Goal: Task Accomplishment & Management: Use online tool/utility

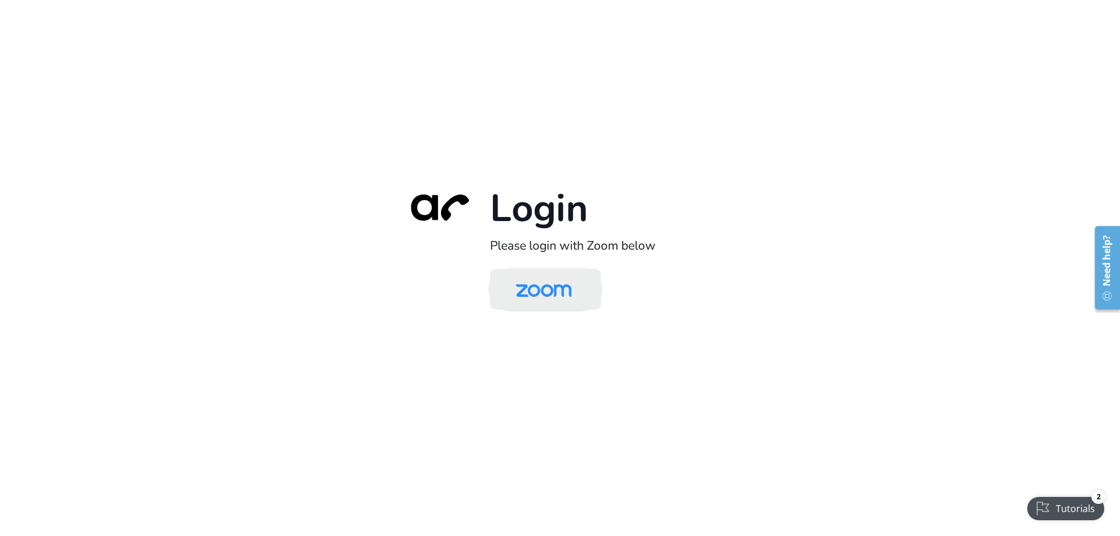
click at [540, 295] on img at bounding box center [543, 290] width 80 height 38
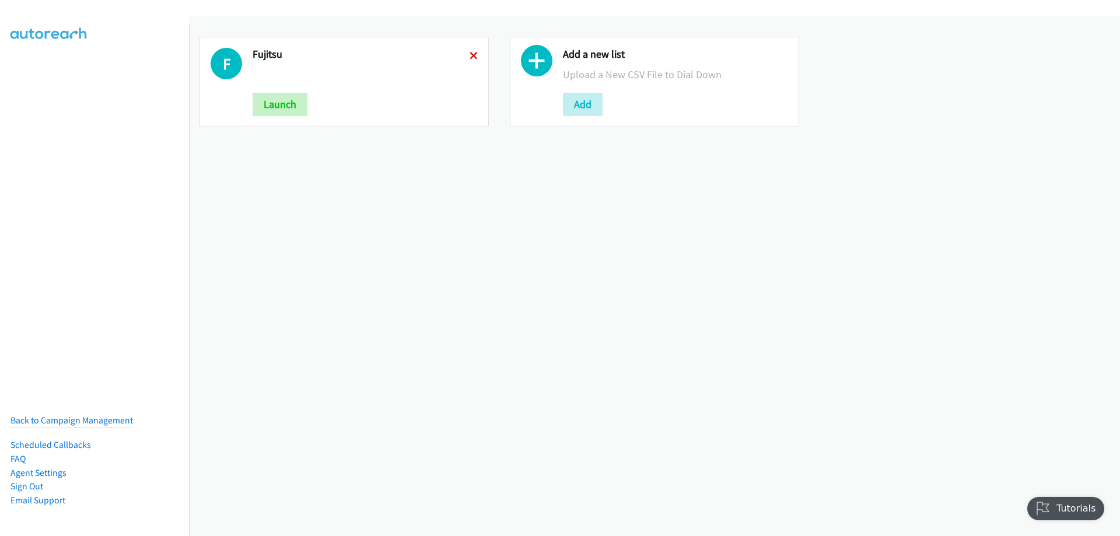
click at [472, 54] on icon at bounding box center [474, 56] width 8 height 8
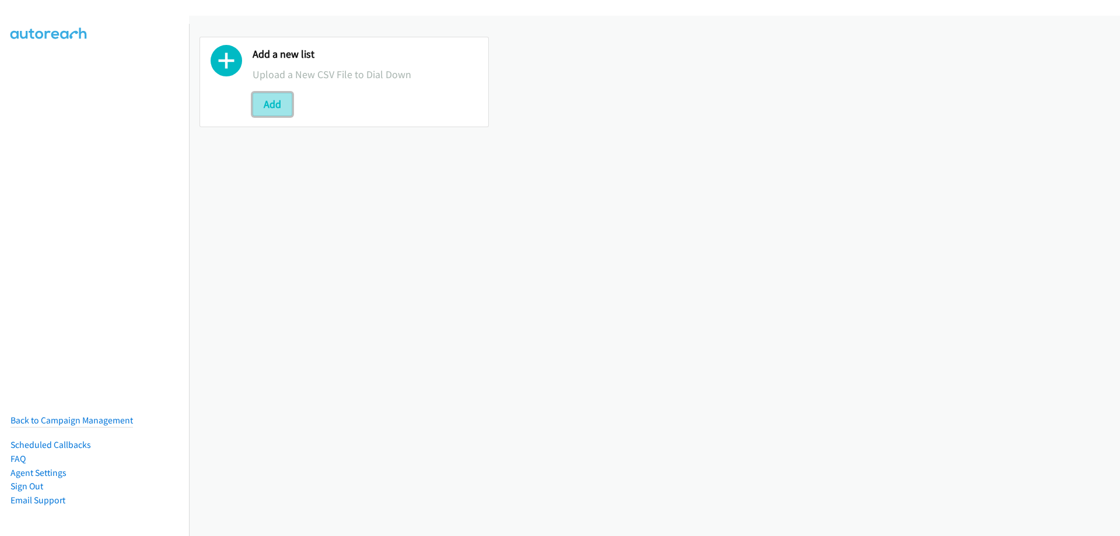
click at [282, 103] on button "Add" at bounding box center [273, 104] width 40 height 23
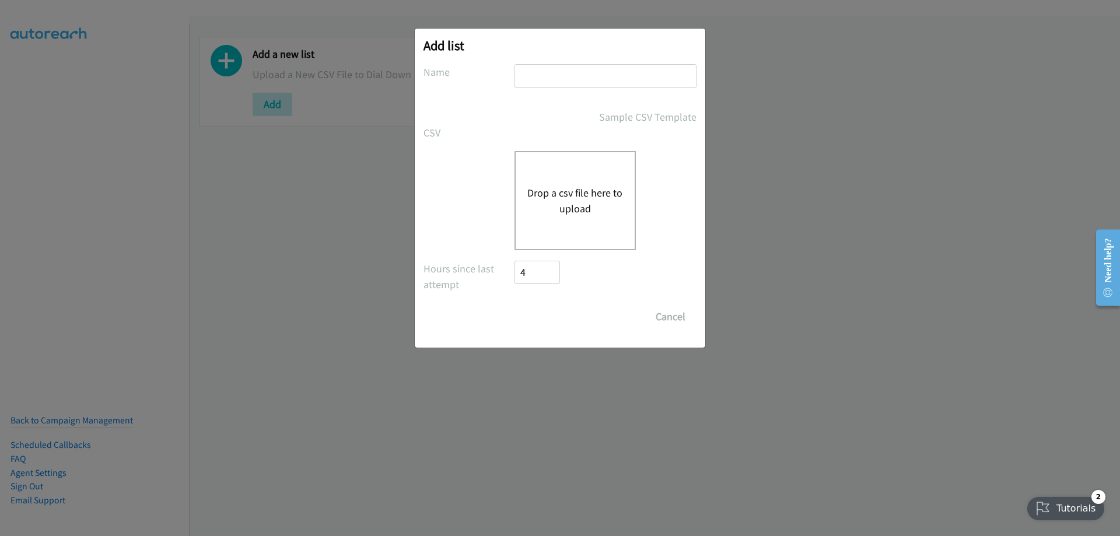
click at [570, 87] on input "text" at bounding box center [605, 76] width 182 height 24
type input "Fujitsu"
click at [577, 185] on button "Drop a csv file here to upload" at bounding box center [575, 200] width 96 height 31
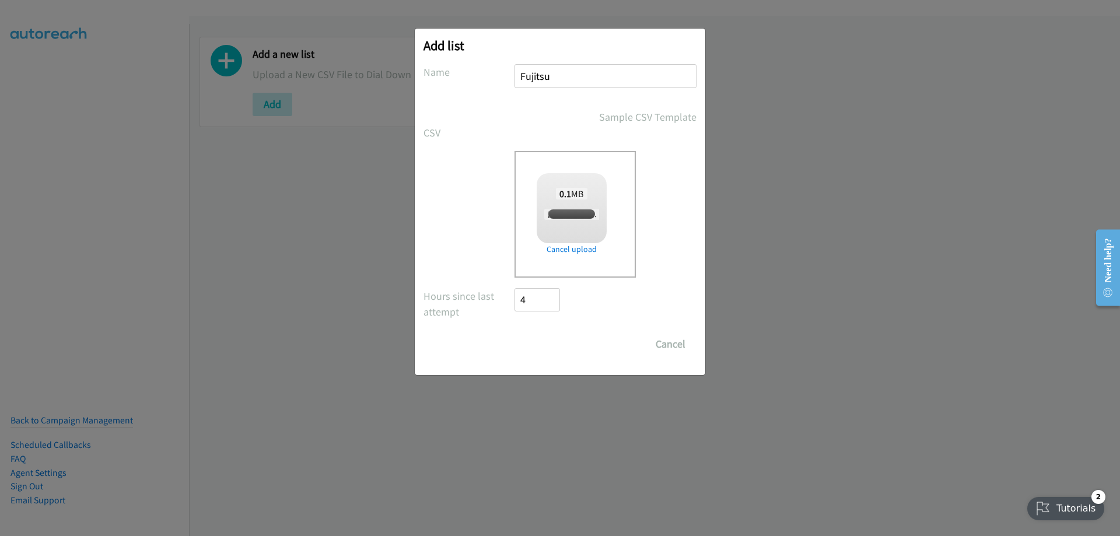
checkbox input "true"
click at [556, 348] on input "Save List" at bounding box center [544, 343] width 61 height 23
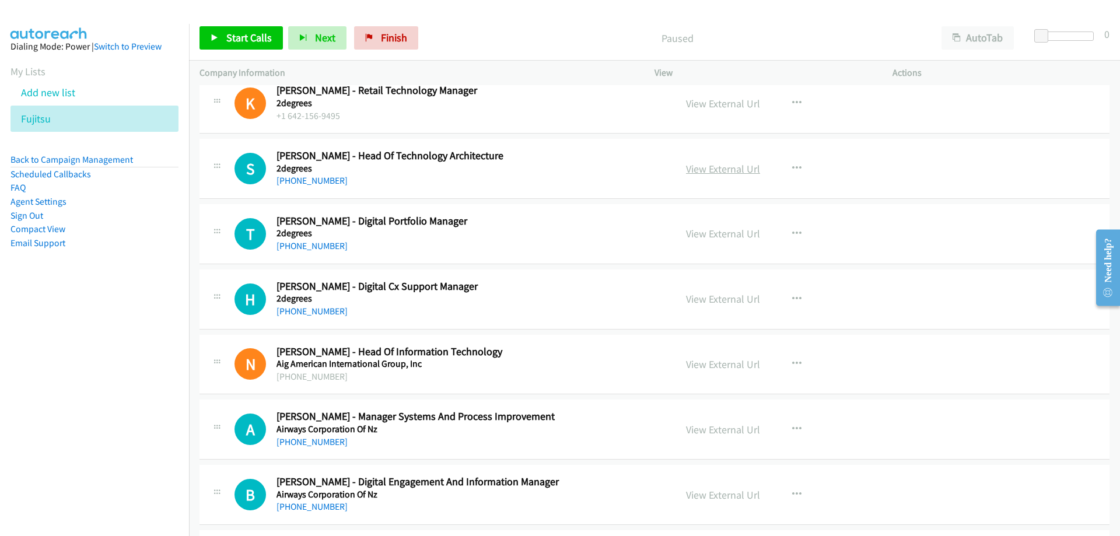
click at [705, 170] on link "View External Url" at bounding box center [723, 168] width 74 height 13
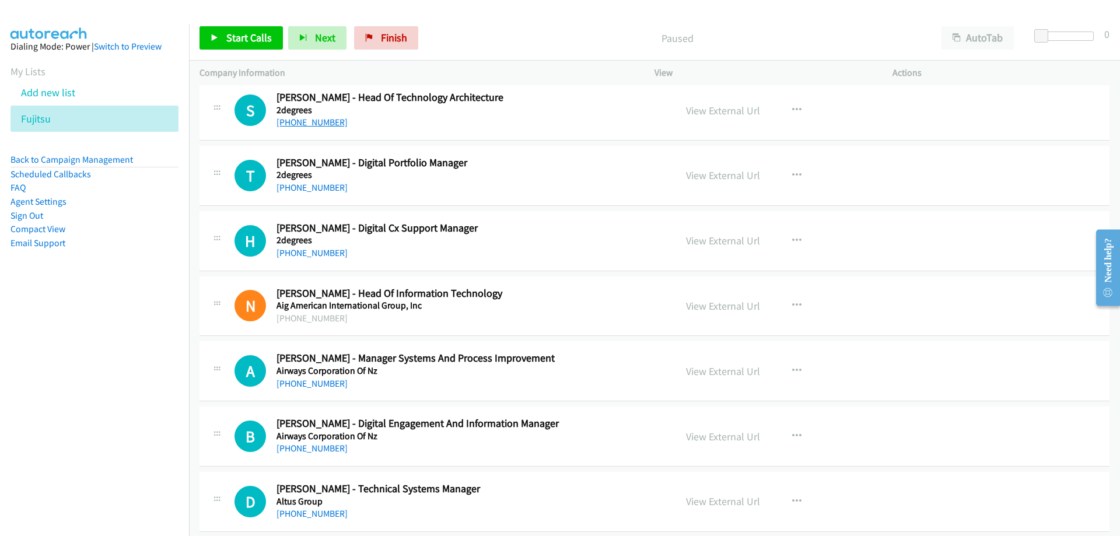
click at [314, 125] on link "+64 20 100 0790" at bounding box center [311, 122] width 71 height 11
click at [299, 128] on link "+64 20 100 0790" at bounding box center [311, 122] width 71 height 11
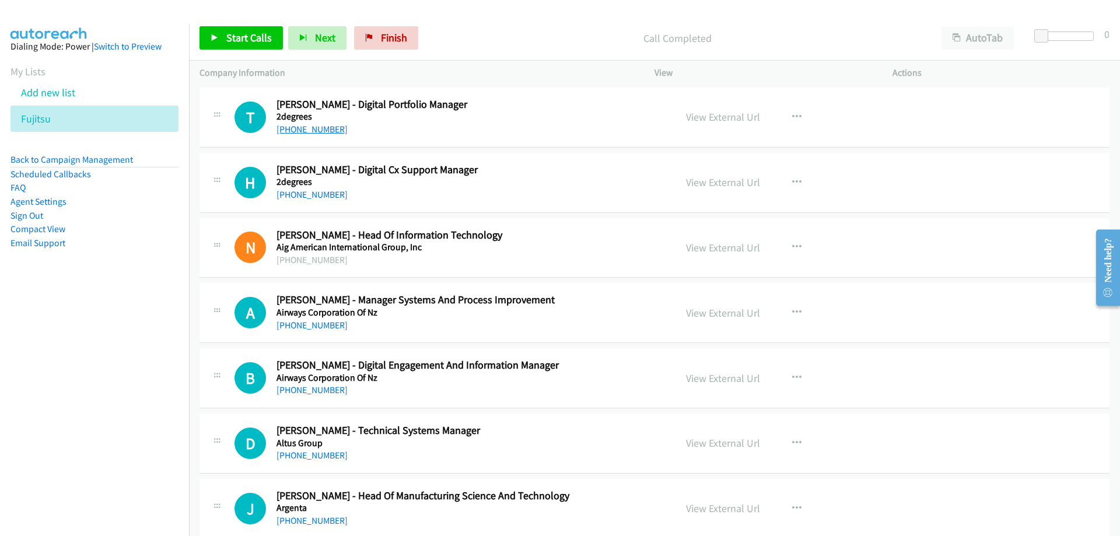
click at [303, 132] on link "+64 21 459 369" at bounding box center [311, 129] width 71 height 11
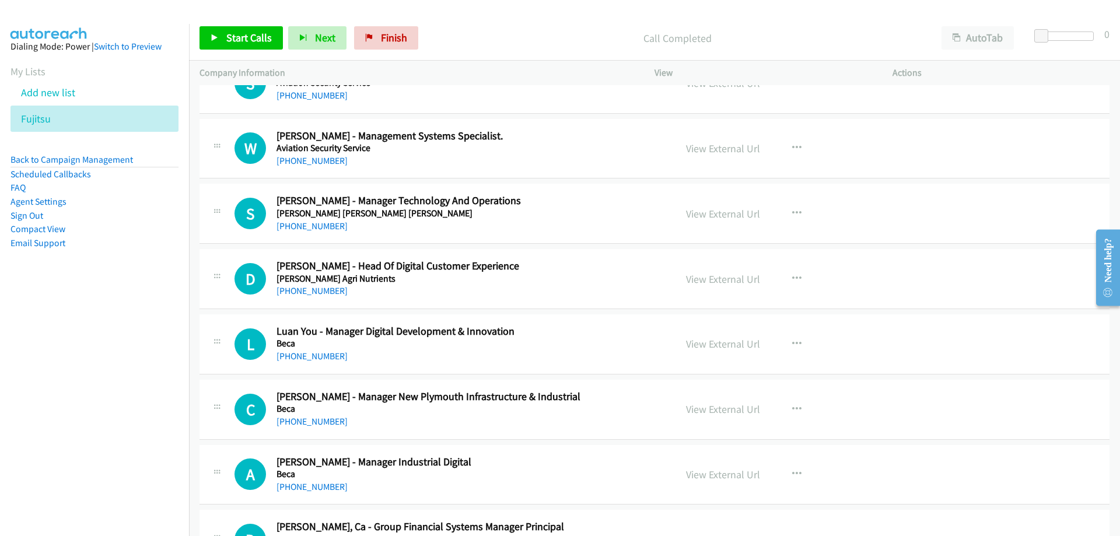
scroll to position [1108, 0]
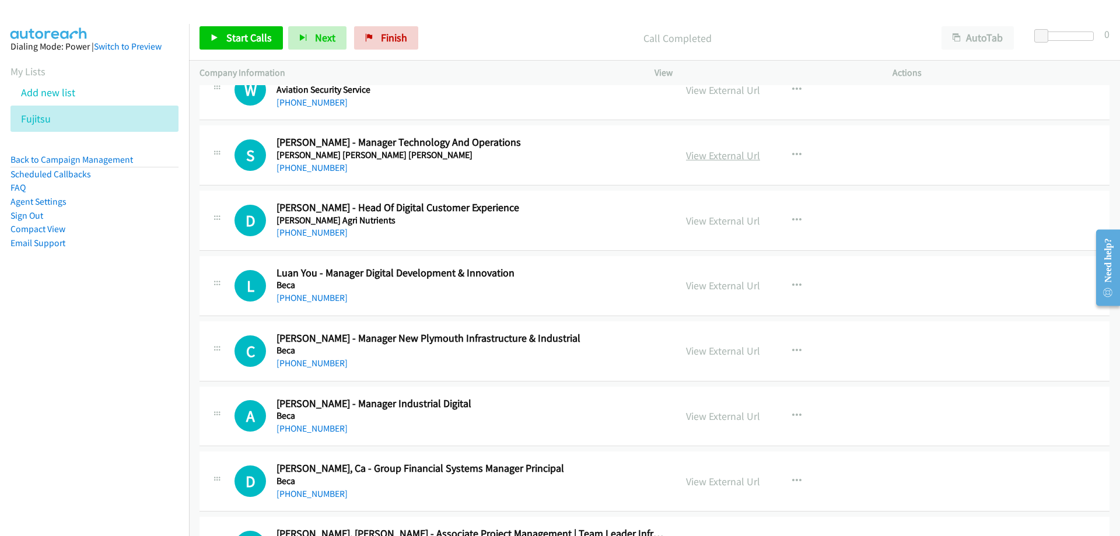
click at [703, 152] on link "View External Url" at bounding box center [723, 155] width 74 height 13
click at [306, 167] on link "+64 21 922 477" at bounding box center [311, 167] width 71 height 11
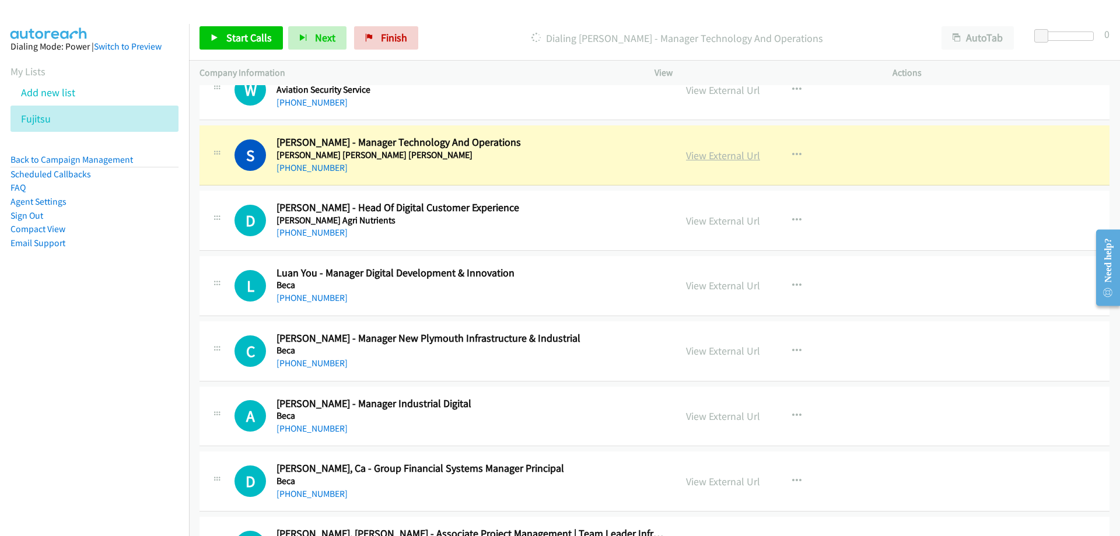
click at [720, 157] on link "View External Url" at bounding box center [723, 155] width 74 height 13
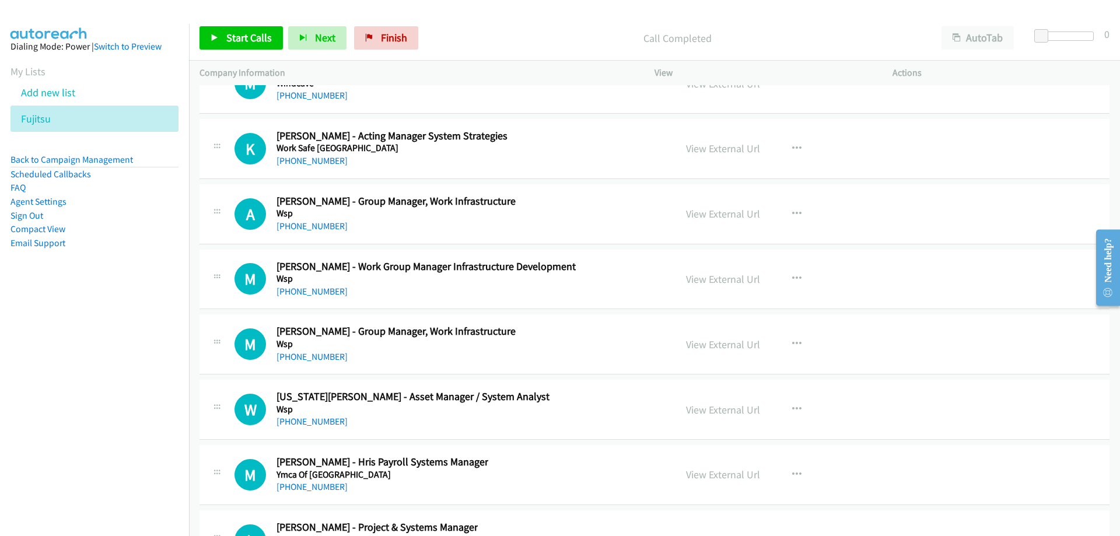
scroll to position [26230, 0]
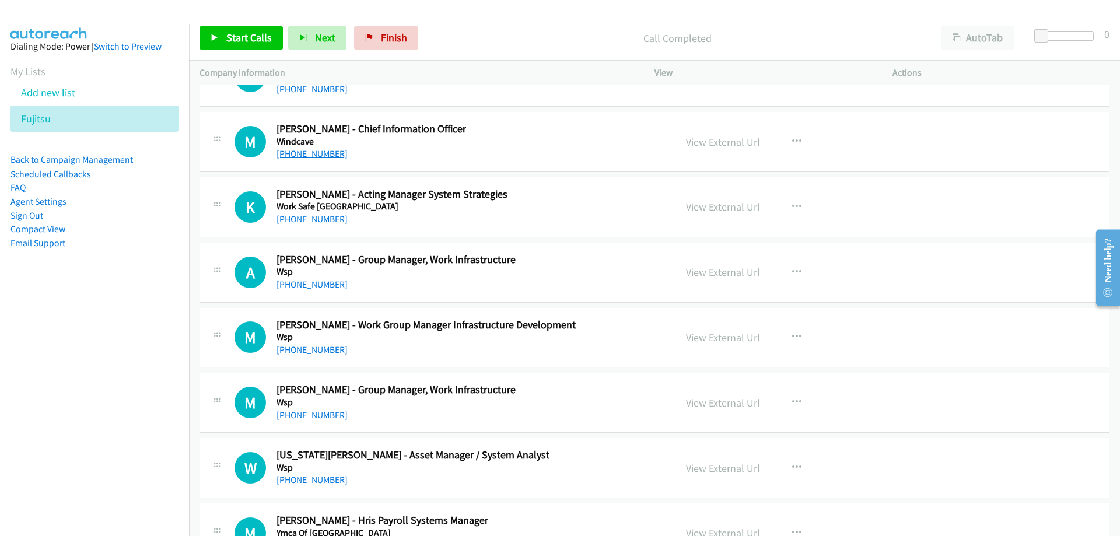
click at [327, 157] on link "+64 9 302 3831" at bounding box center [311, 153] width 71 height 11
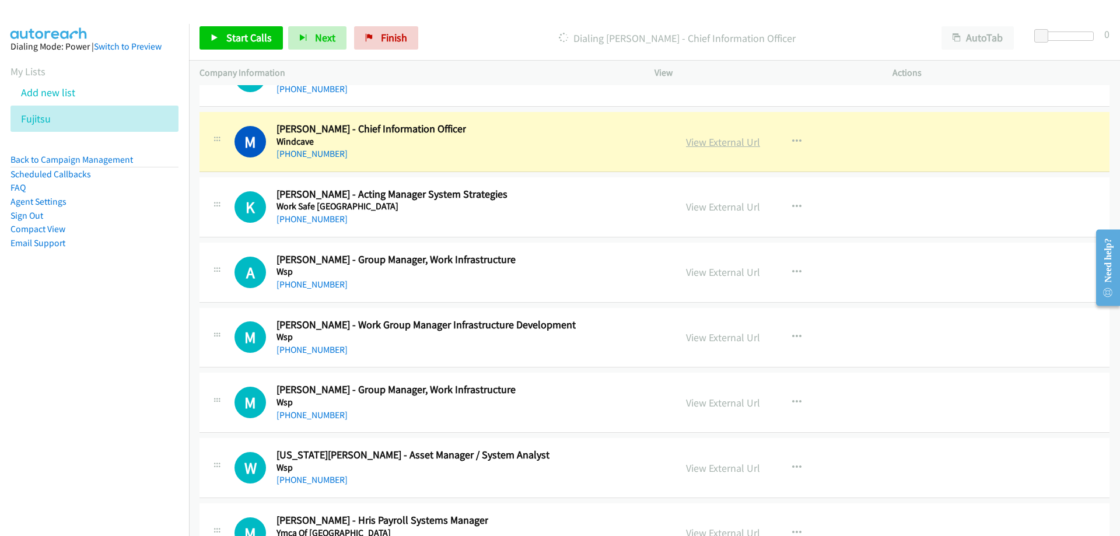
click at [715, 143] on link "View External Url" at bounding box center [723, 141] width 74 height 13
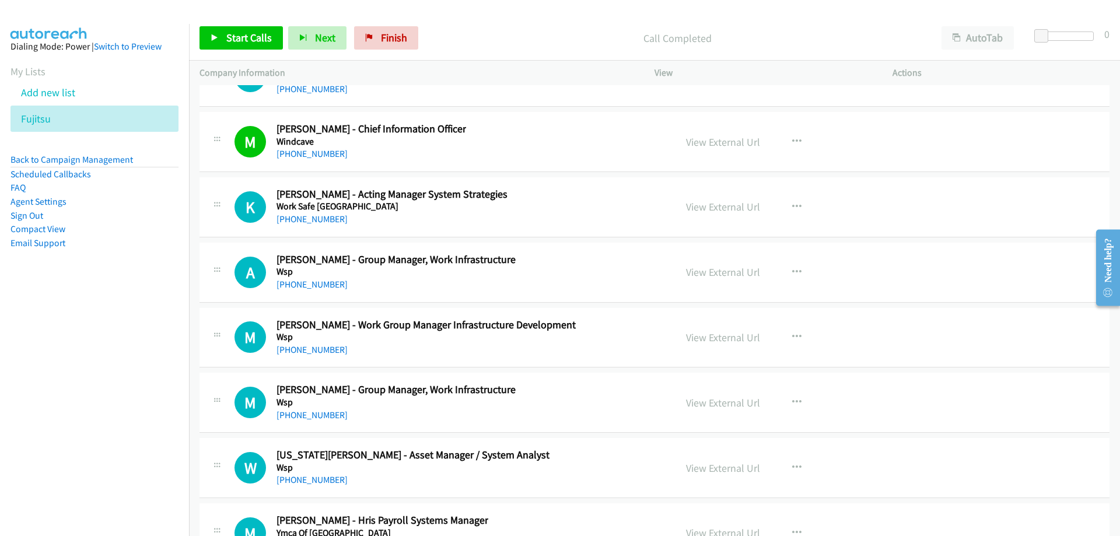
scroll to position [26172, 0]
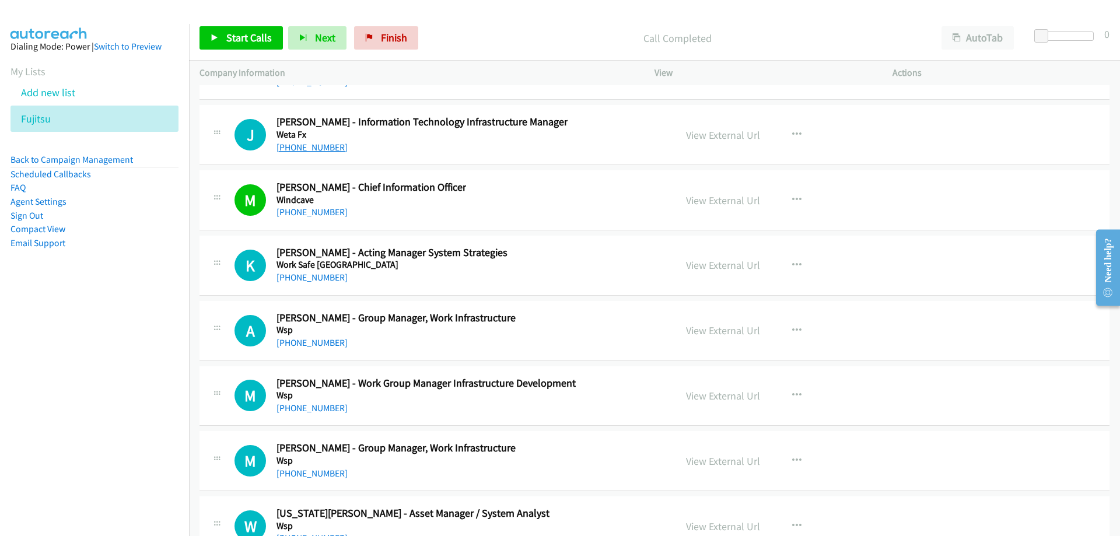
click at [293, 146] on link "+64 21 254 8055" at bounding box center [311, 147] width 71 height 11
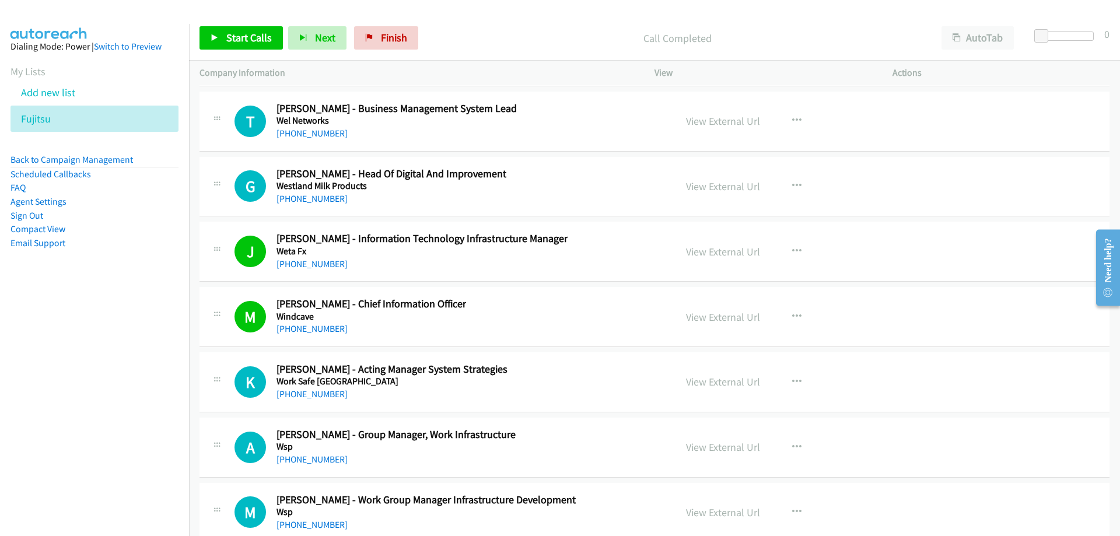
scroll to position [25997, 0]
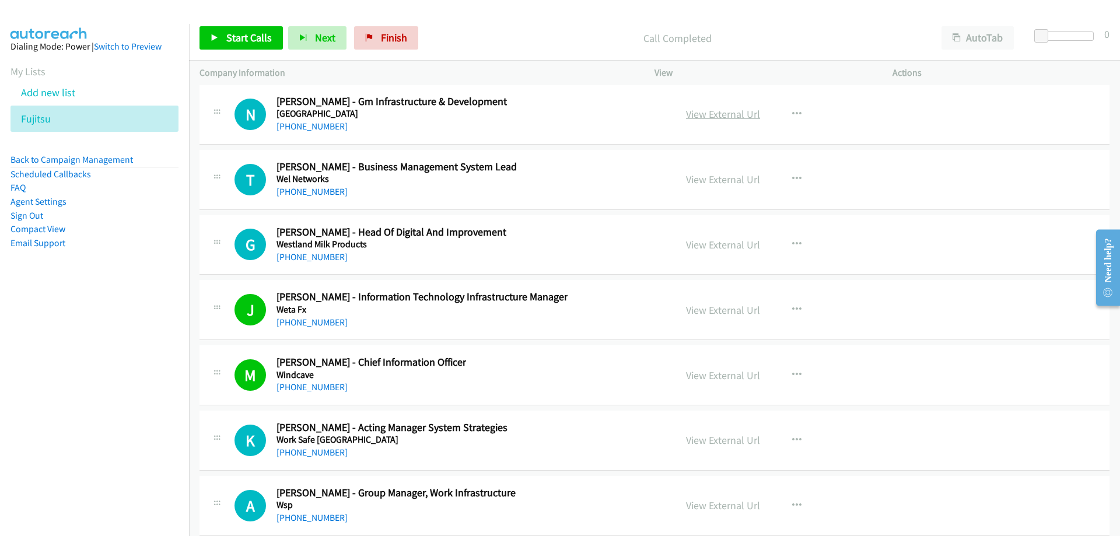
click at [724, 110] on link "View External Url" at bounding box center [723, 113] width 74 height 13
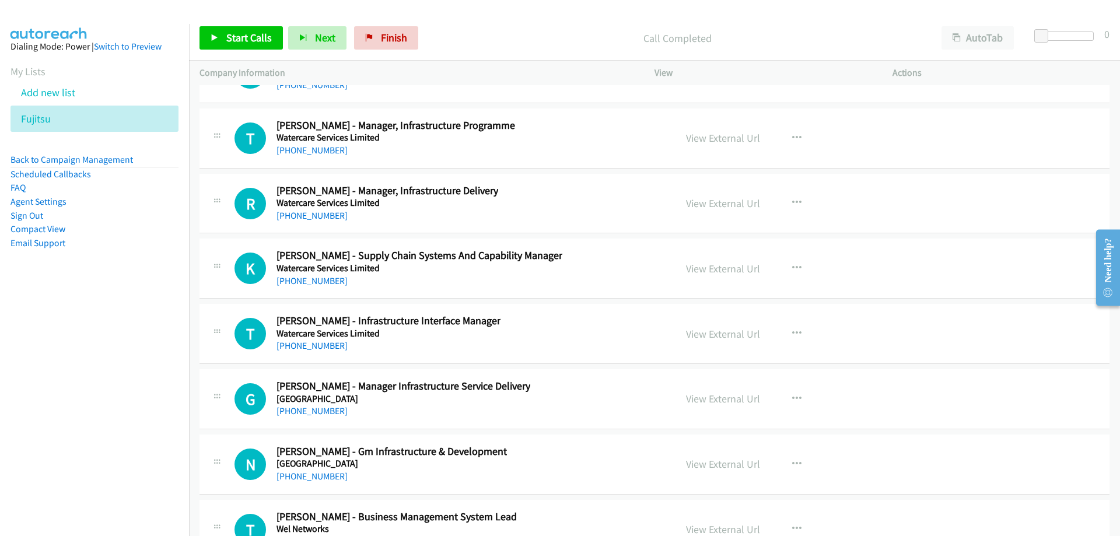
scroll to position [25588, 0]
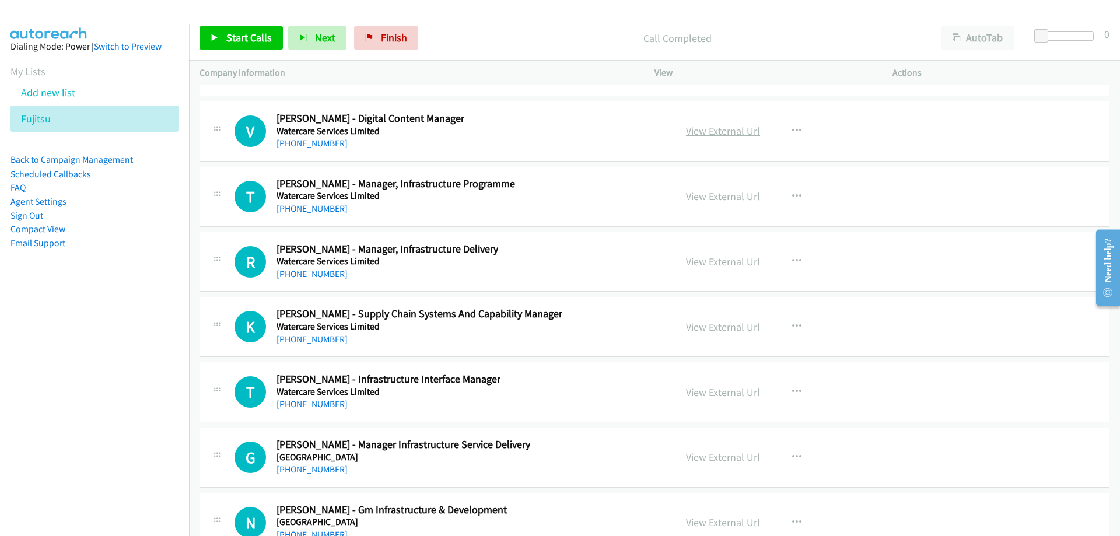
click at [725, 129] on link "View External Url" at bounding box center [723, 130] width 74 height 13
click at [727, 126] on link "View External Url" at bounding box center [723, 130] width 74 height 13
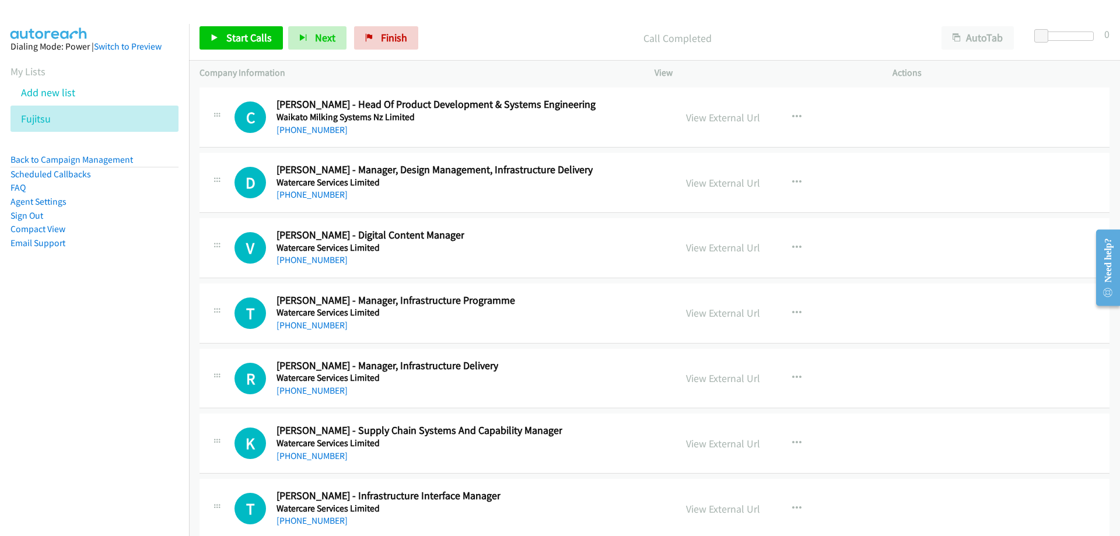
scroll to position [25413, 0]
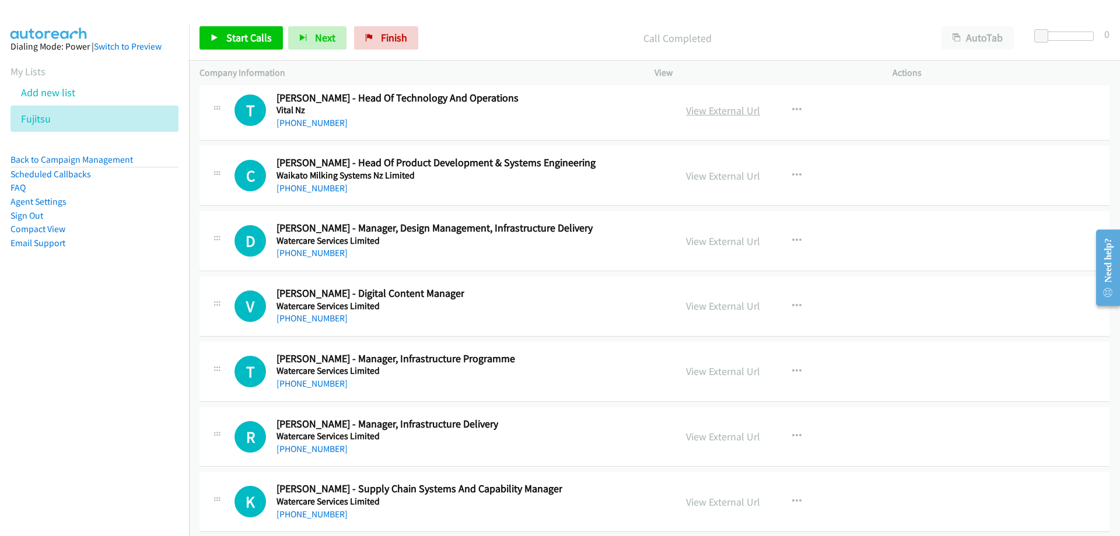
click at [686, 111] on link "View External Url" at bounding box center [723, 110] width 74 height 13
click at [321, 123] on link "+64 4 463 5888" at bounding box center [311, 122] width 71 height 11
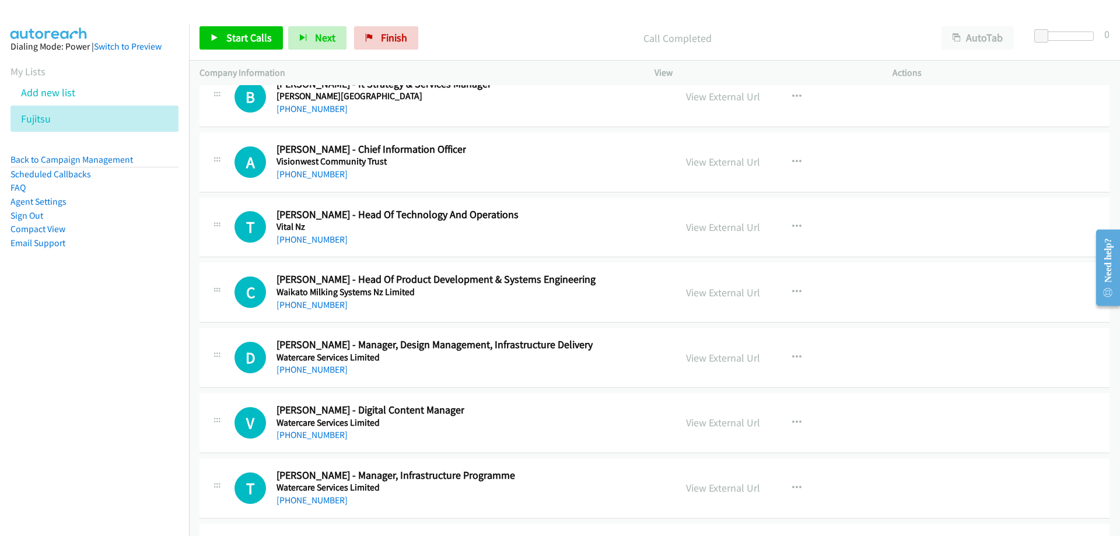
scroll to position [25355, 0]
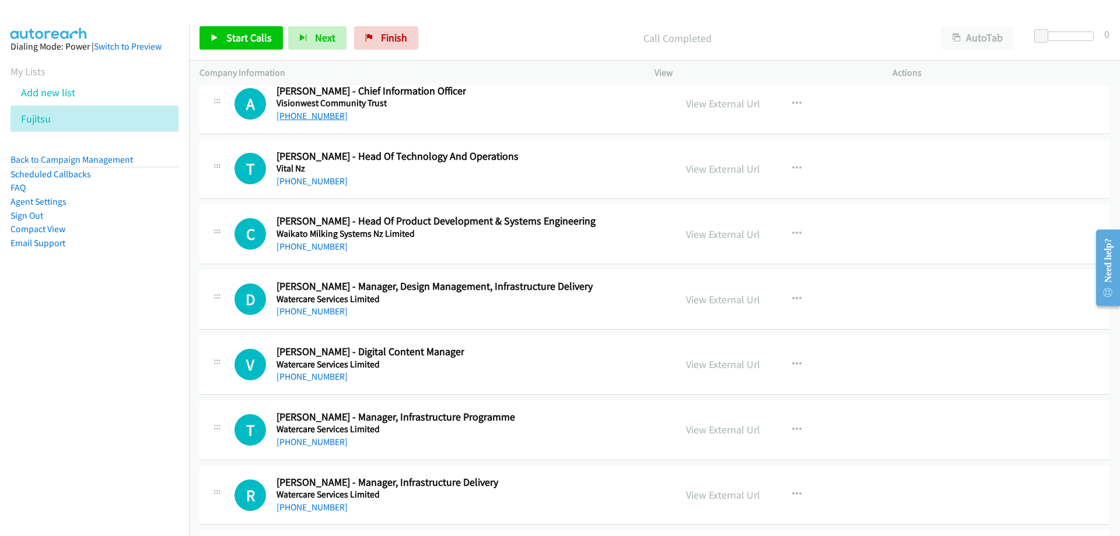
click at [315, 121] on link "+64 9 307 1251" at bounding box center [311, 115] width 71 height 11
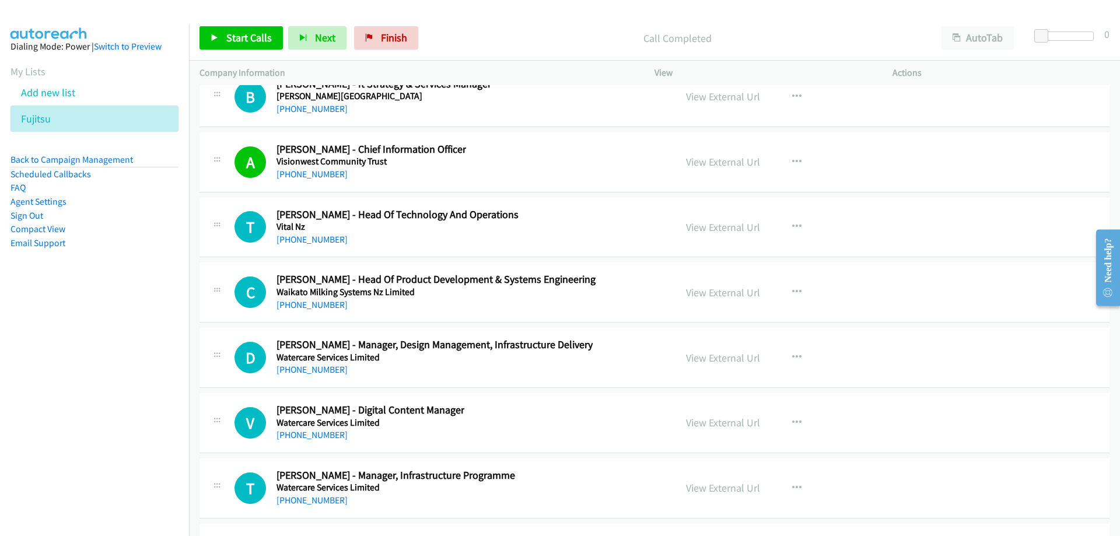
scroll to position [25238, 0]
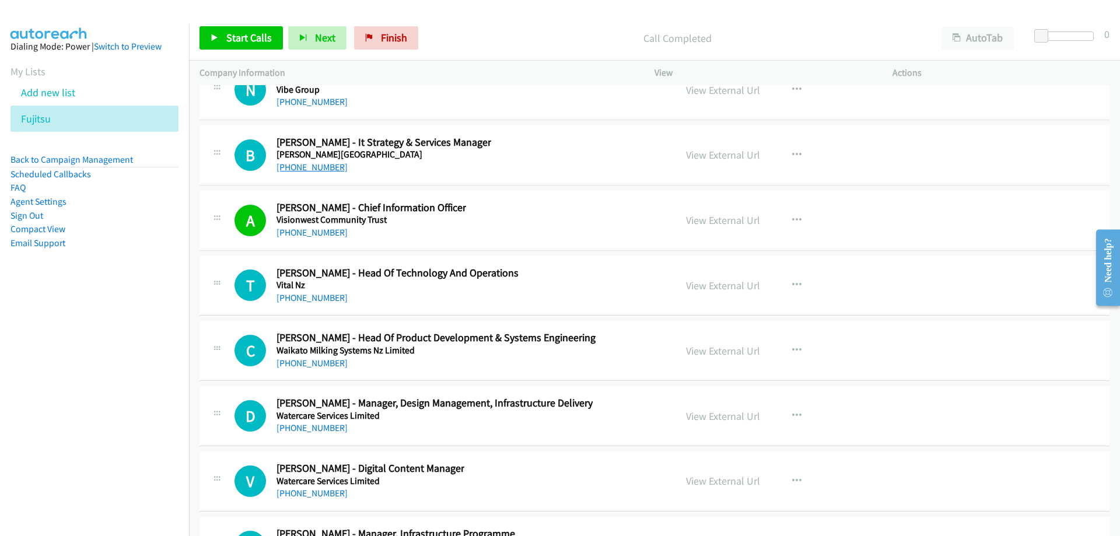
click at [318, 166] on link "+64 21 288 9008" at bounding box center [311, 167] width 71 height 11
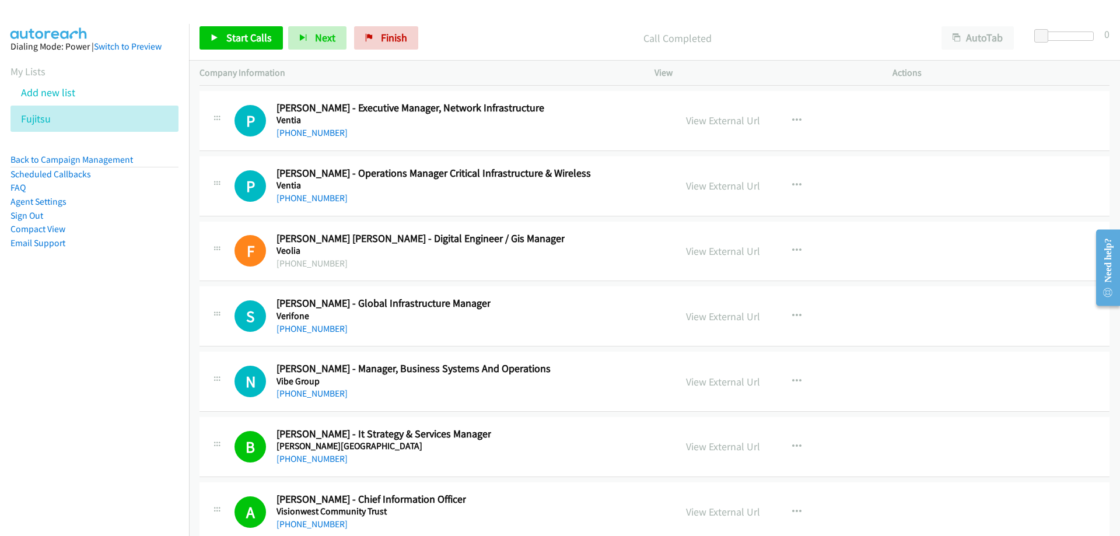
scroll to position [24889, 0]
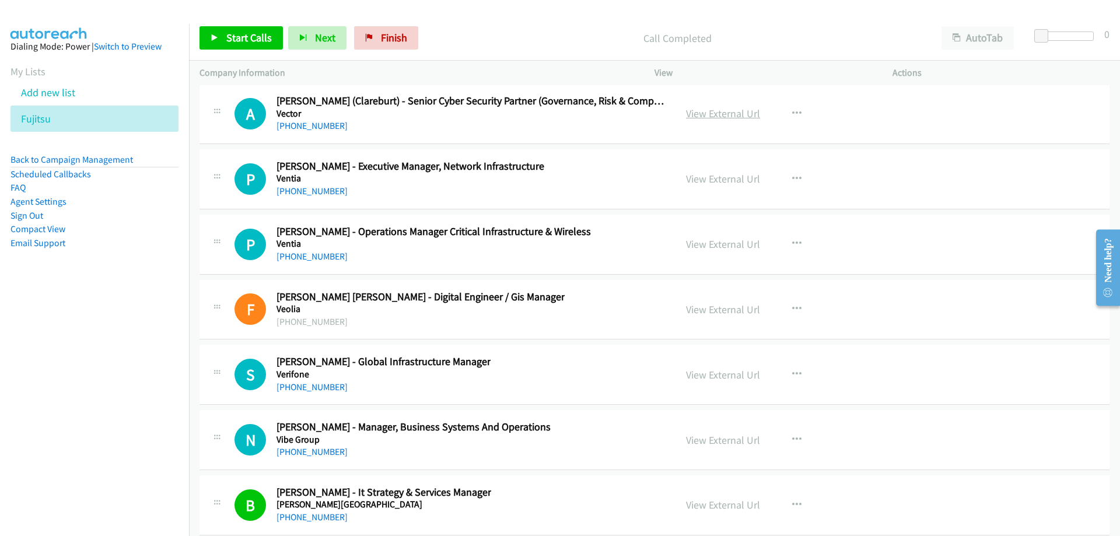
click at [693, 115] on link "View External Url" at bounding box center [723, 113] width 74 height 13
click at [308, 125] on link "+64 27 542 0170" at bounding box center [311, 125] width 71 height 11
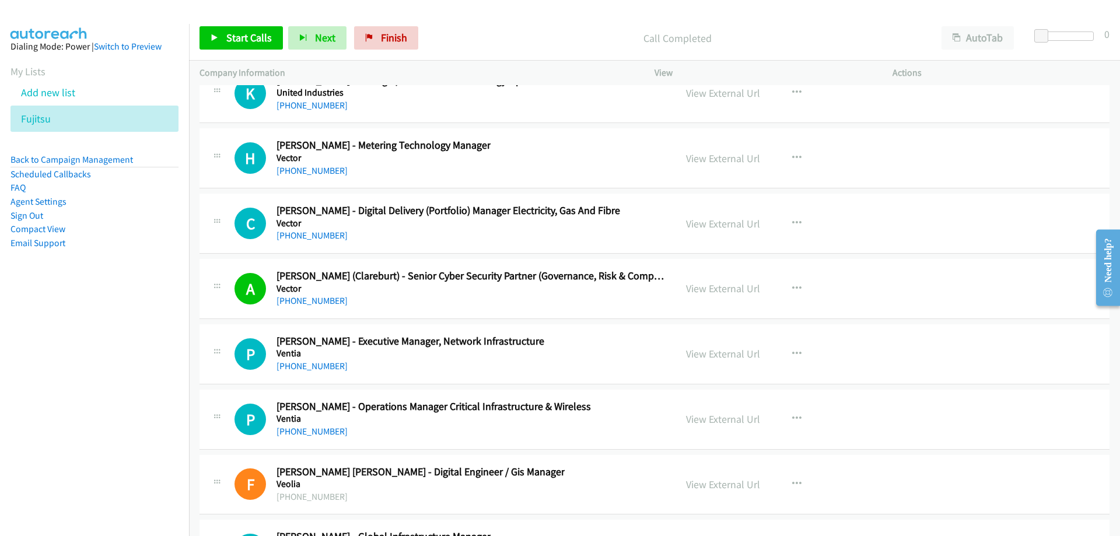
scroll to position [24655, 0]
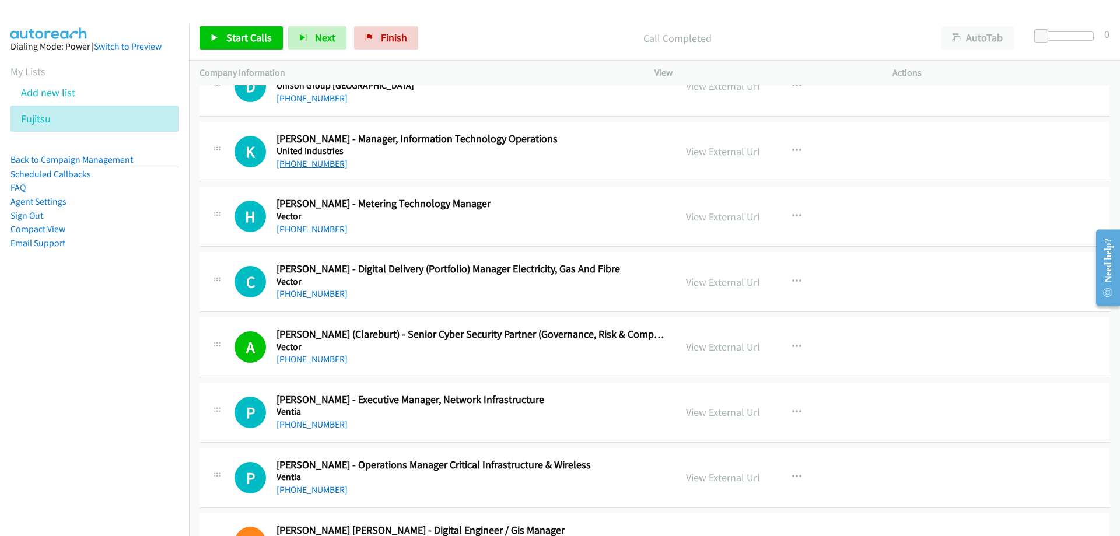
click at [328, 160] on link "+64 274 961 279" at bounding box center [311, 163] width 71 height 11
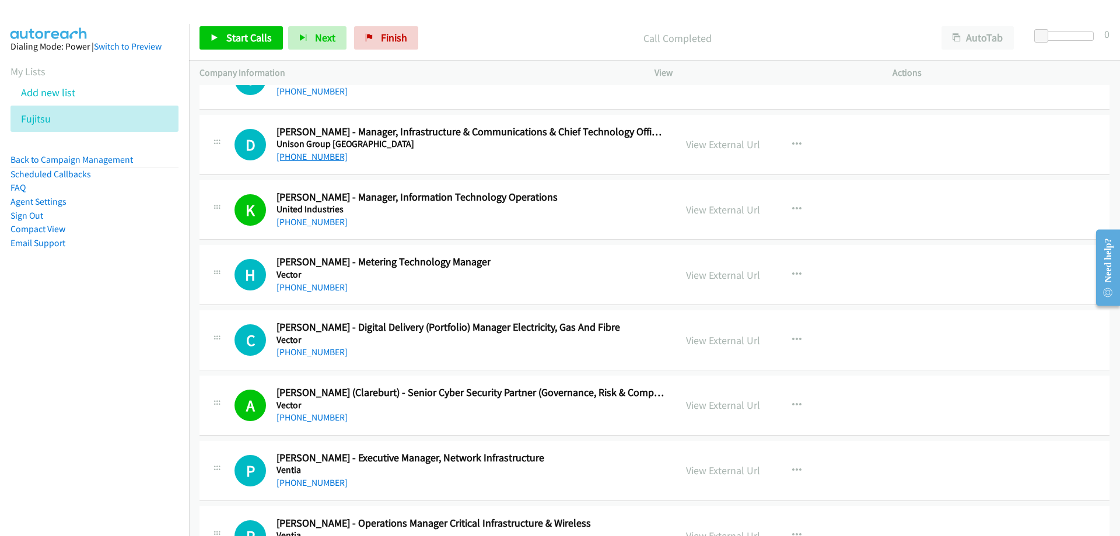
click at [306, 160] on link "+1 510-541-9606" at bounding box center [311, 156] width 71 height 11
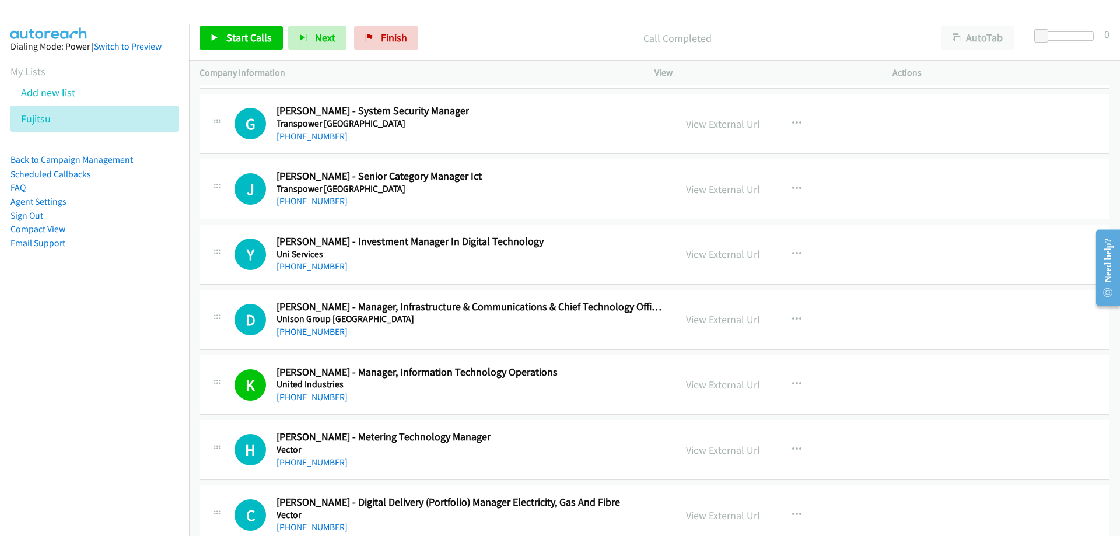
scroll to position [24480, 0]
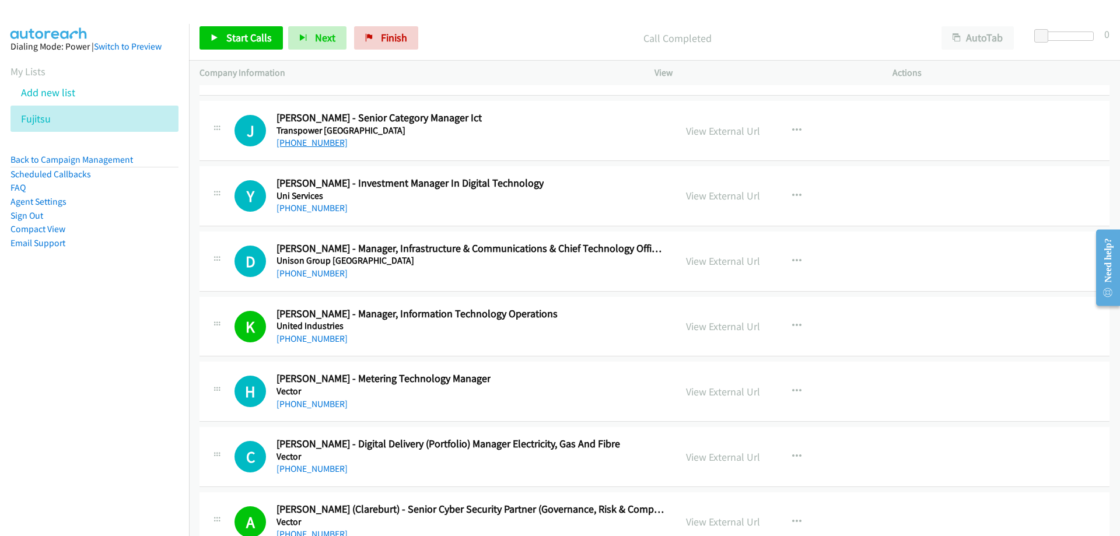
click at [304, 143] on link "+64 21 707 617" at bounding box center [311, 142] width 71 height 11
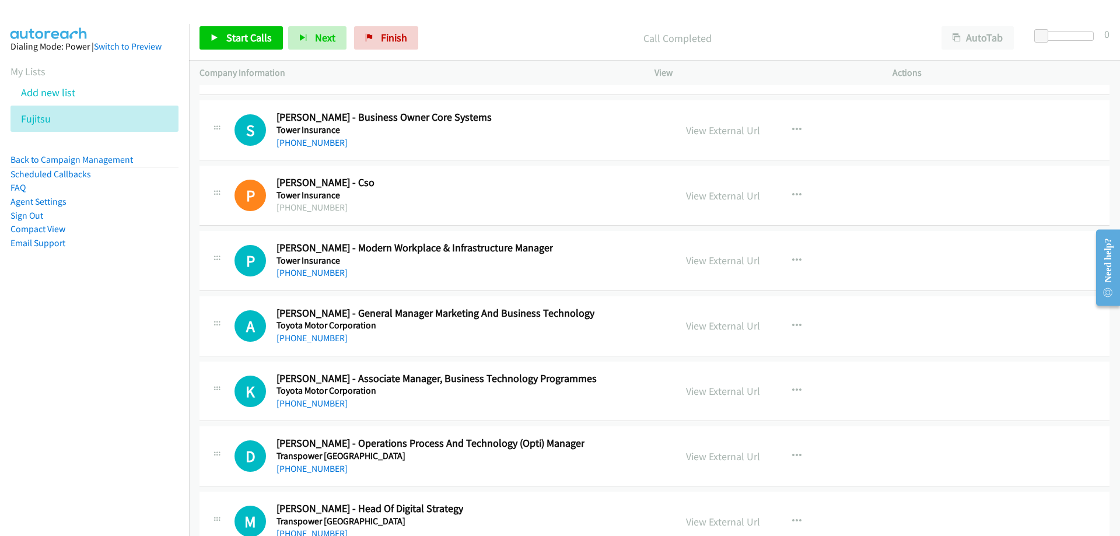
scroll to position [23314, 0]
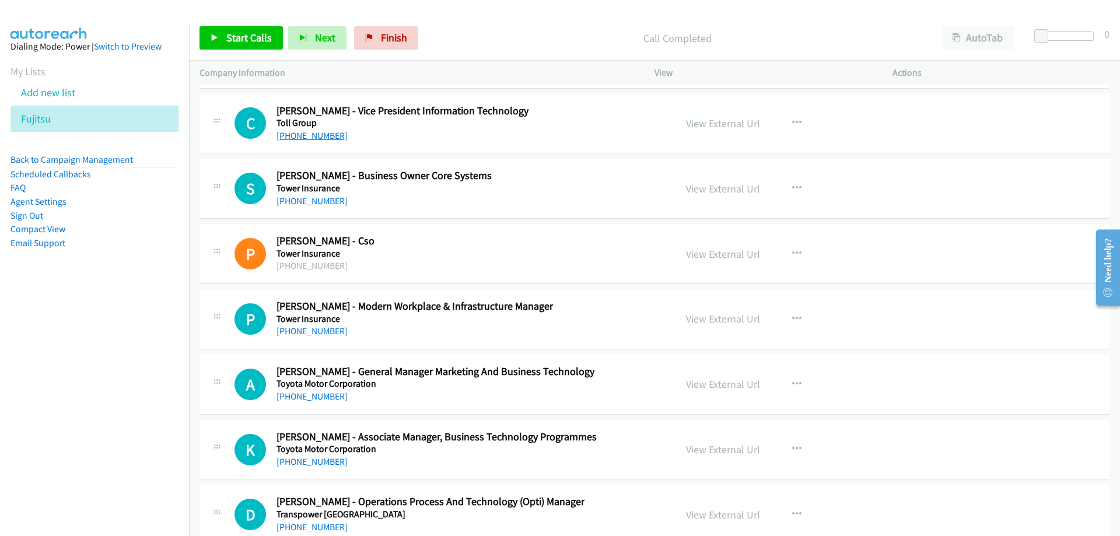
click at [318, 139] on link "+64 6 952 6780" at bounding box center [311, 135] width 71 height 11
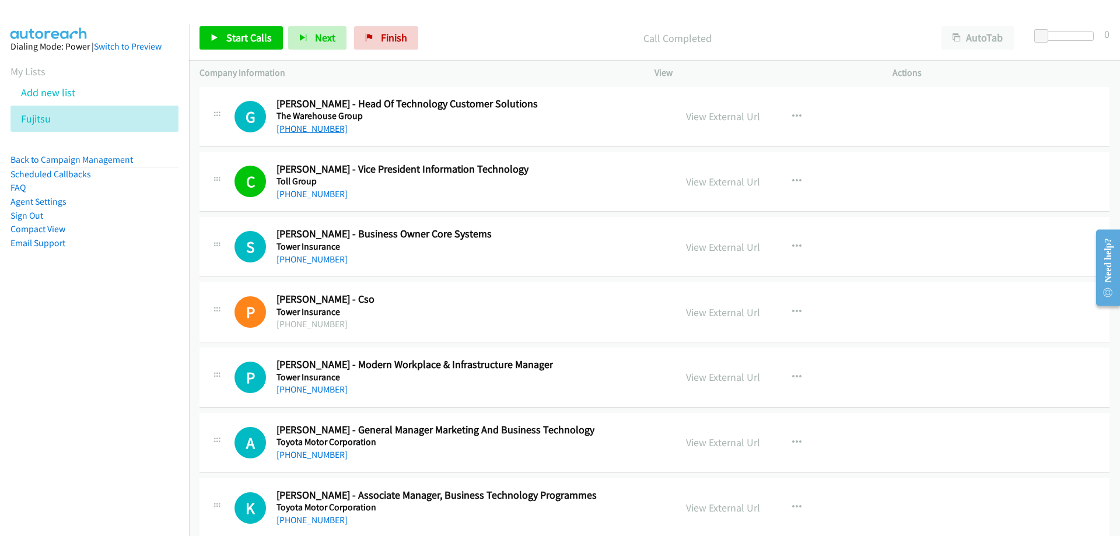
click at [314, 127] on link "+64 27 612 0016" at bounding box center [311, 128] width 71 height 11
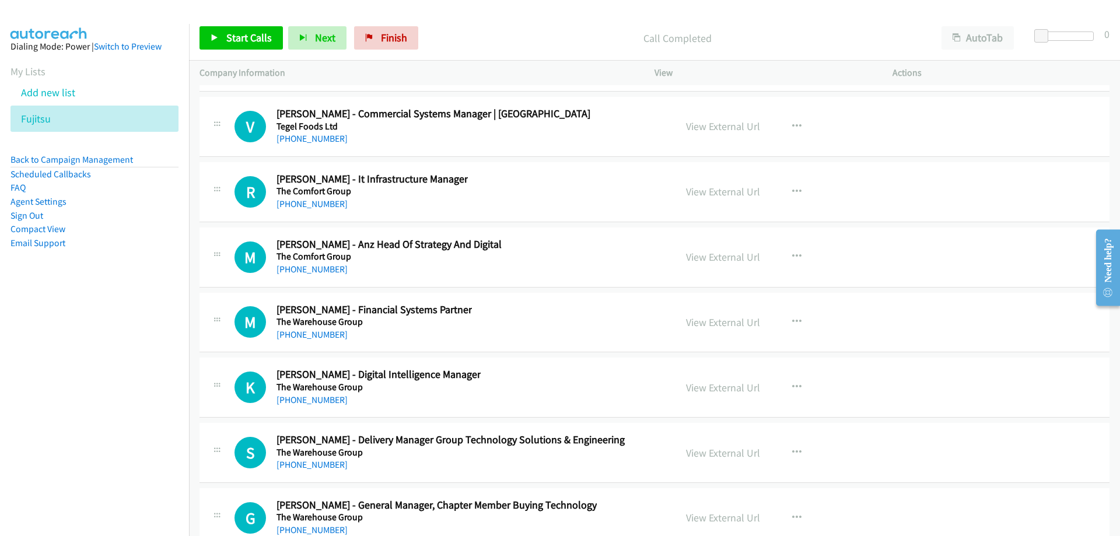
scroll to position [22847, 0]
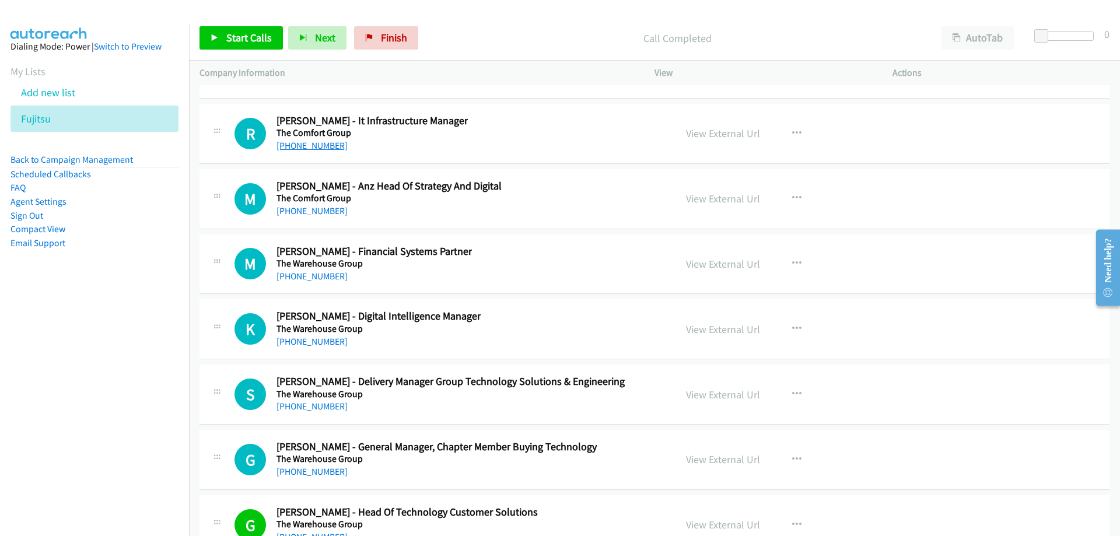
click at [331, 147] on link "+64 21 967 068" at bounding box center [311, 145] width 71 height 11
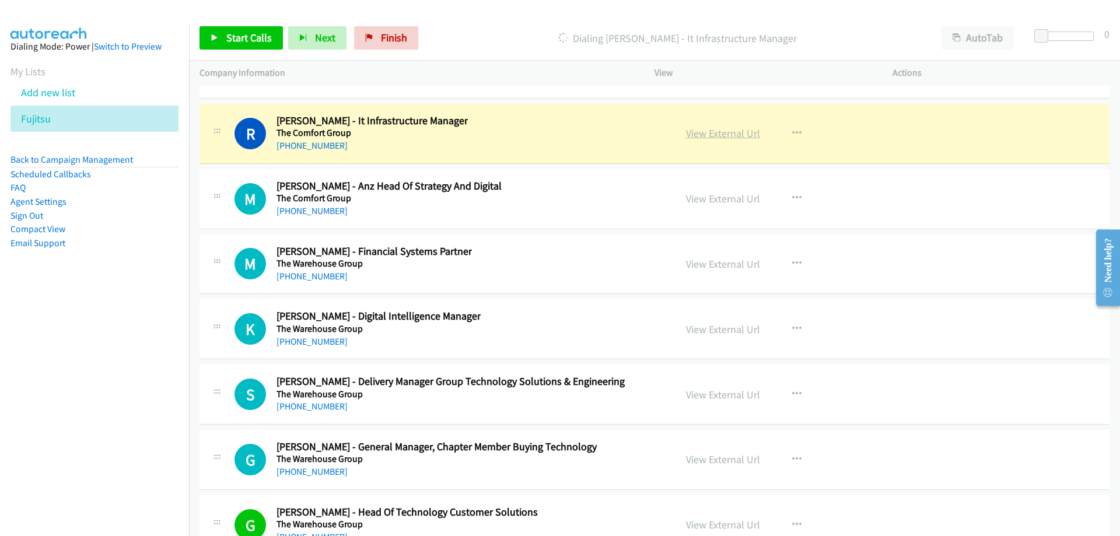
click at [703, 133] on link "View External Url" at bounding box center [723, 133] width 74 height 13
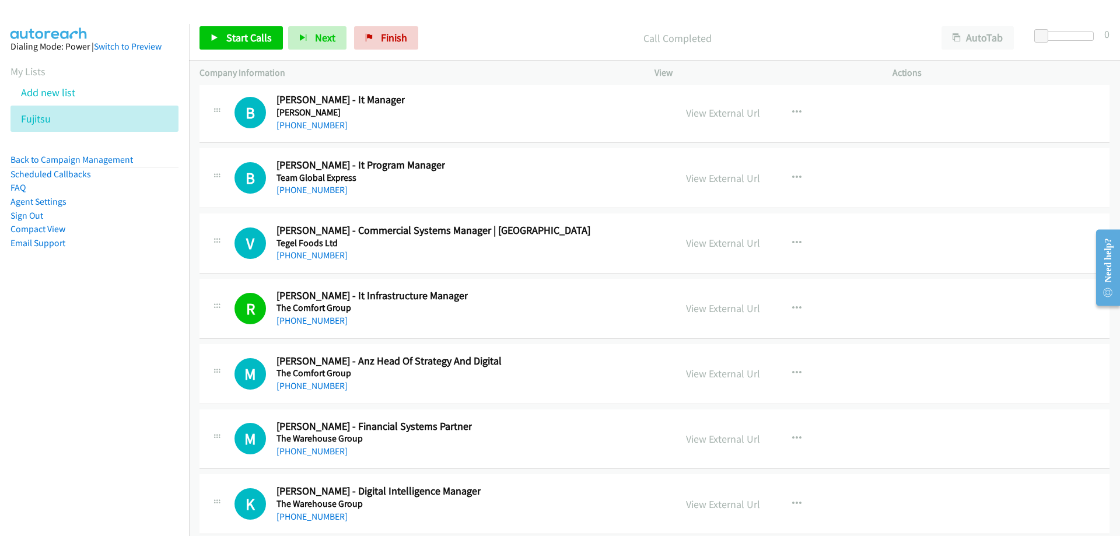
scroll to position [22730, 0]
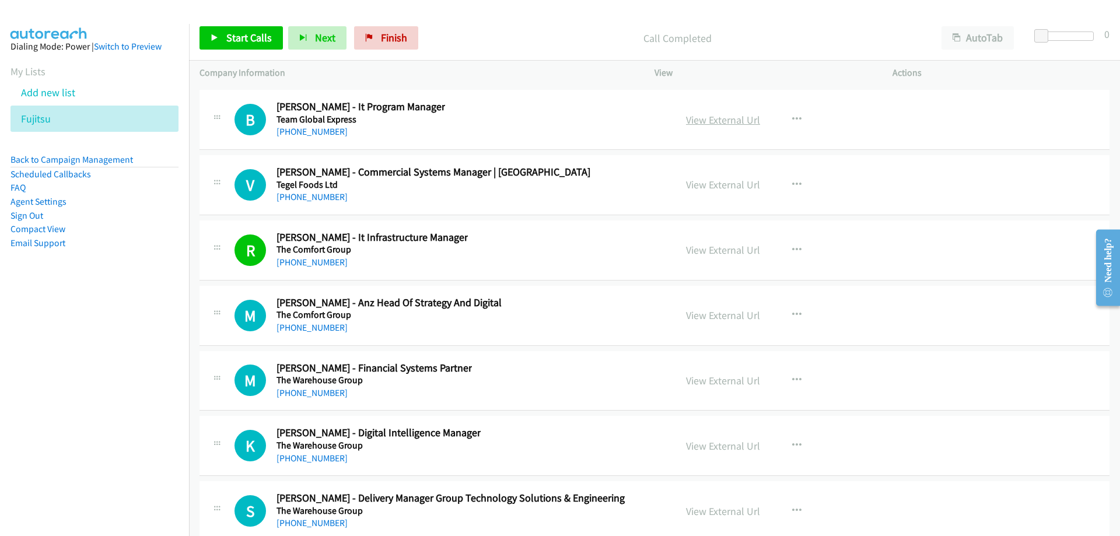
click at [708, 120] on link "View External Url" at bounding box center [723, 119] width 74 height 13
click at [318, 132] on link "+64 21 870 262" at bounding box center [311, 131] width 71 height 11
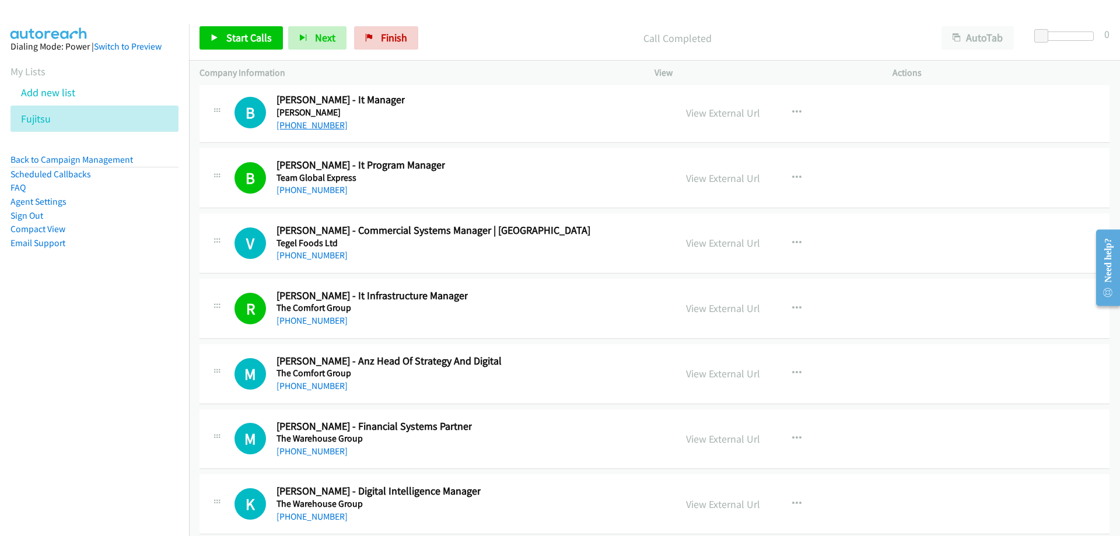
click at [318, 120] on link "+64 27 267 0457" at bounding box center [311, 125] width 71 height 11
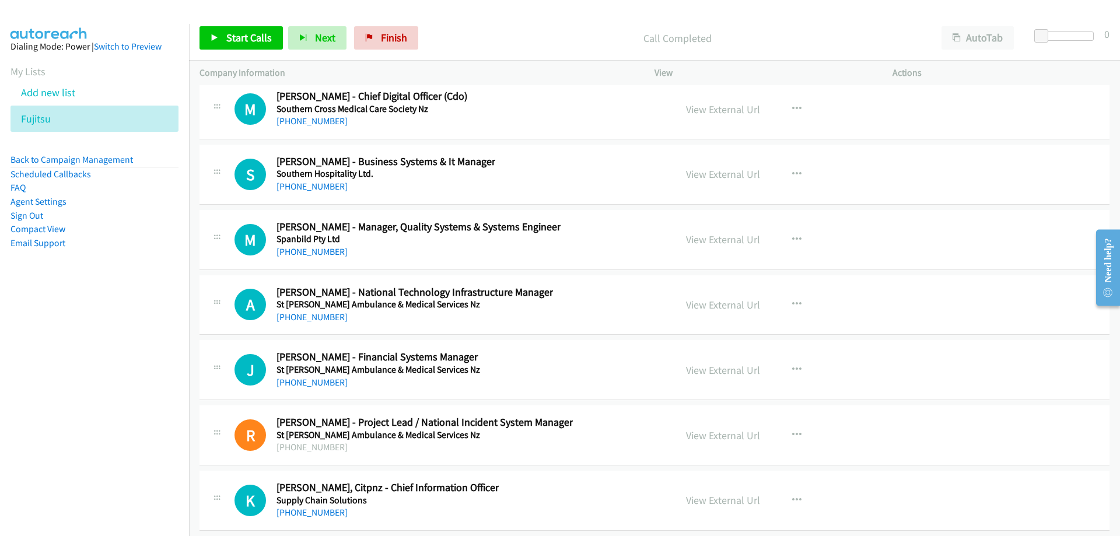
scroll to position [22147, 0]
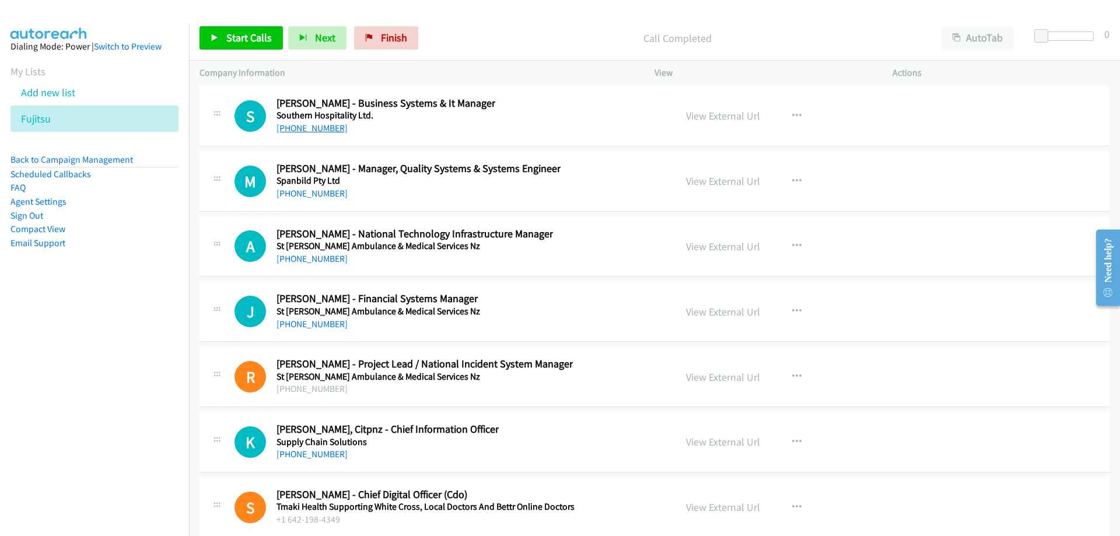
click at [314, 131] on link "+64 21 893 555" at bounding box center [311, 127] width 71 height 11
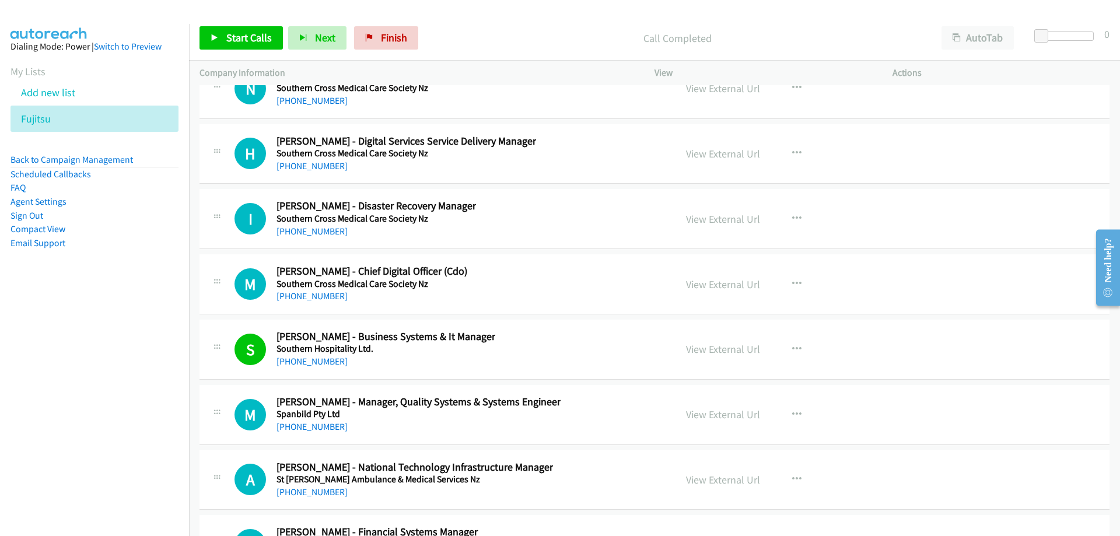
scroll to position [21856, 0]
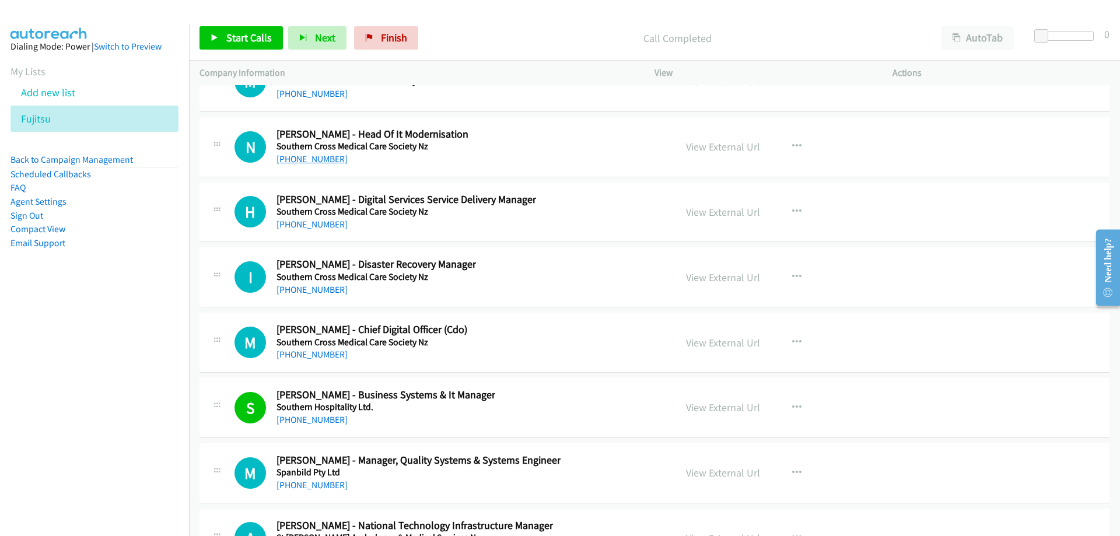
click at [298, 158] on link "+64 274 452 576" at bounding box center [311, 158] width 71 height 11
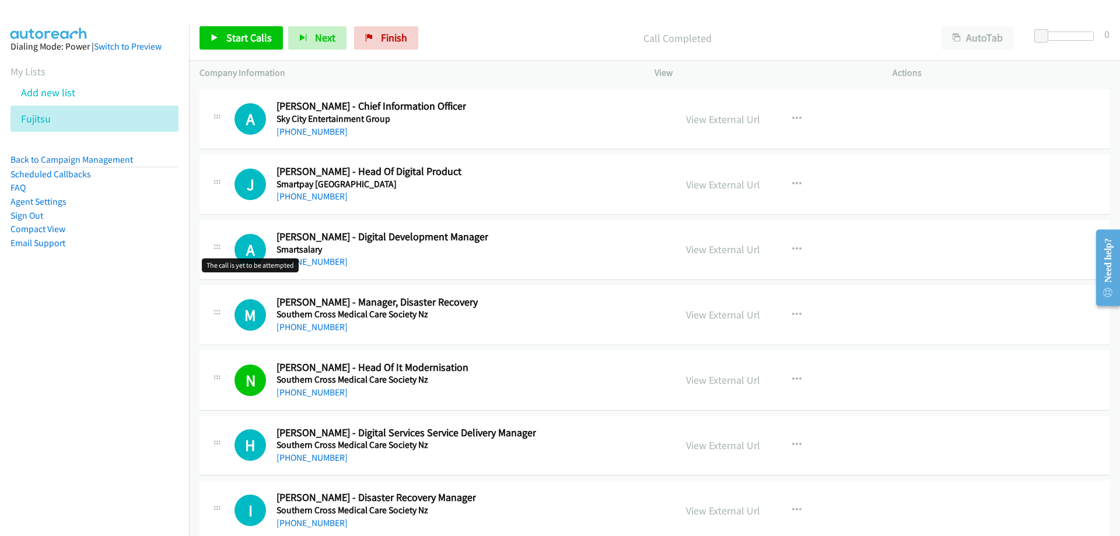
scroll to position [21564, 0]
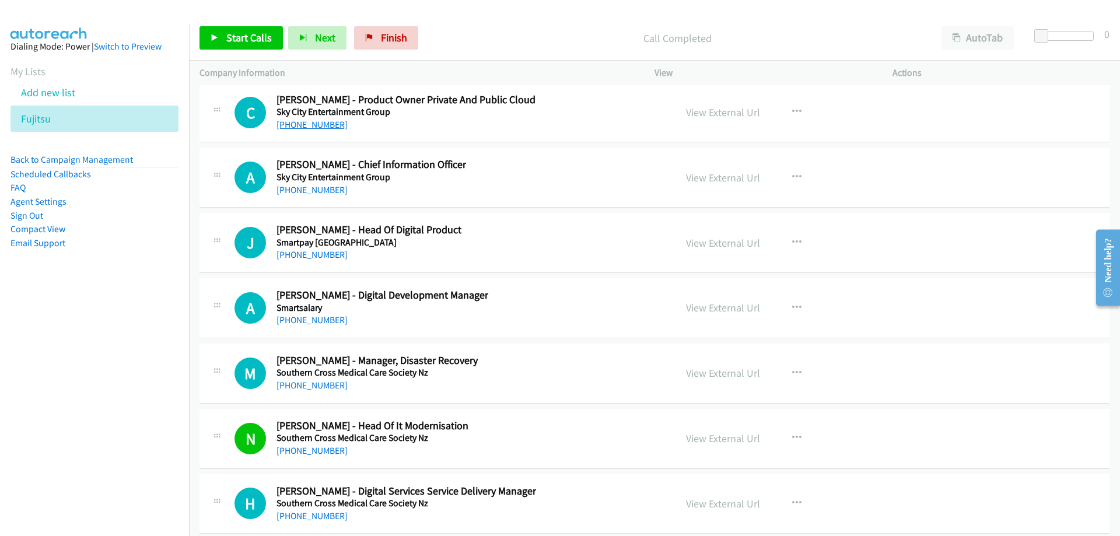
click at [306, 128] on link "+64 21 351 188" at bounding box center [311, 124] width 71 height 11
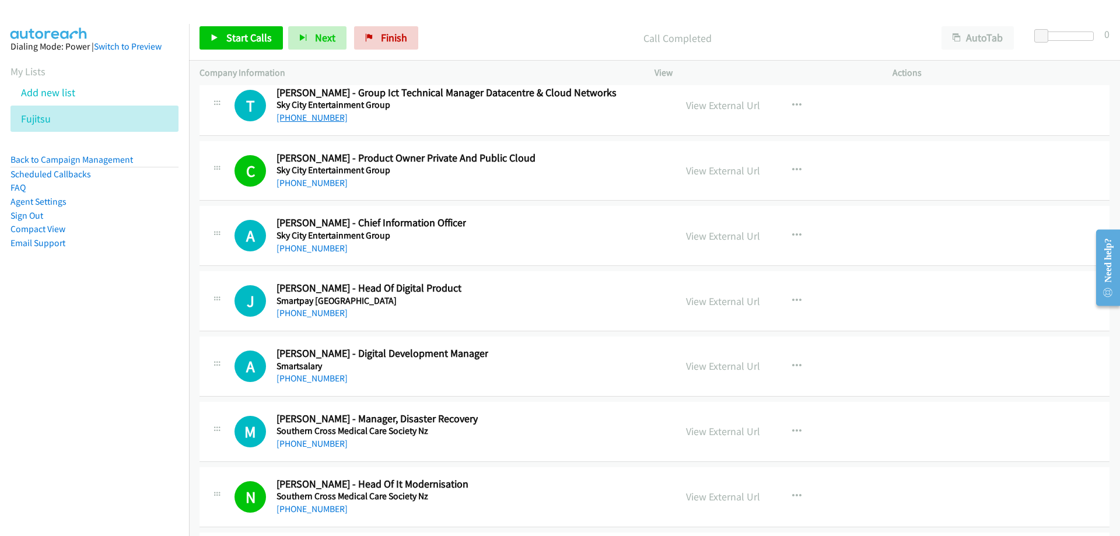
click at [305, 120] on link "+64 9 904 8024" at bounding box center [311, 117] width 71 height 11
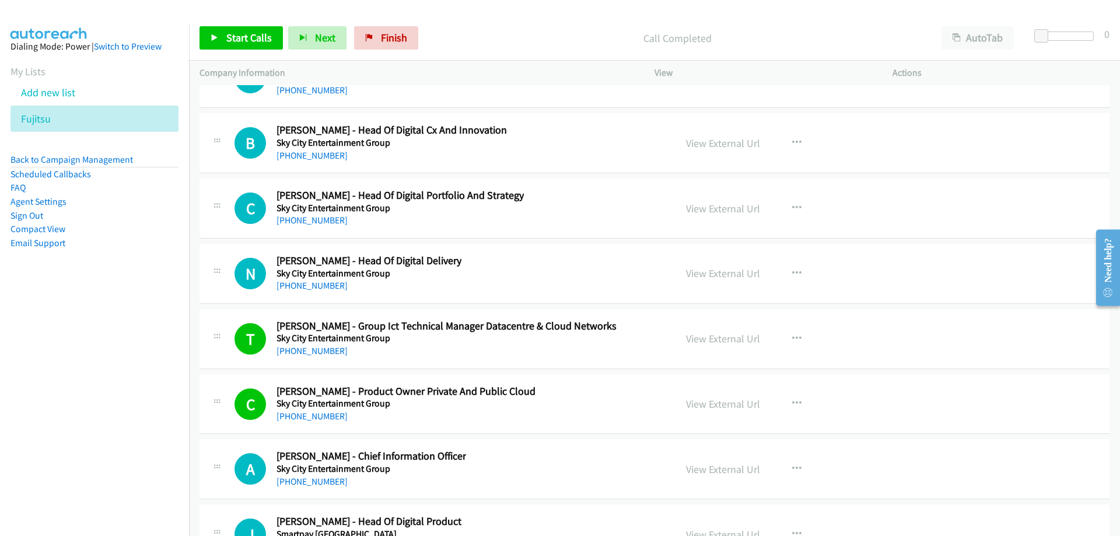
scroll to position [21214, 0]
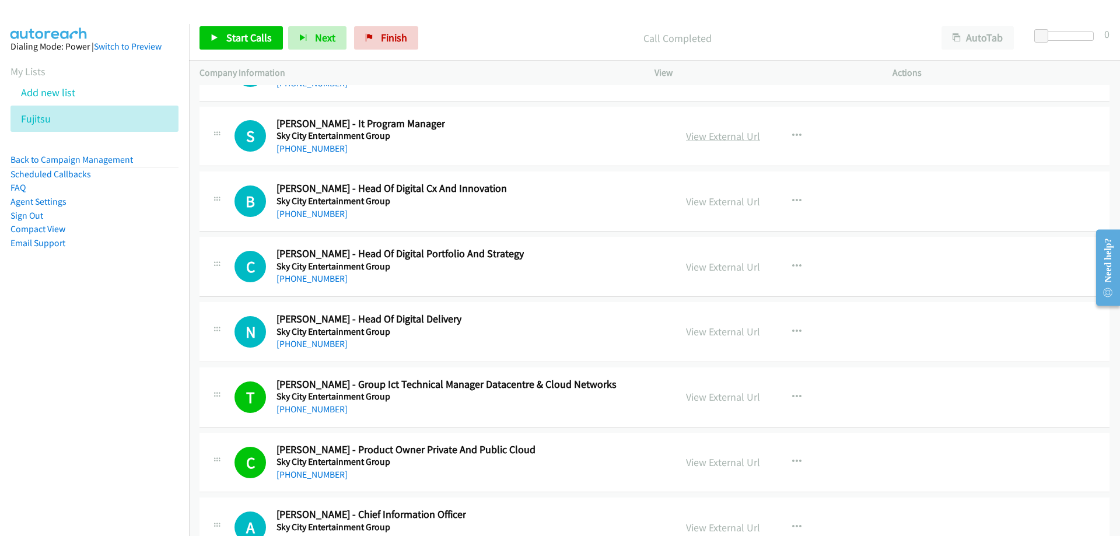
click at [713, 140] on link "View External Url" at bounding box center [723, 135] width 74 height 13
click at [303, 148] on link "+64 21 676 451" at bounding box center [311, 148] width 71 height 11
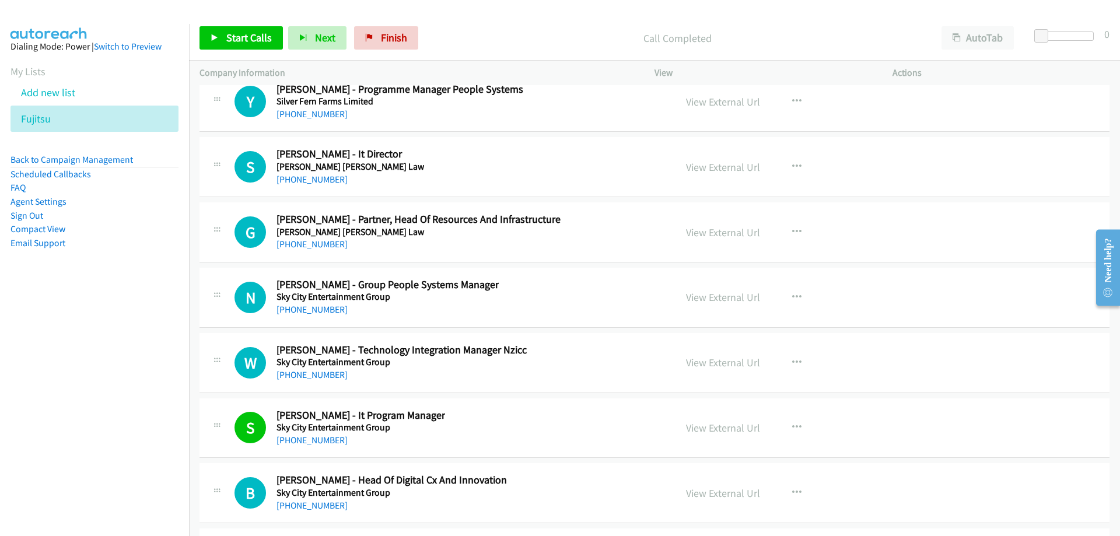
scroll to position [20981, 0]
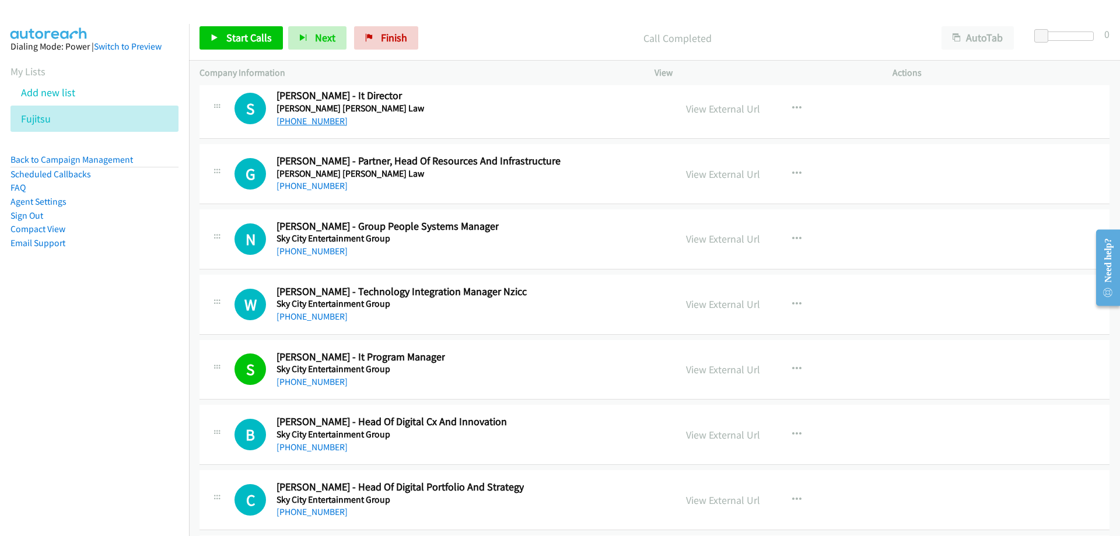
click at [323, 118] on link "+64 21 375 668" at bounding box center [311, 120] width 71 height 11
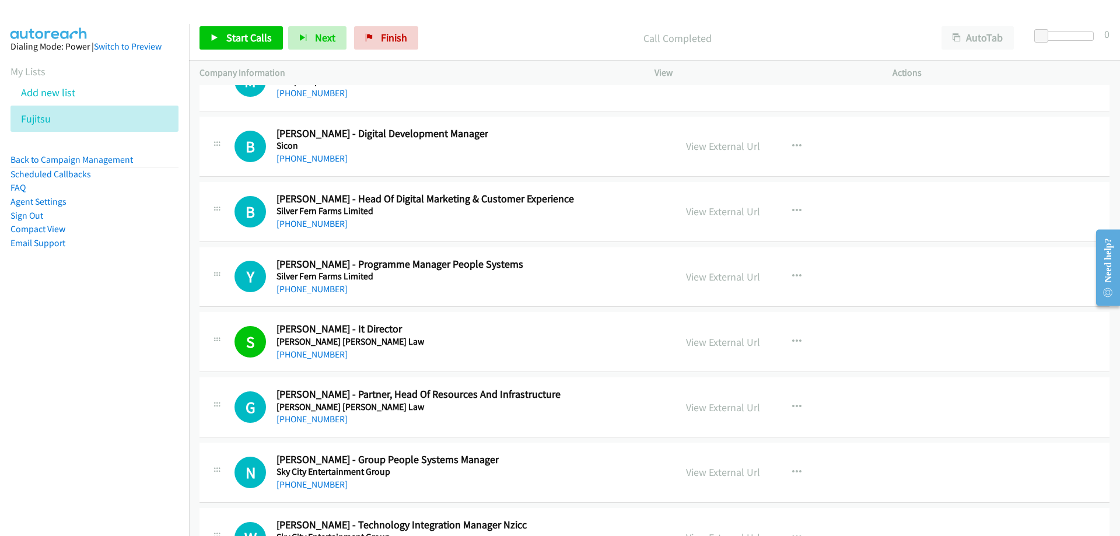
scroll to position [20689, 0]
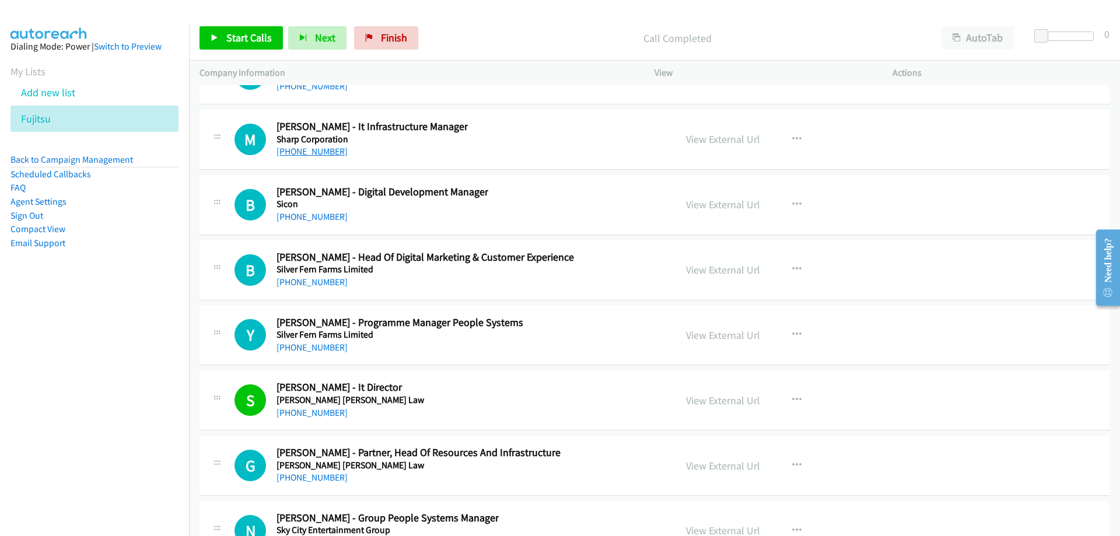
click at [310, 156] on link "+64 21 800 824" at bounding box center [311, 151] width 71 height 11
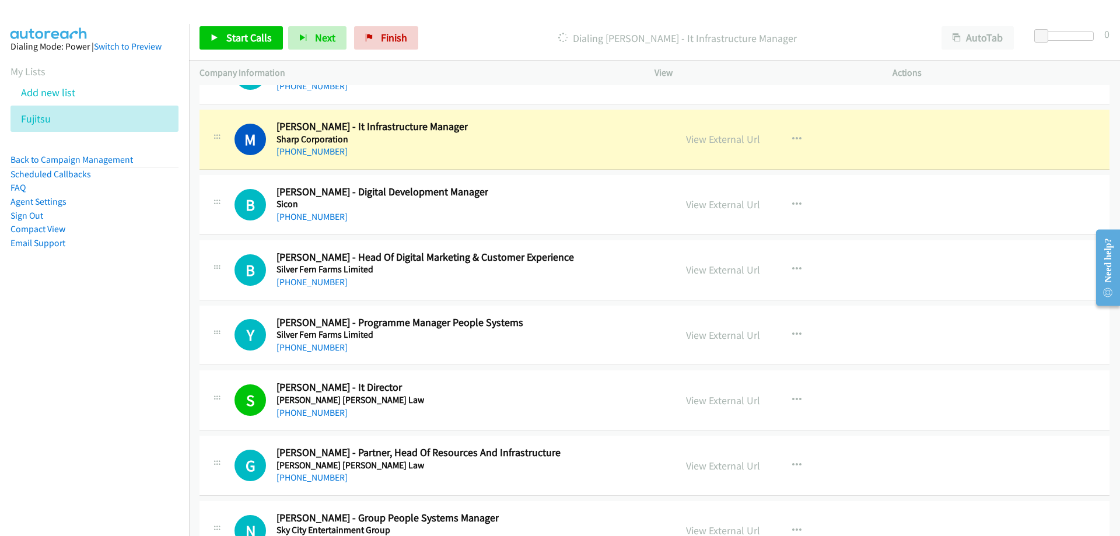
scroll to position [20631, 0]
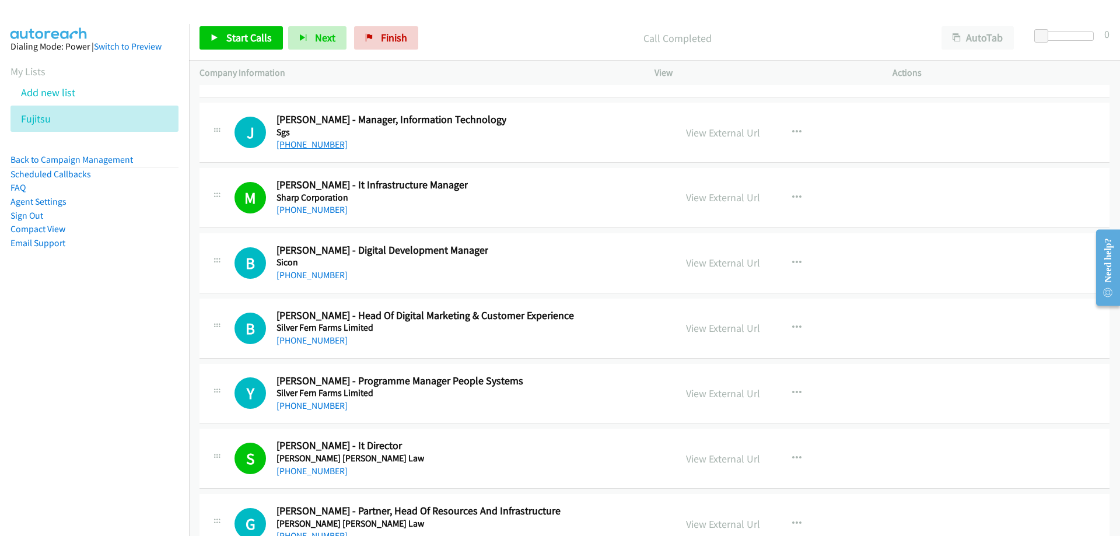
click at [330, 150] on link "+64 27 585 1089" at bounding box center [311, 144] width 71 height 11
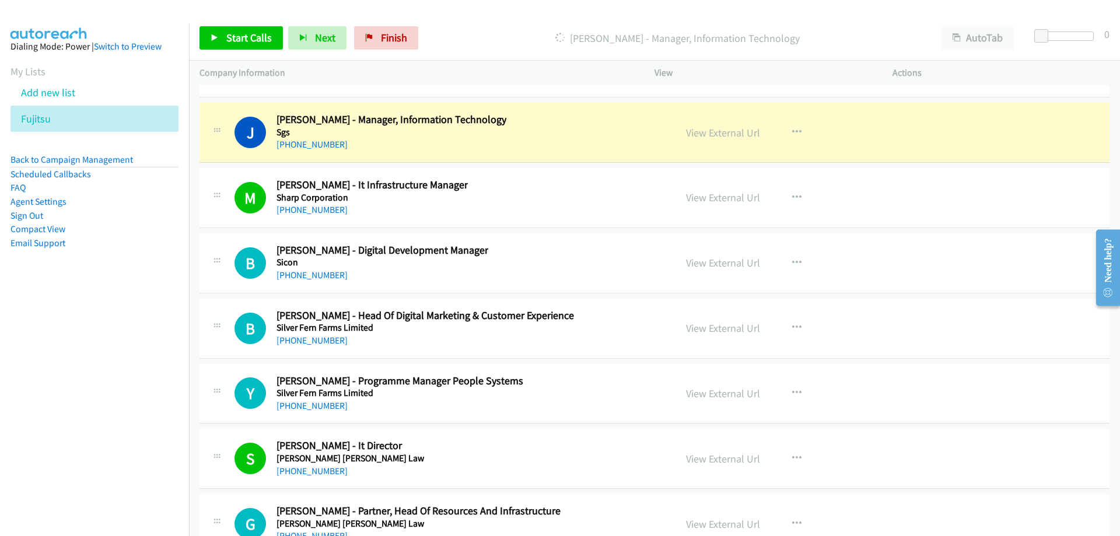
scroll to position [20572, 0]
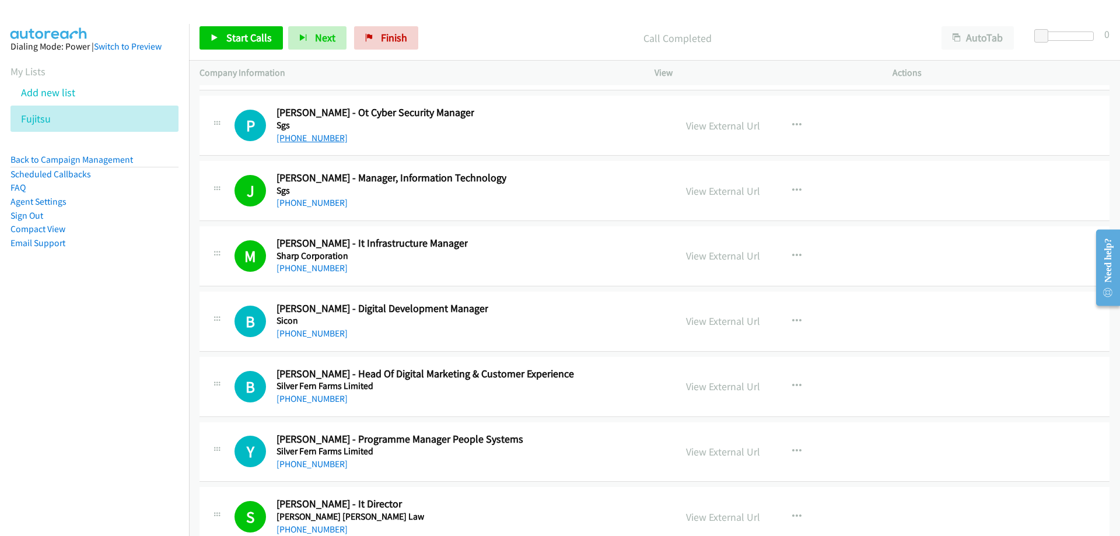
click at [328, 141] on link "+64 27 218 7632" at bounding box center [311, 137] width 71 height 11
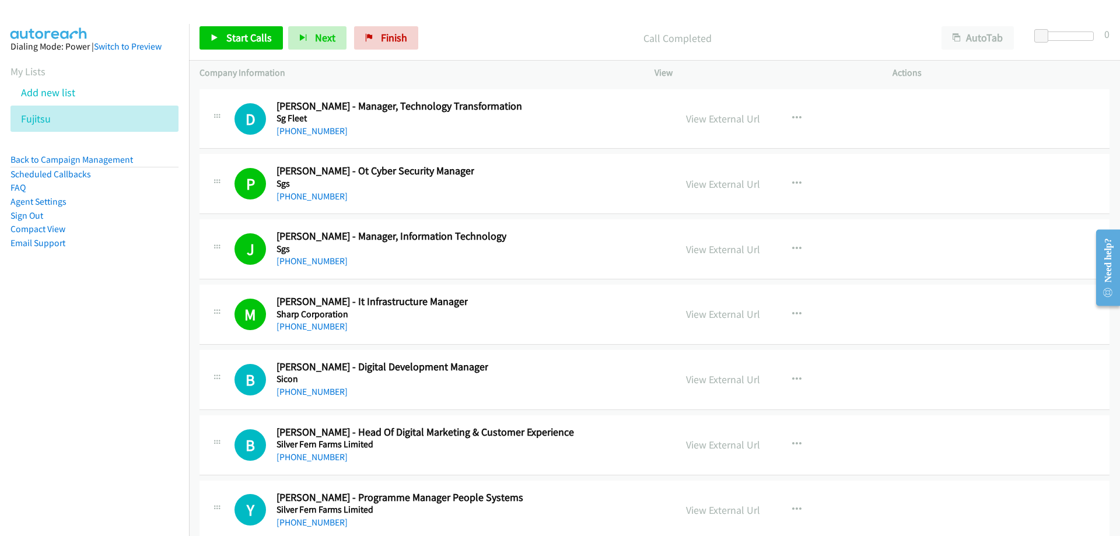
scroll to position [20456, 0]
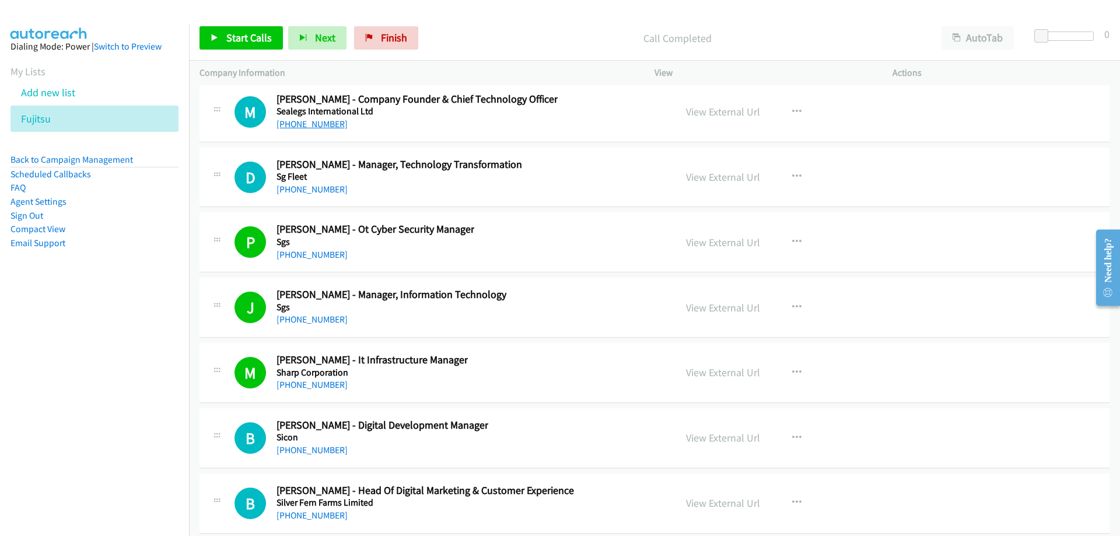
click at [312, 125] on link "+64 21 955 471" at bounding box center [311, 123] width 71 height 11
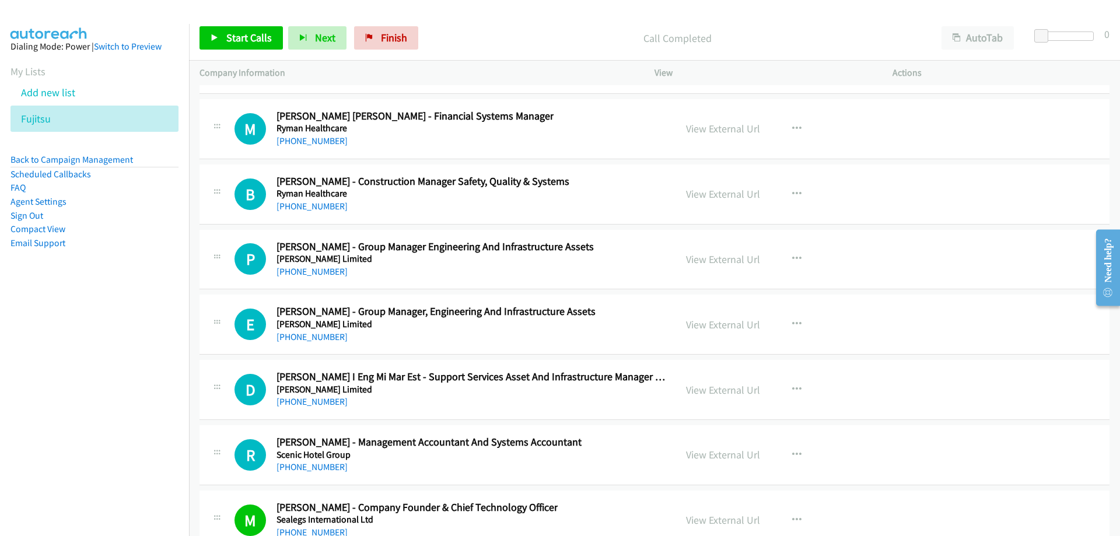
scroll to position [19989, 0]
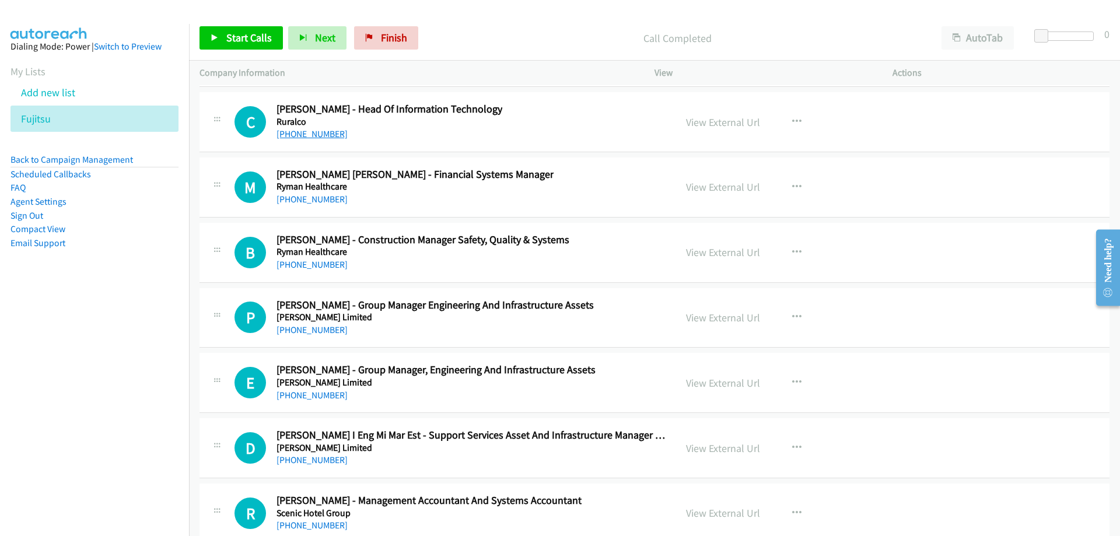
click at [309, 138] on link "+64 27 702 0416" at bounding box center [311, 133] width 71 height 11
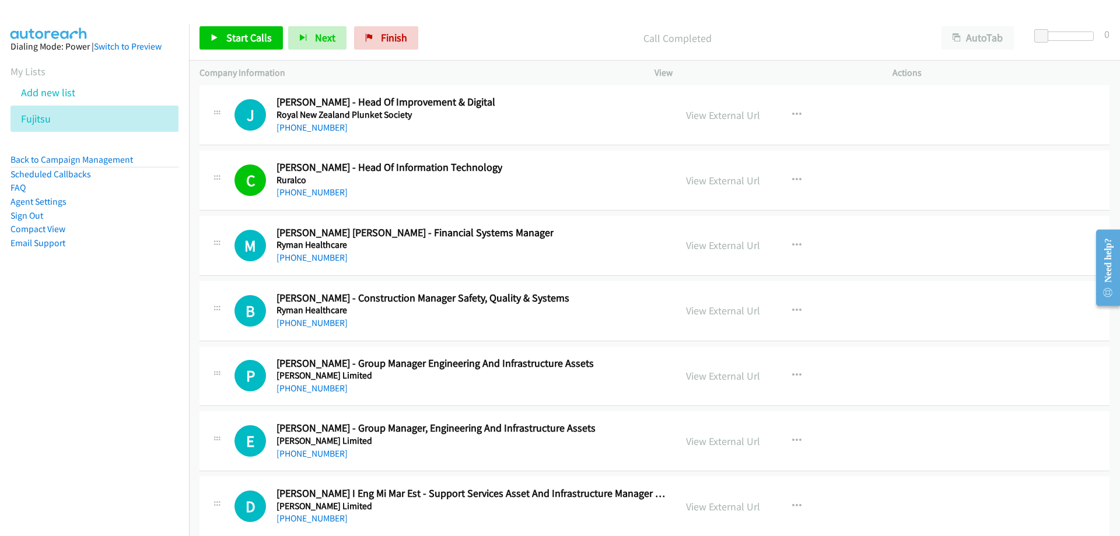
scroll to position [19872, 0]
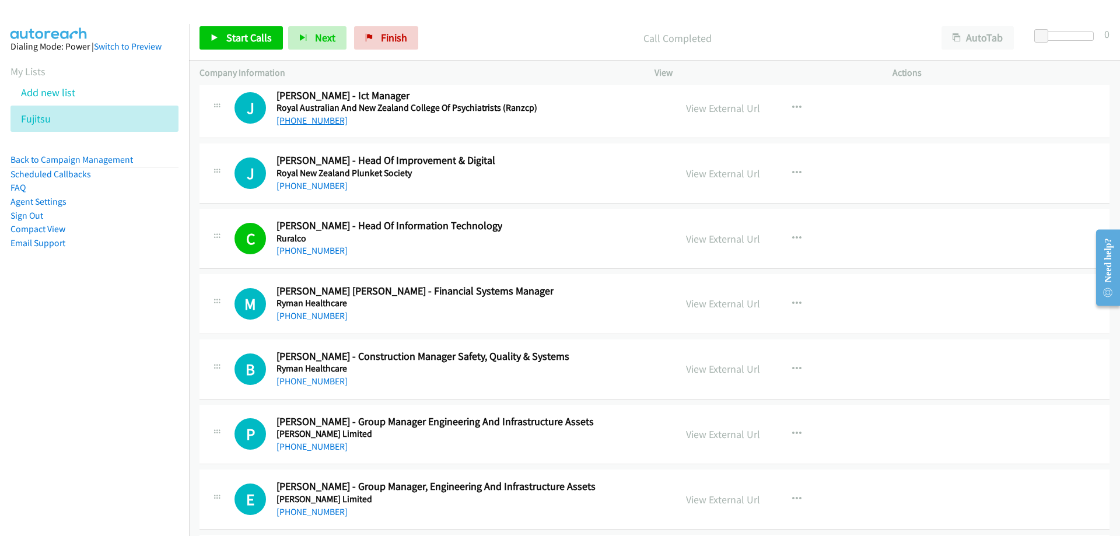
click at [322, 124] on link "+64 210 659 788" at bounding box center [311, 120] width 71 height 11
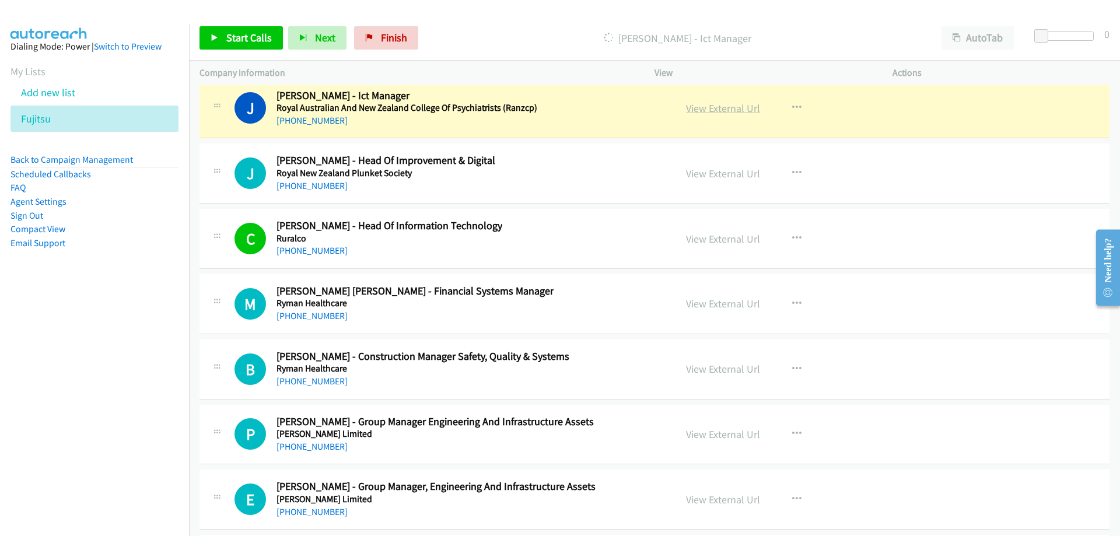
click at [692, 110] on link "View External Url" at bounding box center [723, 107] width 74 height 13
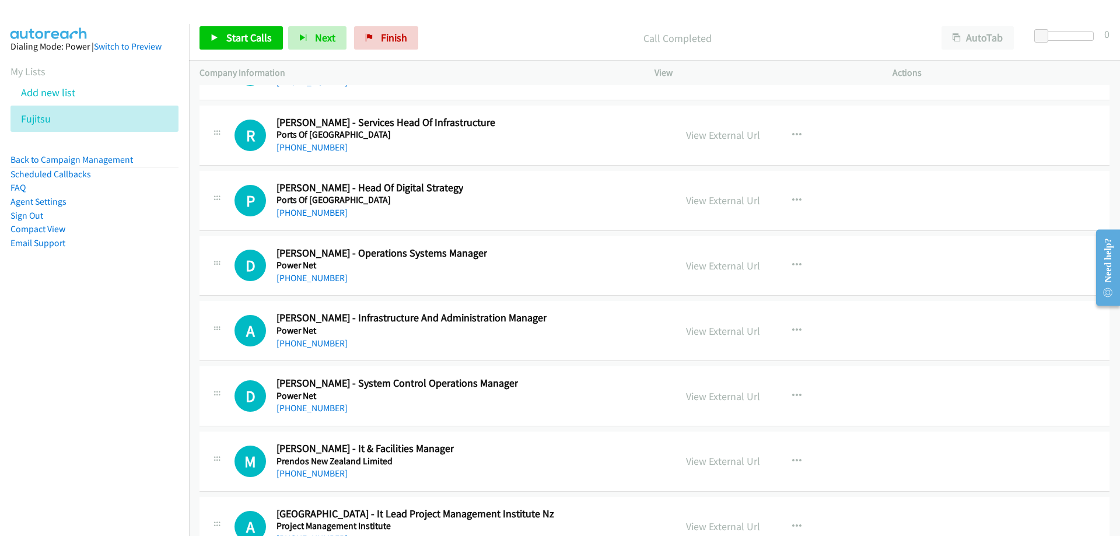
scroll to position [19056, 0]
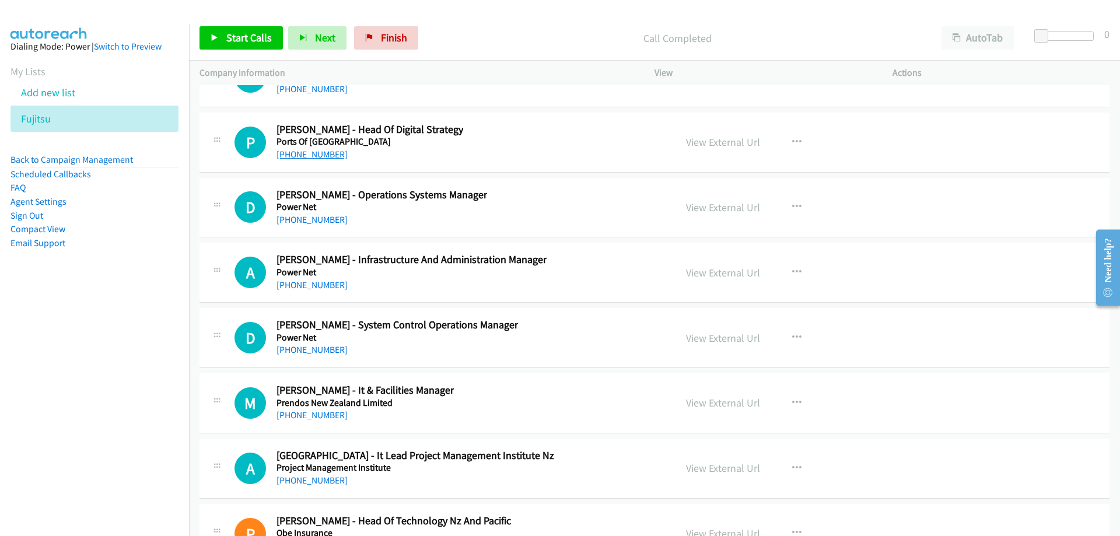
click at [325, 159] on link "+64 21 185 1393" at bounding box center [311, 154] width 71 height 11
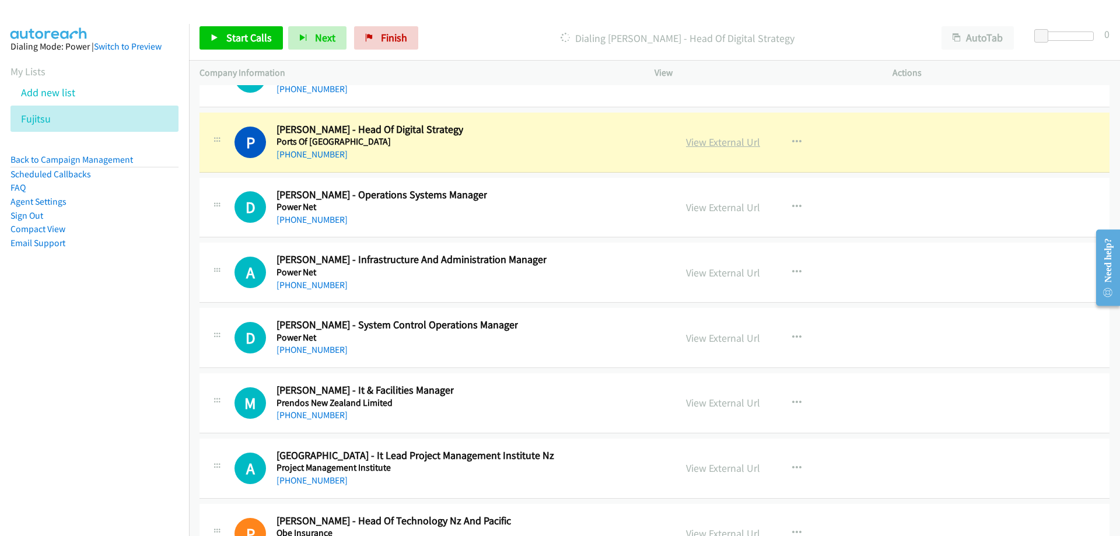
click at [686, 139] on link "View External Url" at bounding box center [723, 141] width 74 height 13
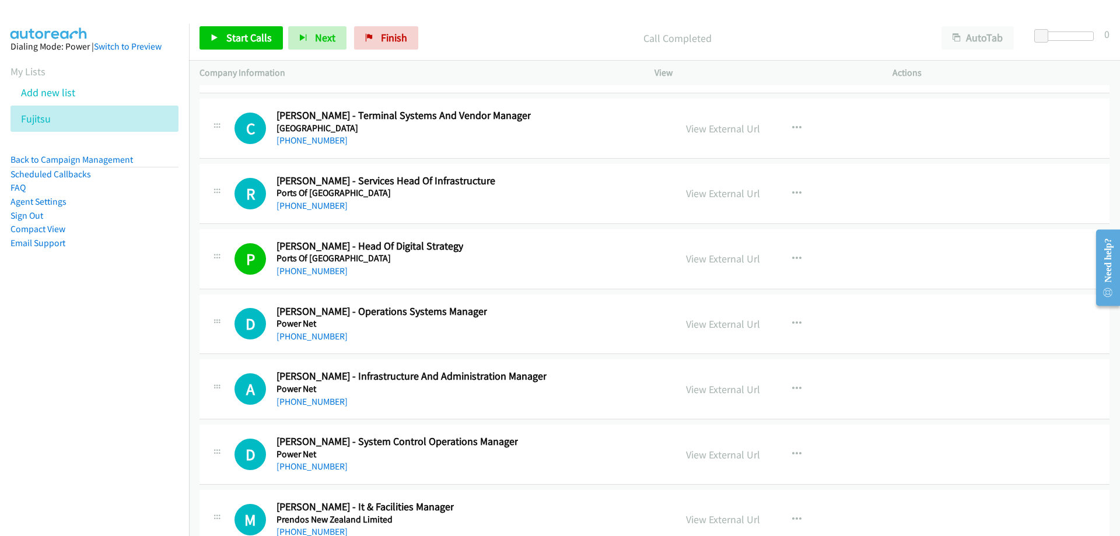
scroll to position [18881, 0]
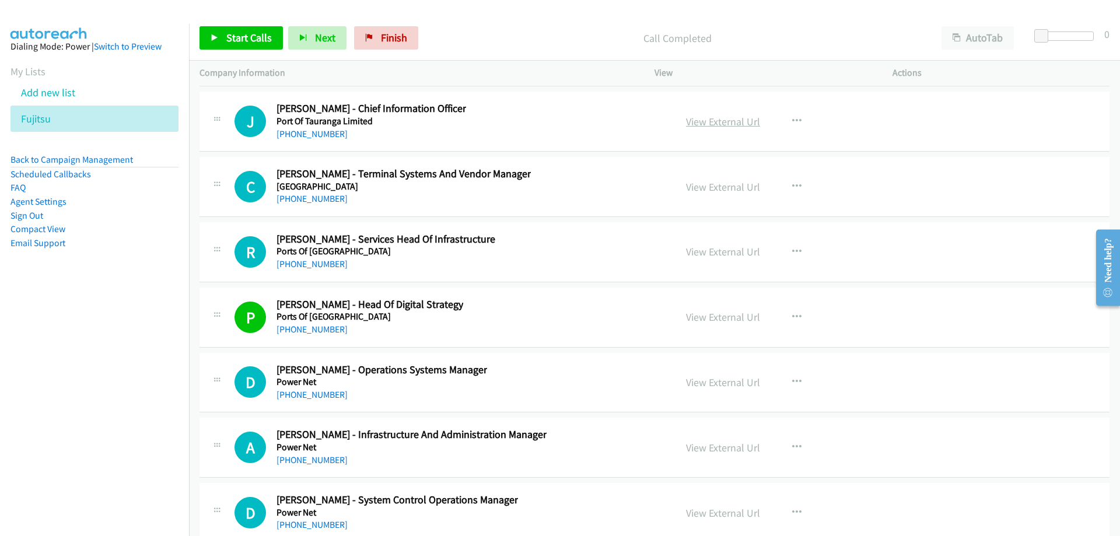
click at [724, 122] on link "View External Url" at bounding box center [723, 121] width 74 height 13
click at [300, 138] on link "+64 27 702 1900" at bounding box center [311, 133] width 71 height 11
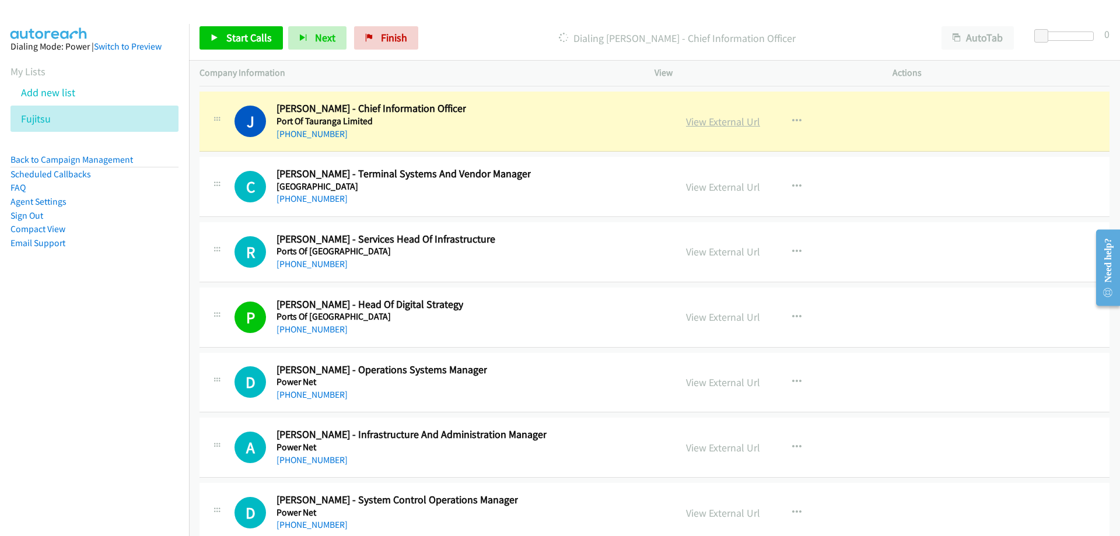
click at [714, 118] on link "View External Url" at bounding box center [723, 121] width 74 height 13
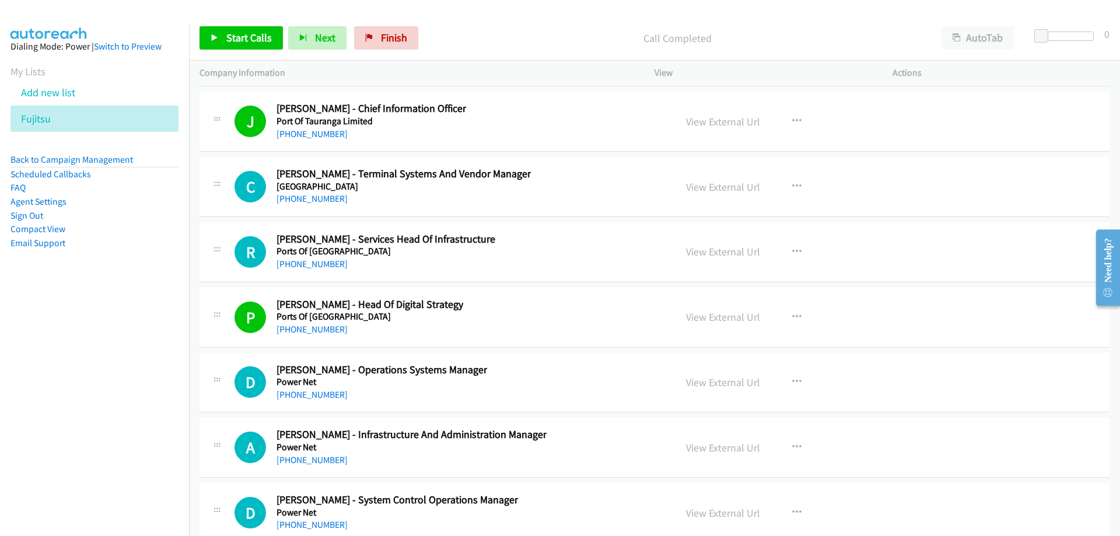
scroll to position [18823, 0]
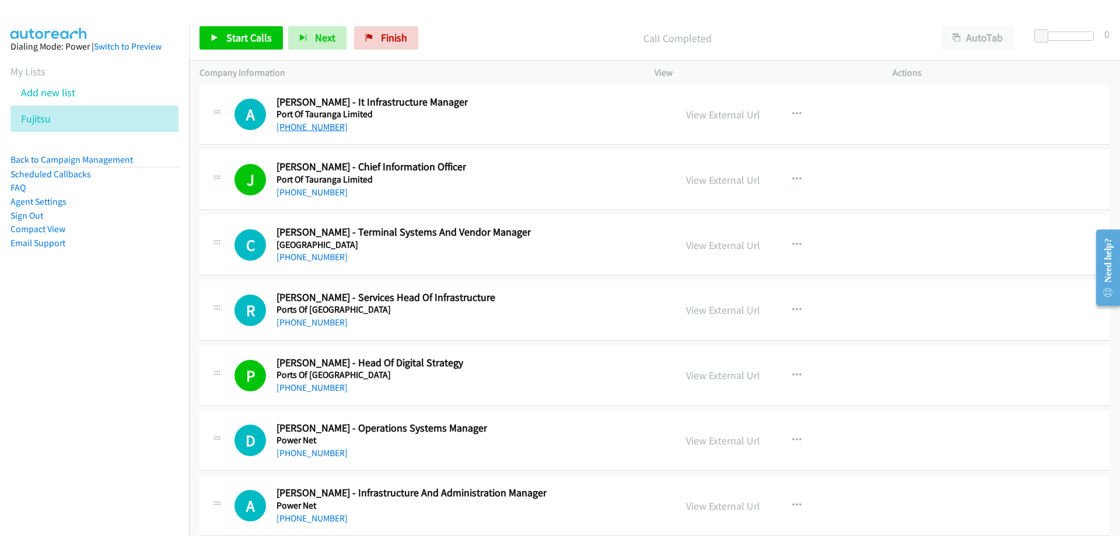
click at [317, 125] on link "+64 7 572 8806" at bounding box center [311, 126] width 71 height 11
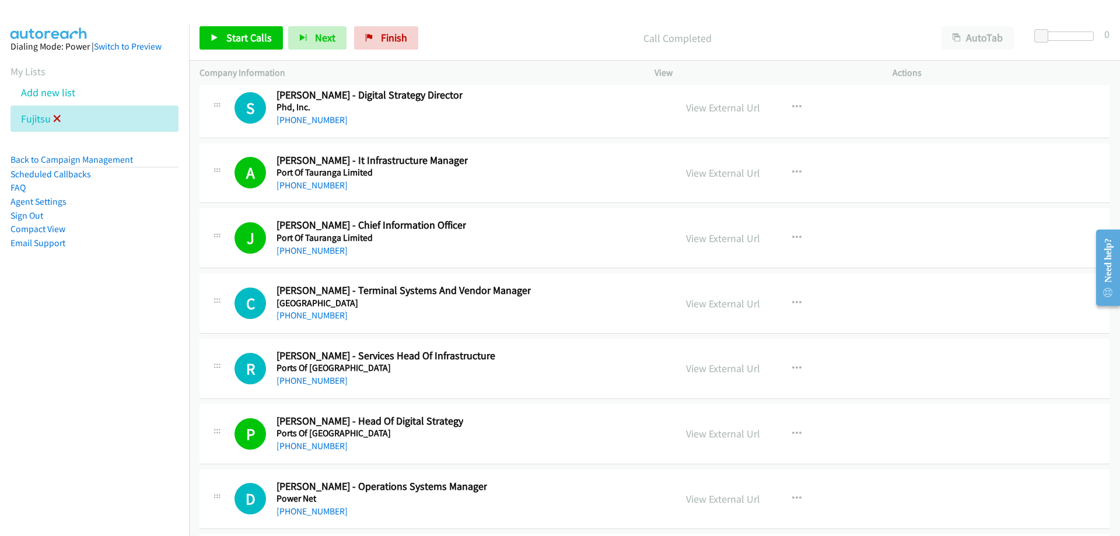
click at [55, 117] on icon at bounding box center [57, 119] width 8 height 8
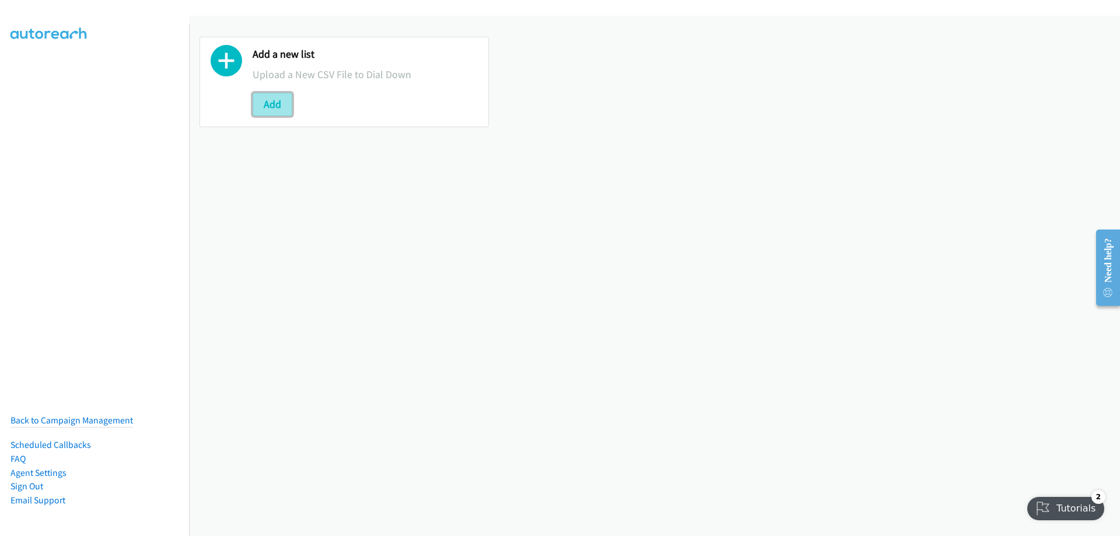
click at [272, 107] on button "Add" at bounding box center [273, 104] width 40 height 23
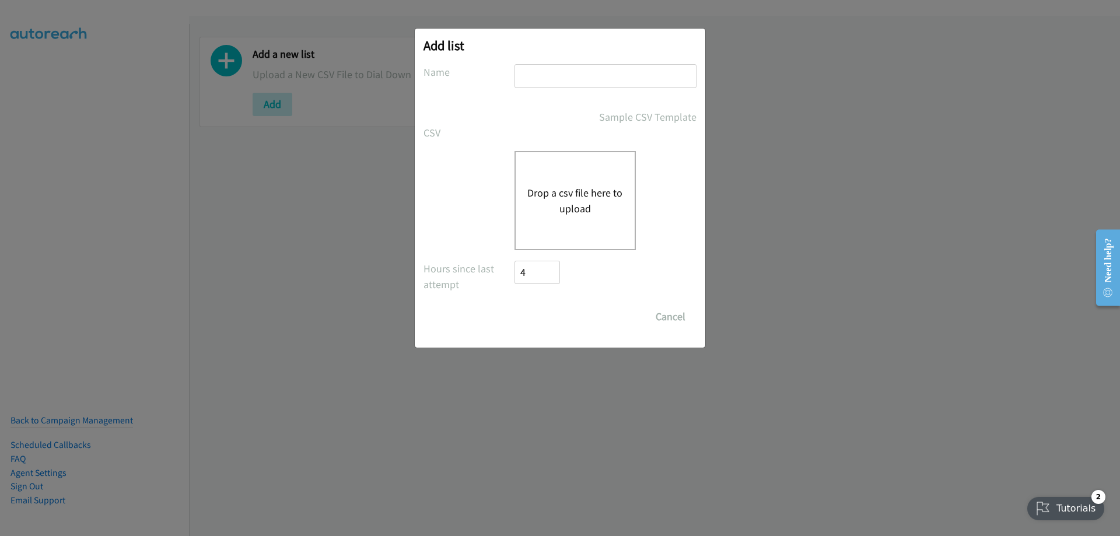
click at [563, 201] on button "Drop a csv file here to upload" at bounding box center [575, 200] width 96 height 31
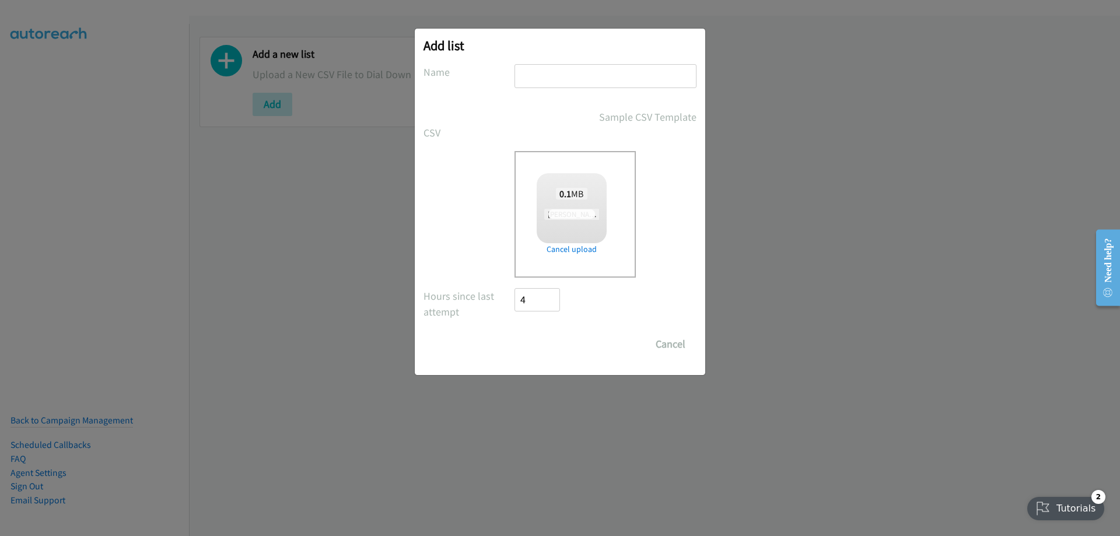
click at [549, 85] on input "text" at bounding box center [605, 76] width 182 height 24
checkbox input "true"
type input "Fujitsu"
click at [549, 352] on input "Save List" at bounding box center [544, 343] width 61 height 23
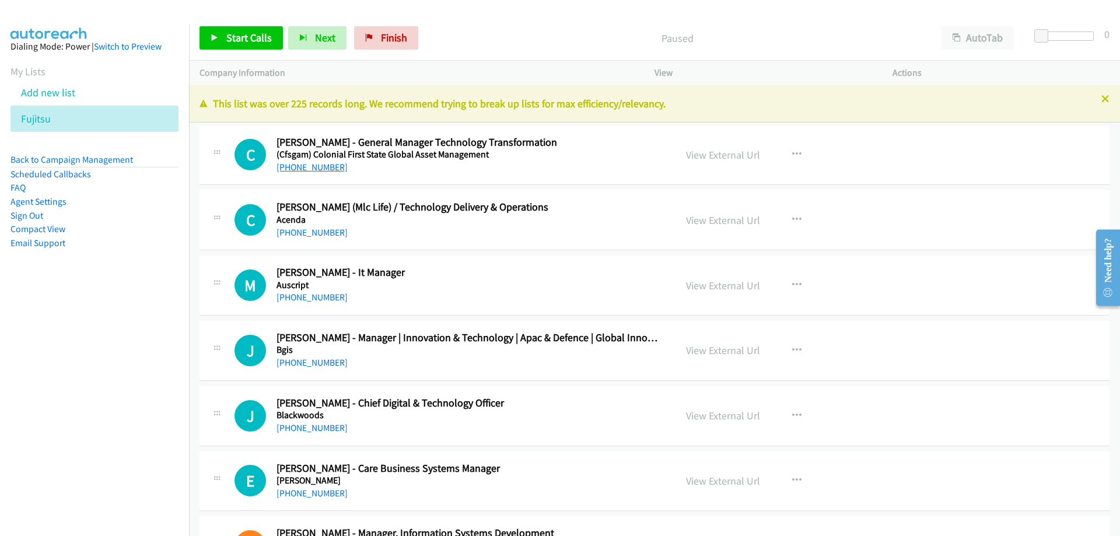
click at [318, 166] on link "+61 419 543 224" at bounding box center [311, 167] width 71 height 11
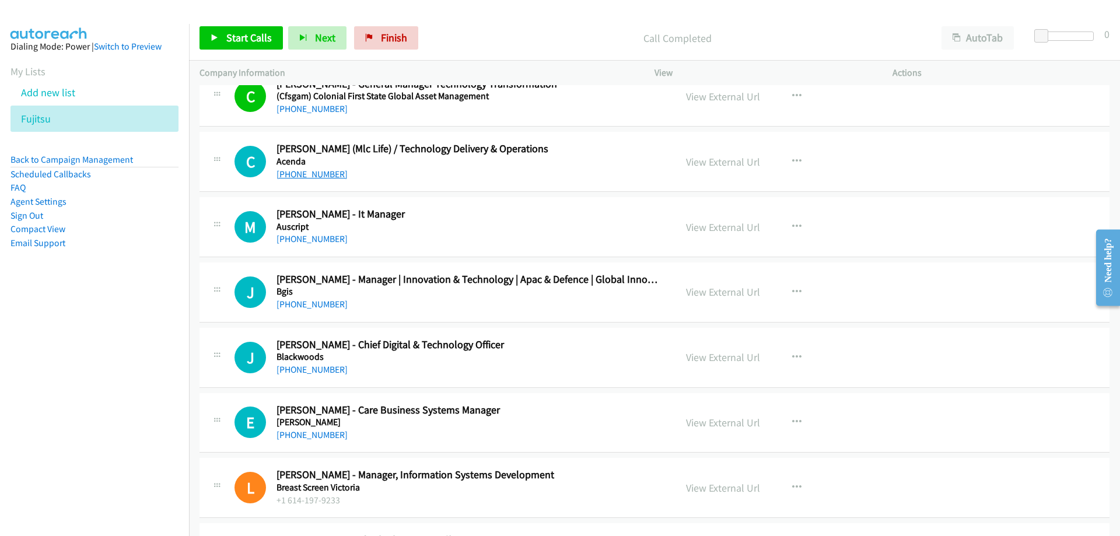
click at [335, 173] on link "+61 475 803 668" at bounding box center [311, 174] width 71 height 11
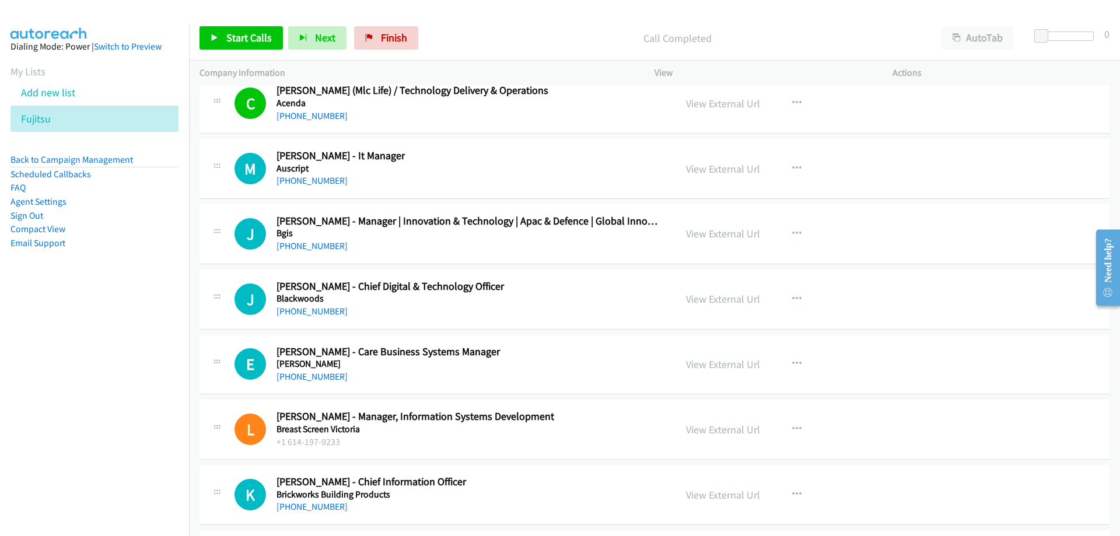
scroll to position [175, 0]
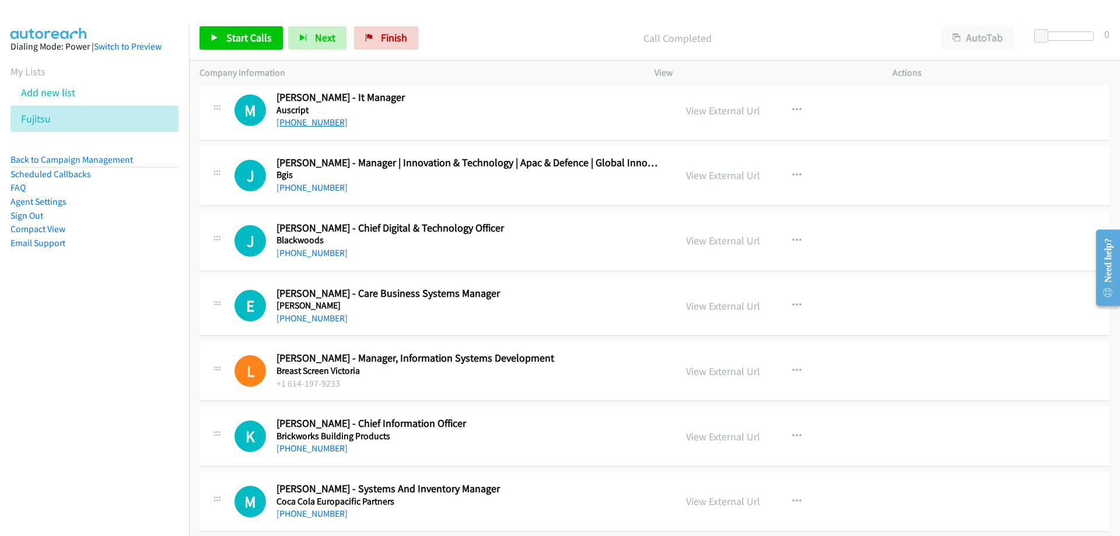
click at [304, 124] on link "+61 437 087 738" at bounding box center [311, 122] width 71 height 11
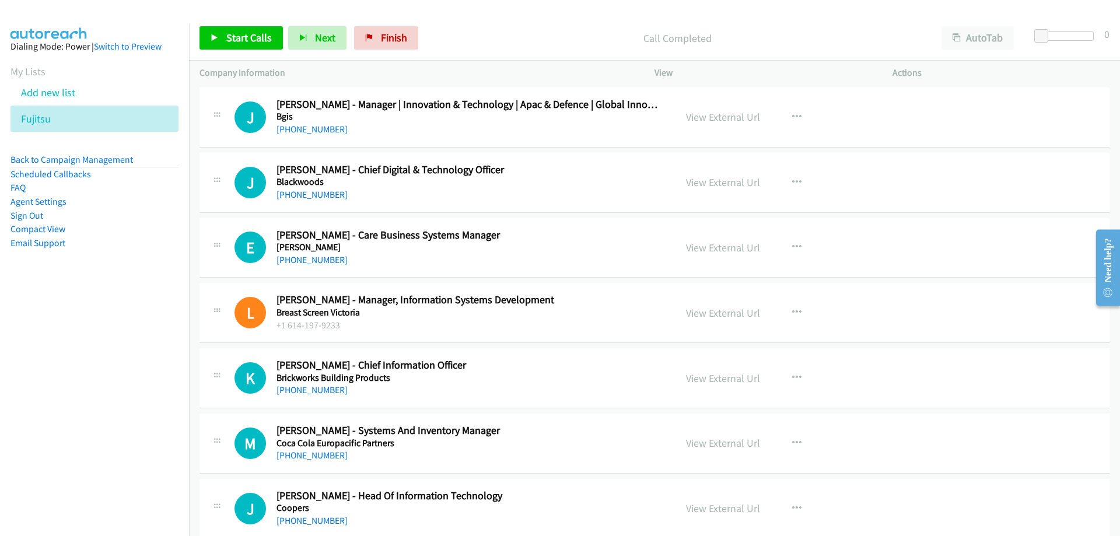
scroll to position [292, 0]
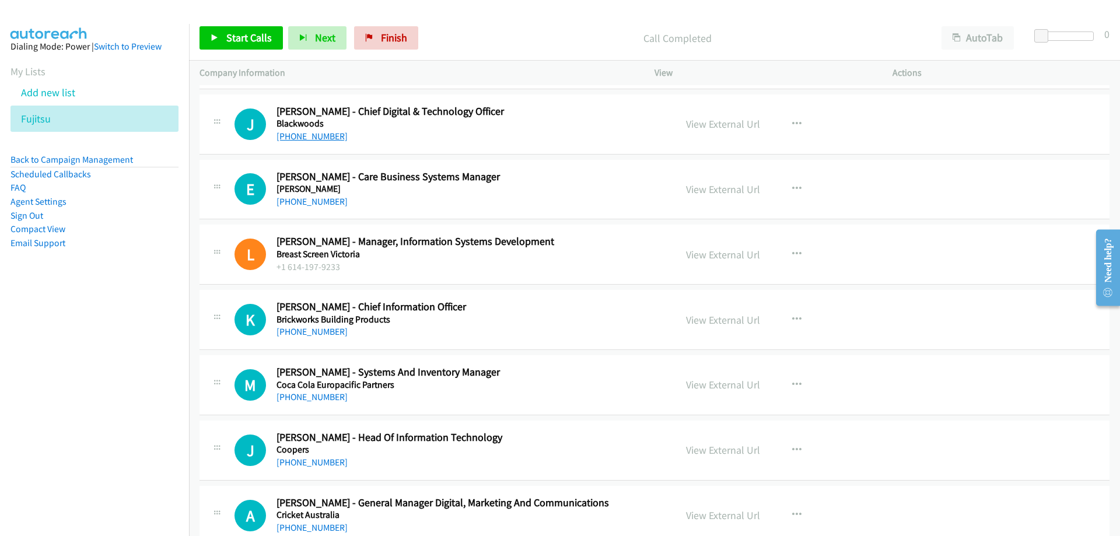
click at [309, 138] on link "+61 412 794 062" at bounding box center [311, 136] width 71 height 11
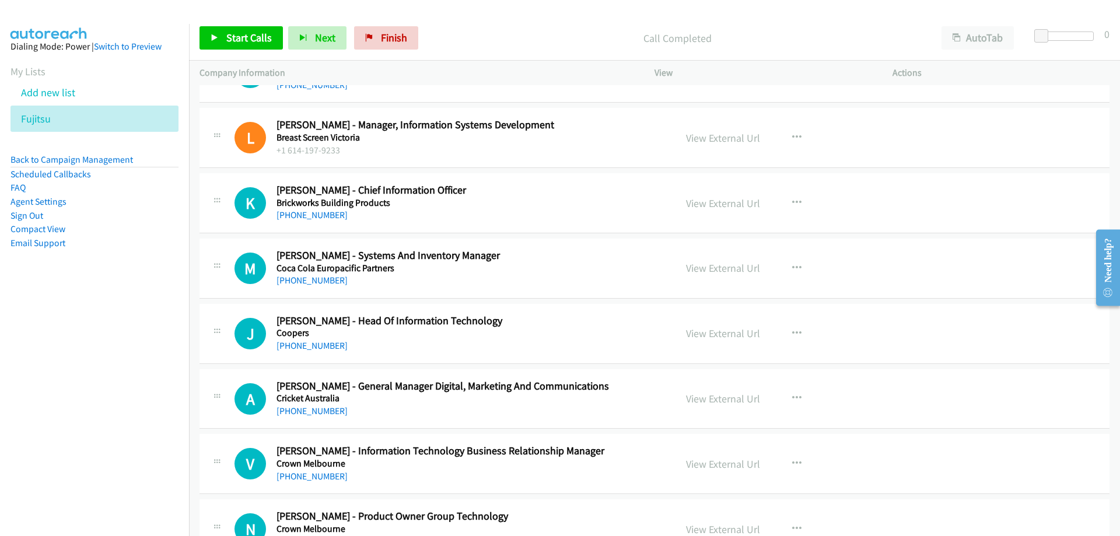
scroll to position [467, 0]
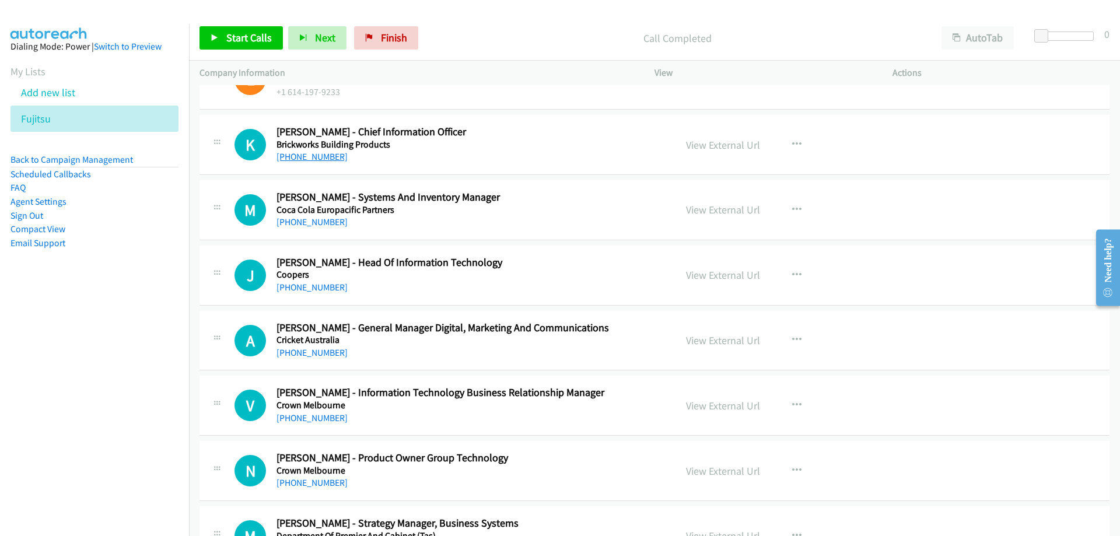
click at [331, 162] on link "+61 406 380 750" at bounding box center [311, 156] width 71 height 11
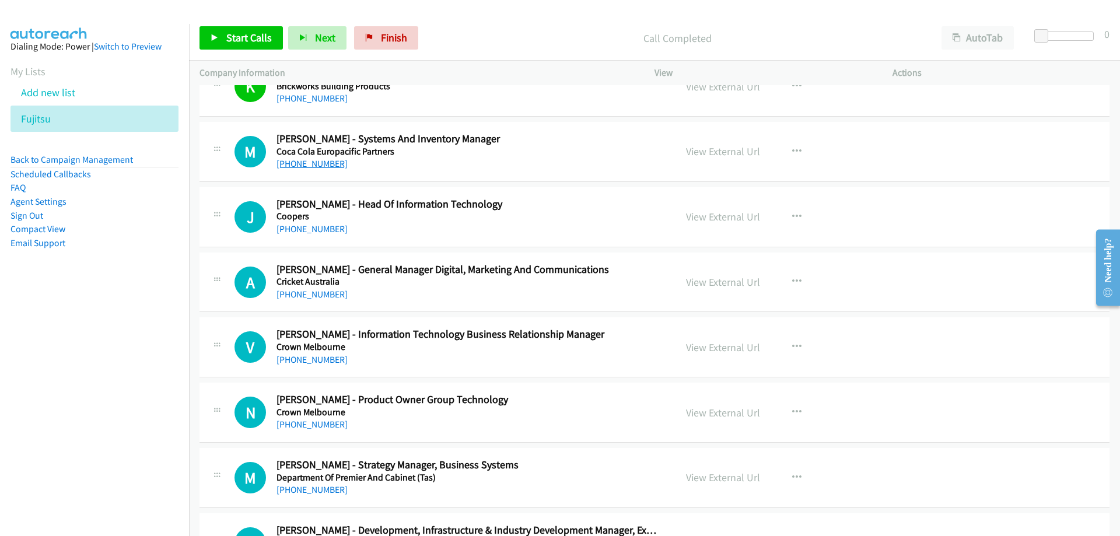
scroll to position [583, 0]
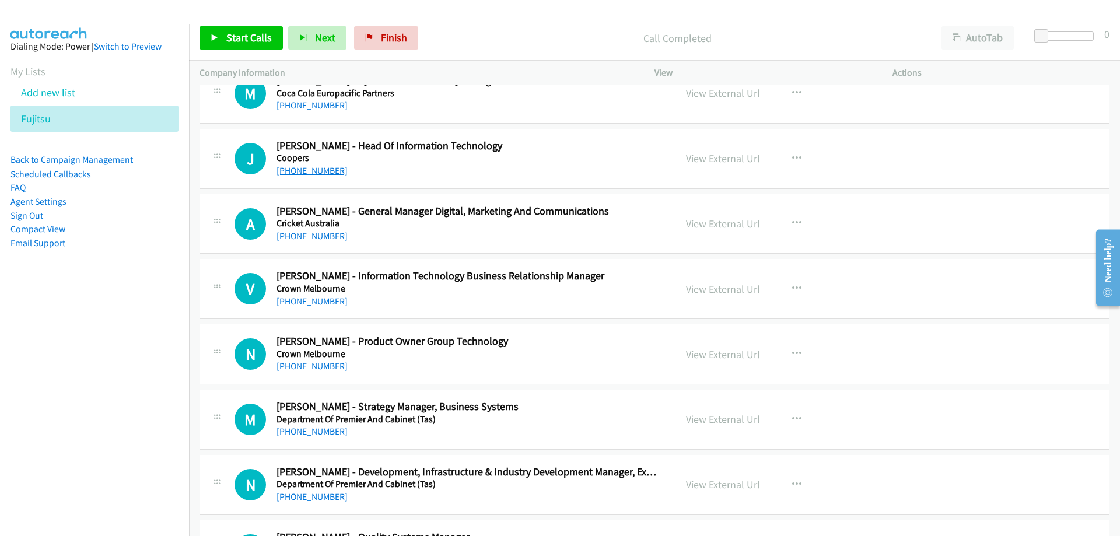
click at [310, 169] on link "+61 410 145 130" at bounding box center [311, 170] width 71 height 11
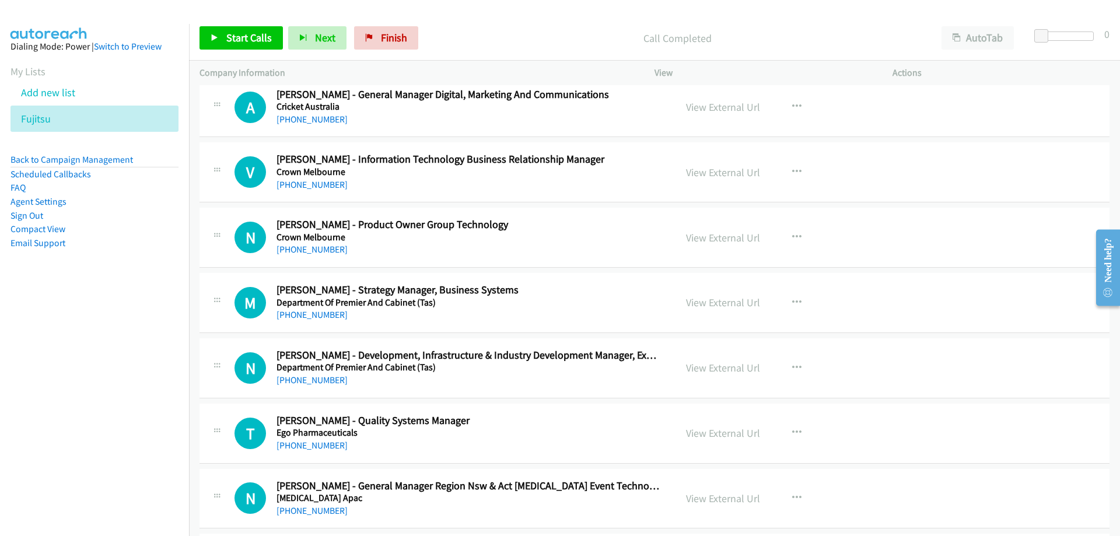
scroll to position [758, 0]
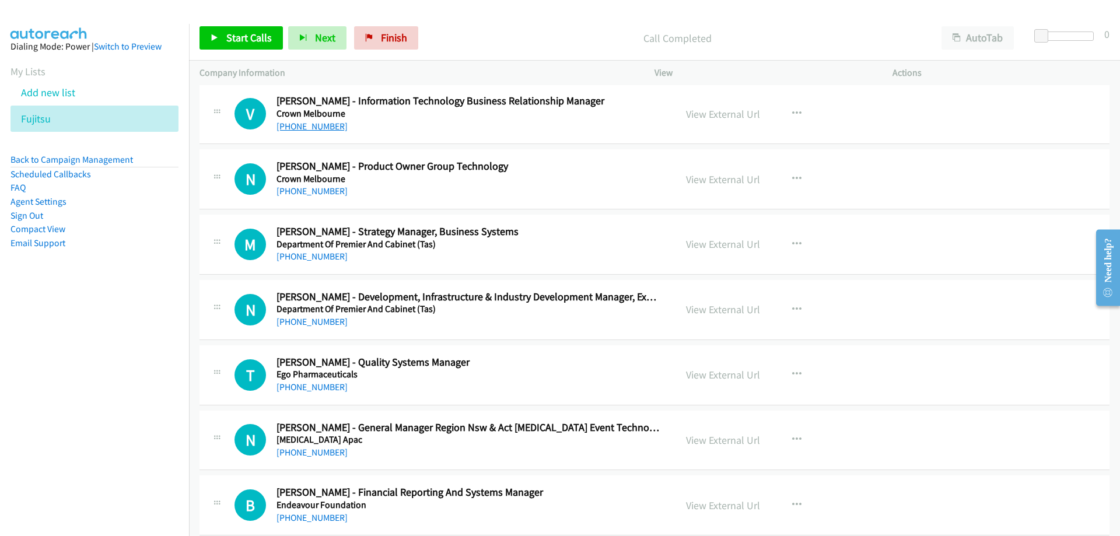
click at [313, 129] on link "+61 434 299 812" at bounding box center [311, 126] width 71 height 11
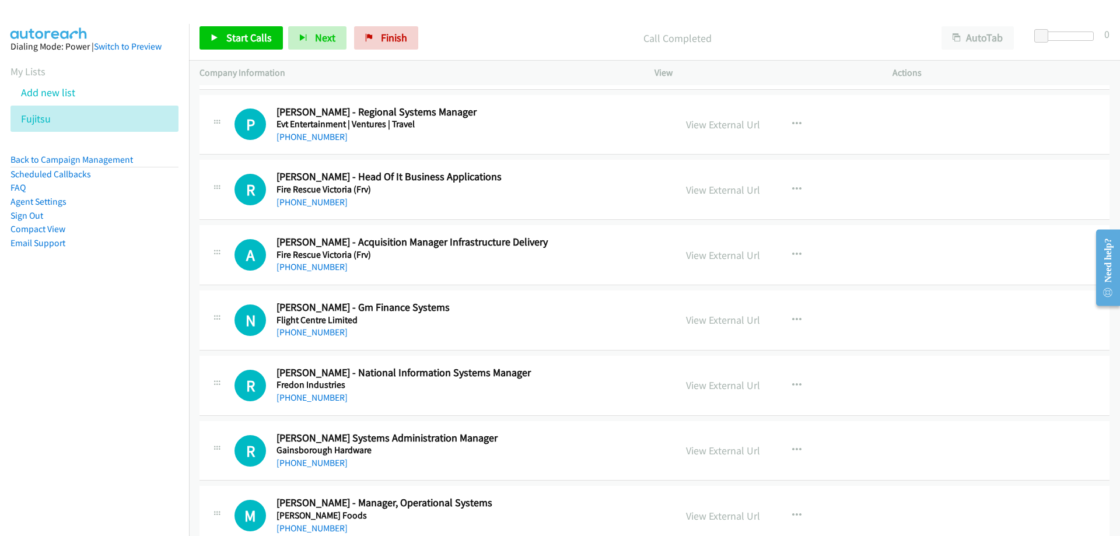
scroll to position [1458, 0]
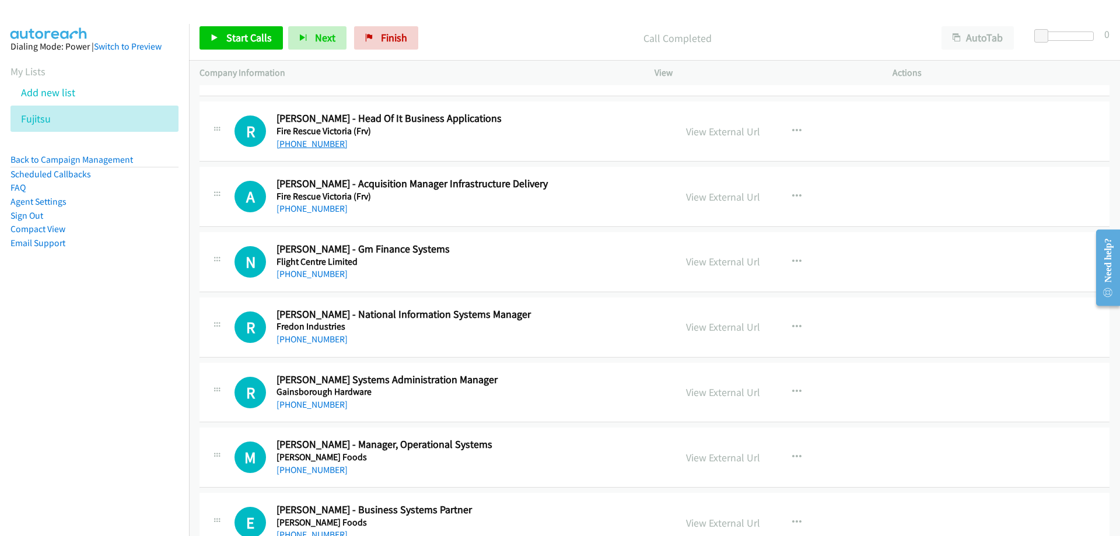
click at [309, 143] on link "+61 447 187 761" at bounding box center [311, 143] width 71 height 11
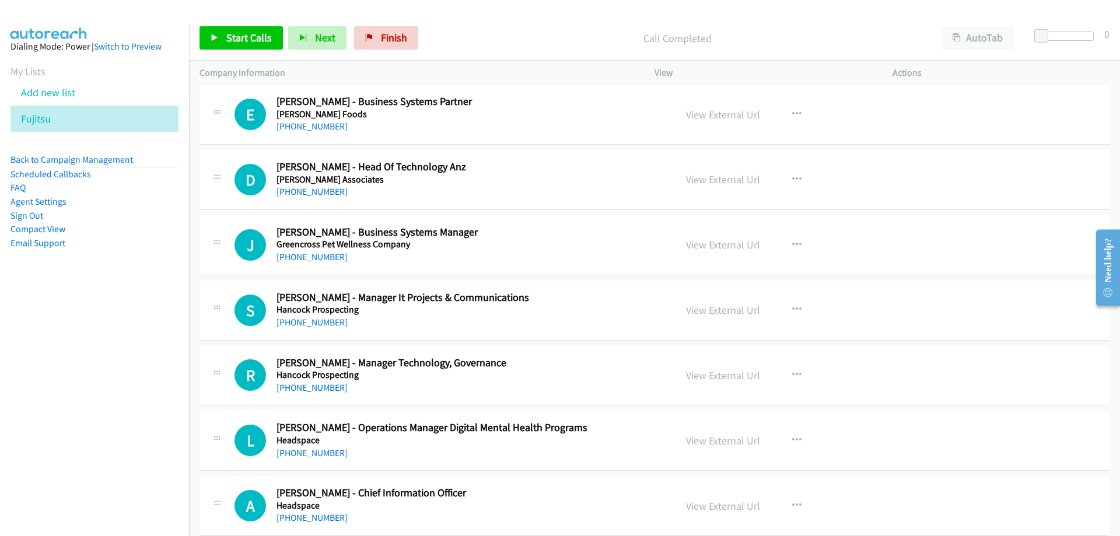
scroll to position [1925, 0]
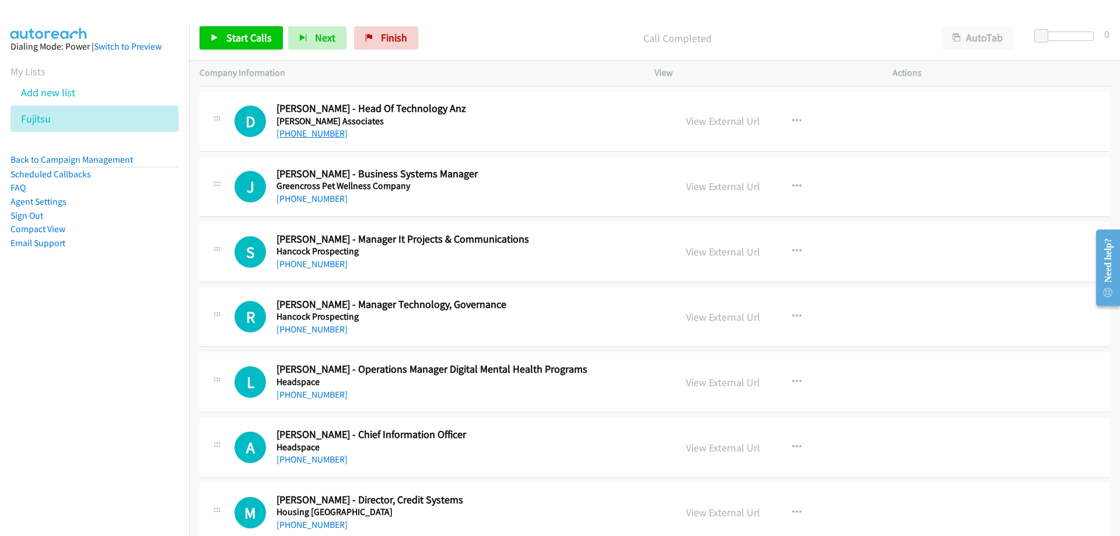
click at [327, 138] on link "+61 401 077 096" at bounding box center [311, 133] width 71 height 11
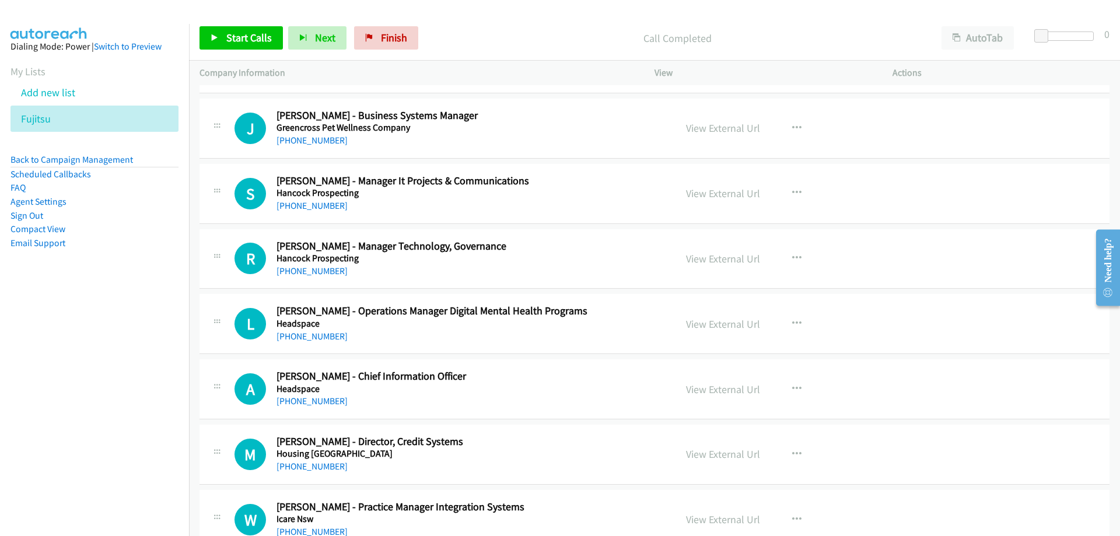
scroll to position [2041, 0]
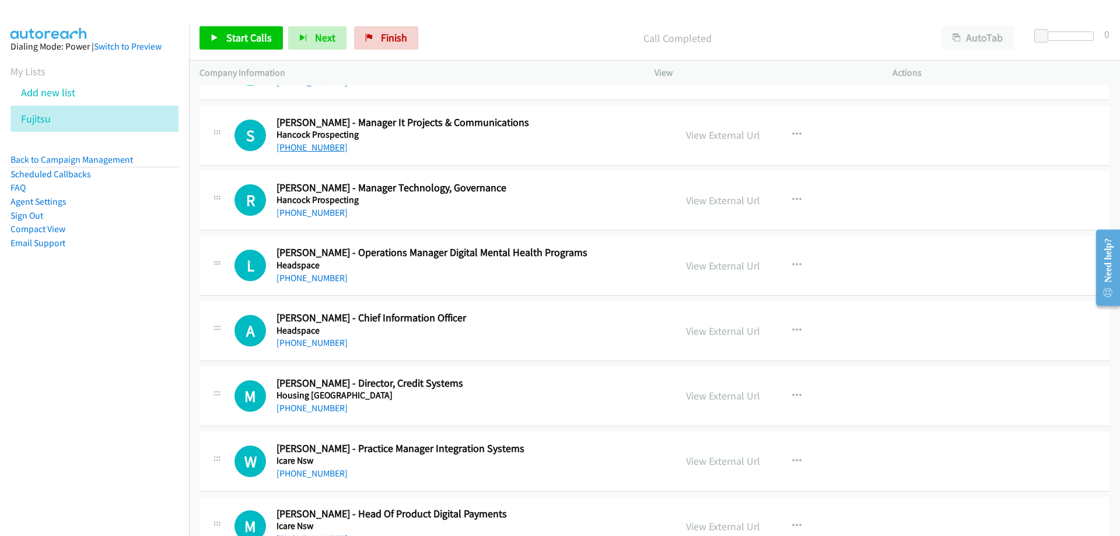
click at [324, 143] on link "+61 488 913 005" at bounding box center [311, 147] width 71 height 11
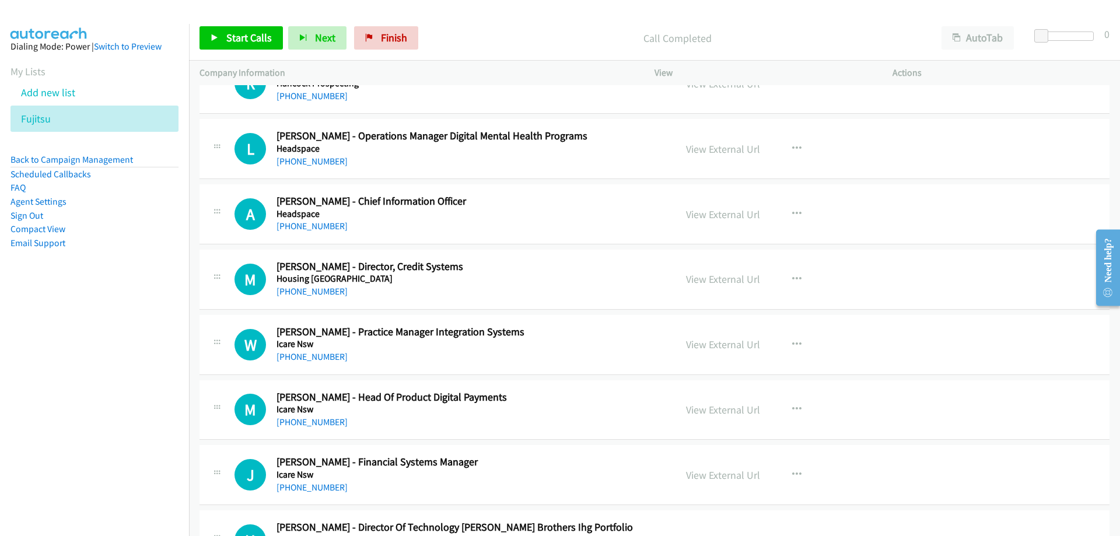
scroll to position [2216, 0]
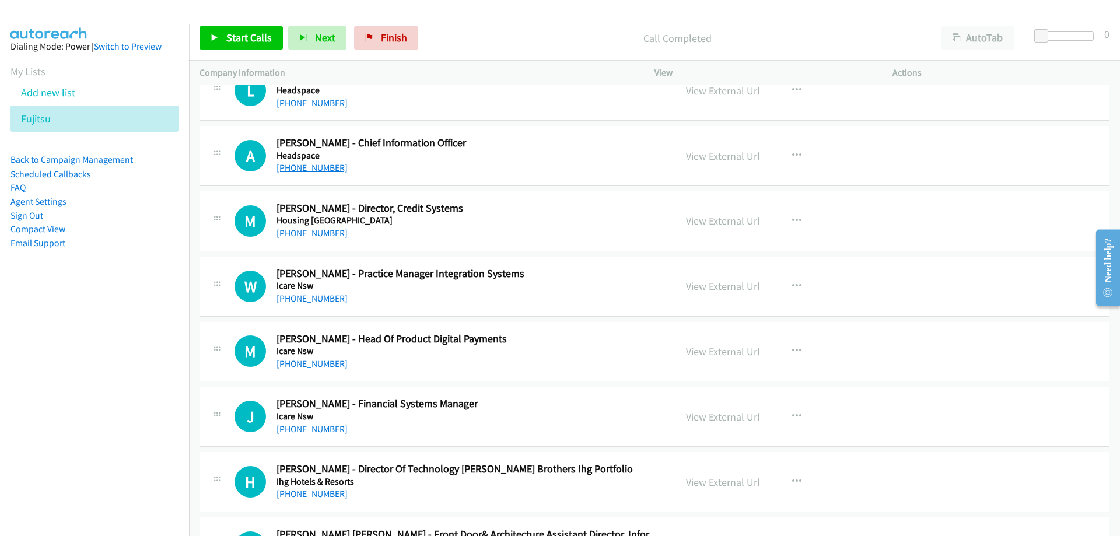
click at [319, 169] on link "+61 438 046 897" at bounding box center [311, 167] width 71 height 11
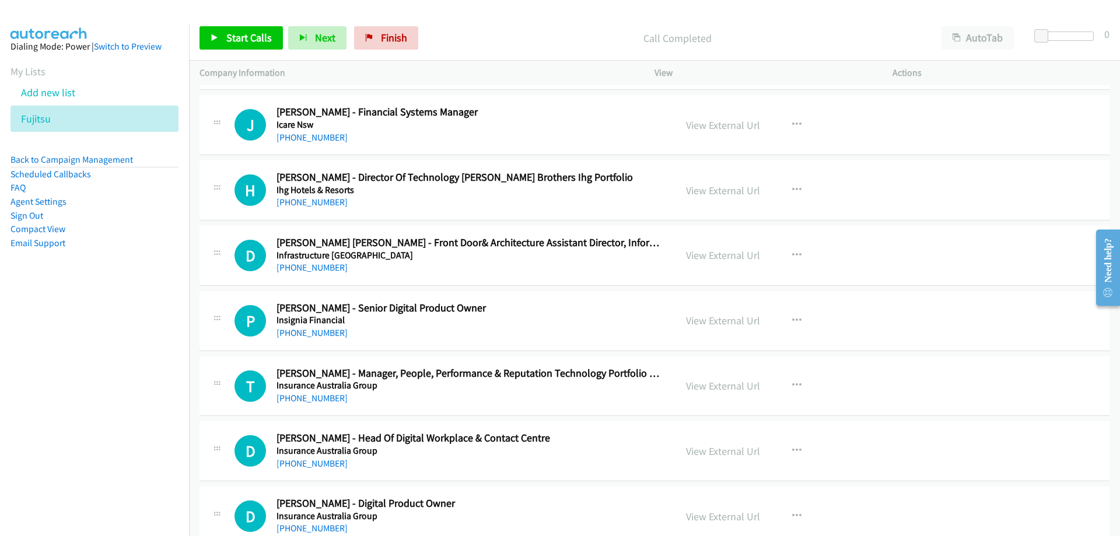
scroll to position [2566, 0]
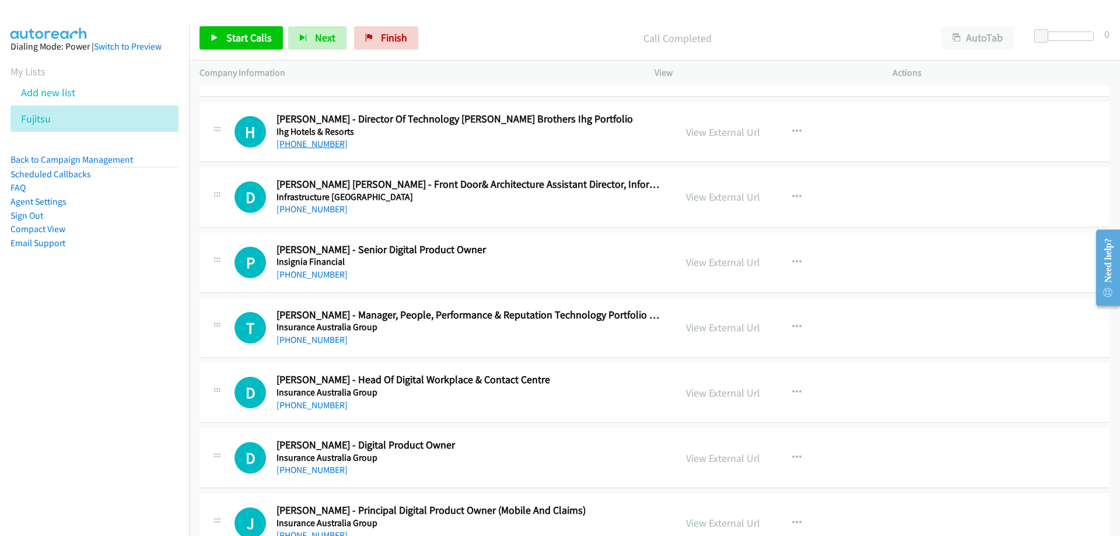
click at [318, 143] on link "+61 412 199 727" at bounding box center [311, 143] width 71 height 11
click at [315, 145] on link "+61 412 199 727" at bounding box center [311, 143] width 71 height 11
click at [331, 146] on link "+61 412 199 727" at bounding box center [311, 143] width 71 height 11
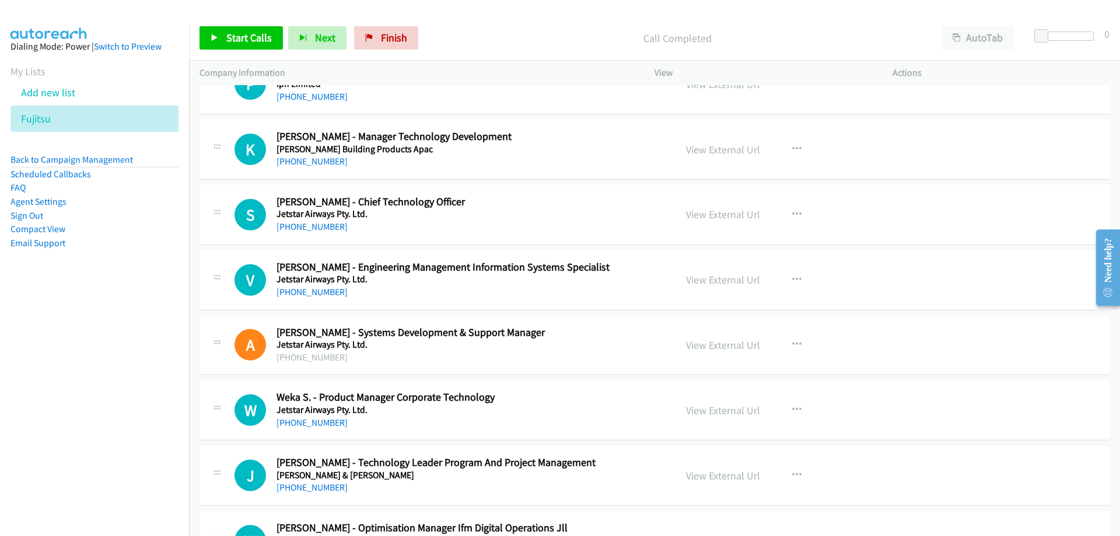
scroll to position [3325, 0]
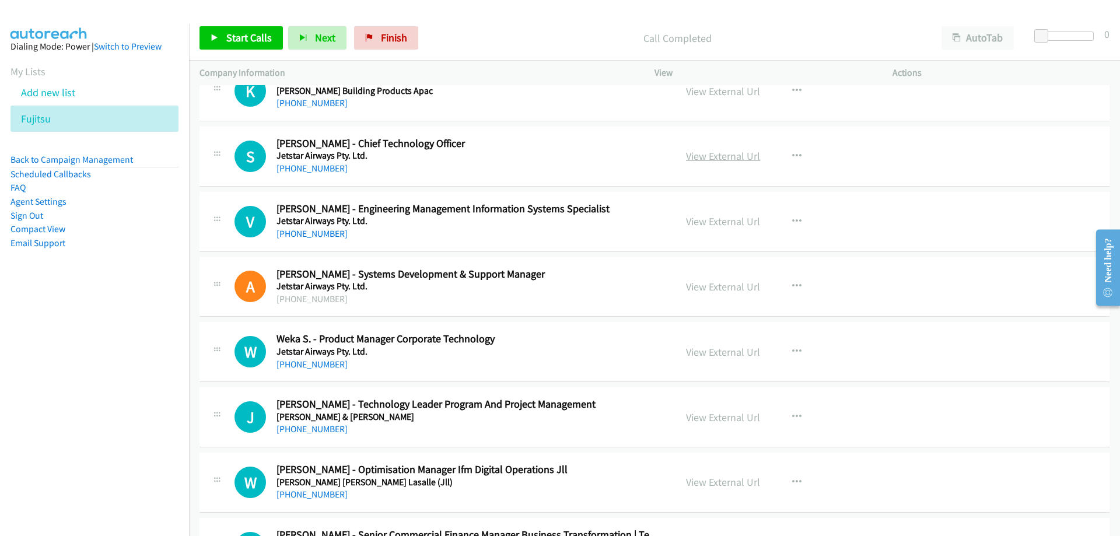
click at [701, 156] on link "View External Url" at bounding box center [723, 155] width 74 height 13
click at [328, 170] on link "+61 403 960 152" at bounding box center [311, 168] width 71 height 11
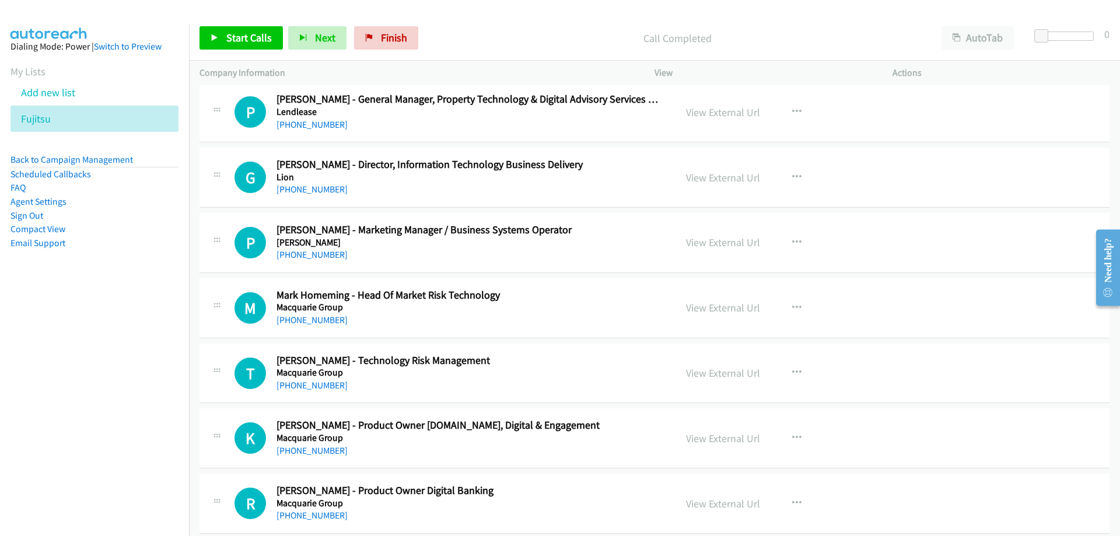
scroll to position [4666, 0]
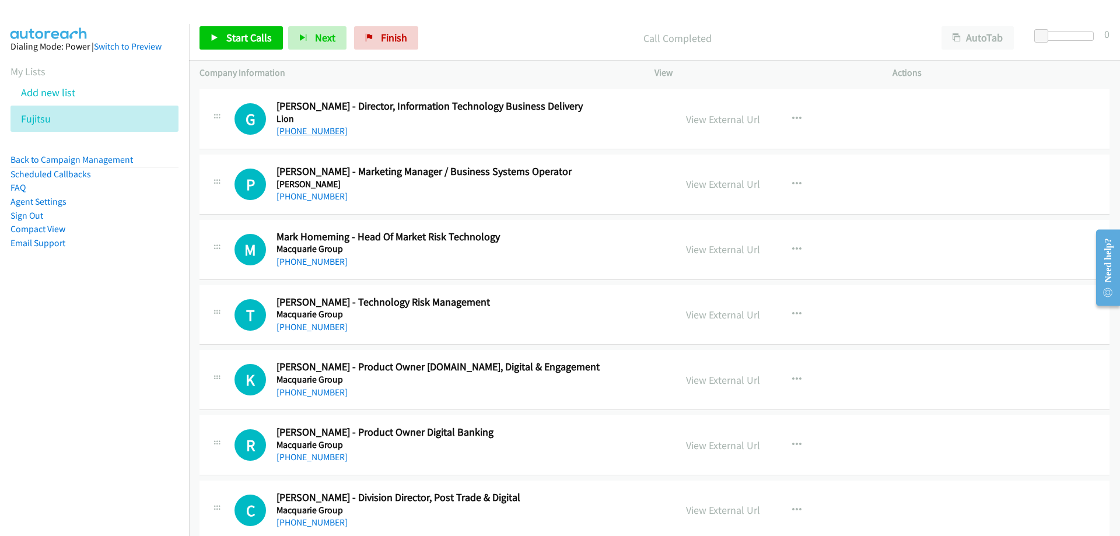
click at [317, 129] on link "+61 413 805 404" at bounding box center [311, 130] width 71 height 11
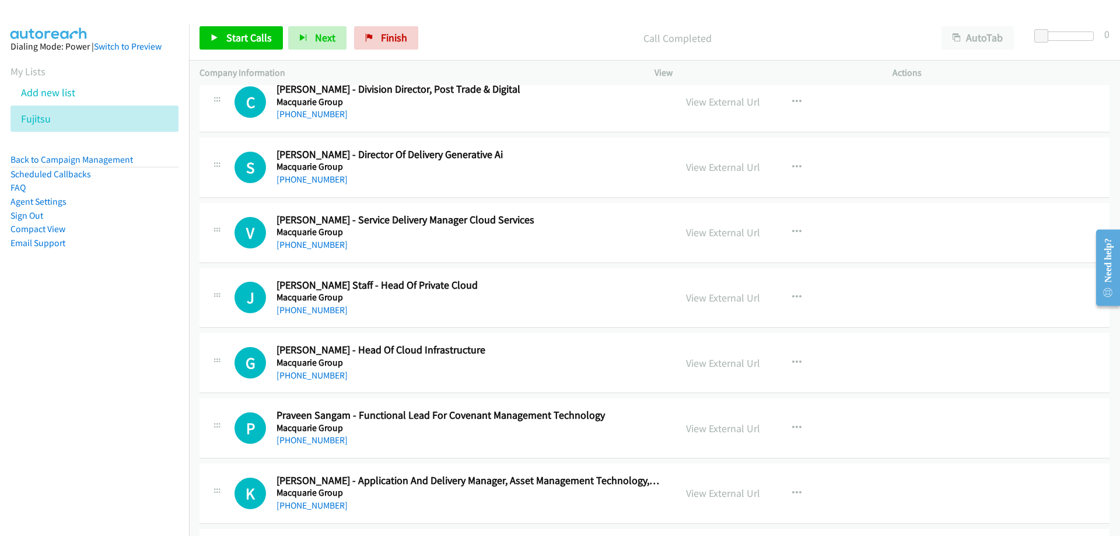
scroll to position [5133, 0]
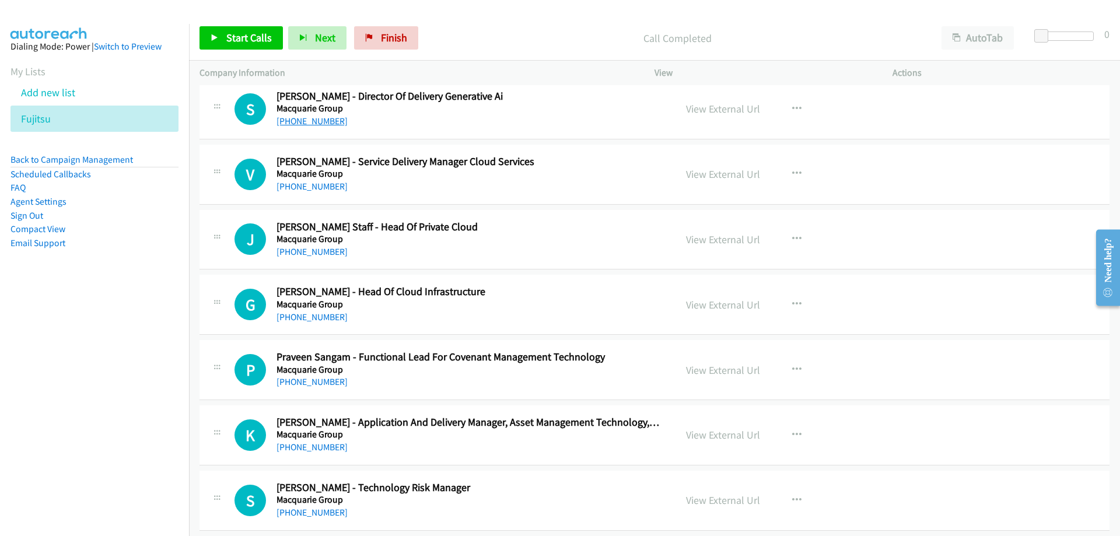
click at [318, 117] on link "+61 422 404 816" at bounding box center [311, 120] width 71 height 11
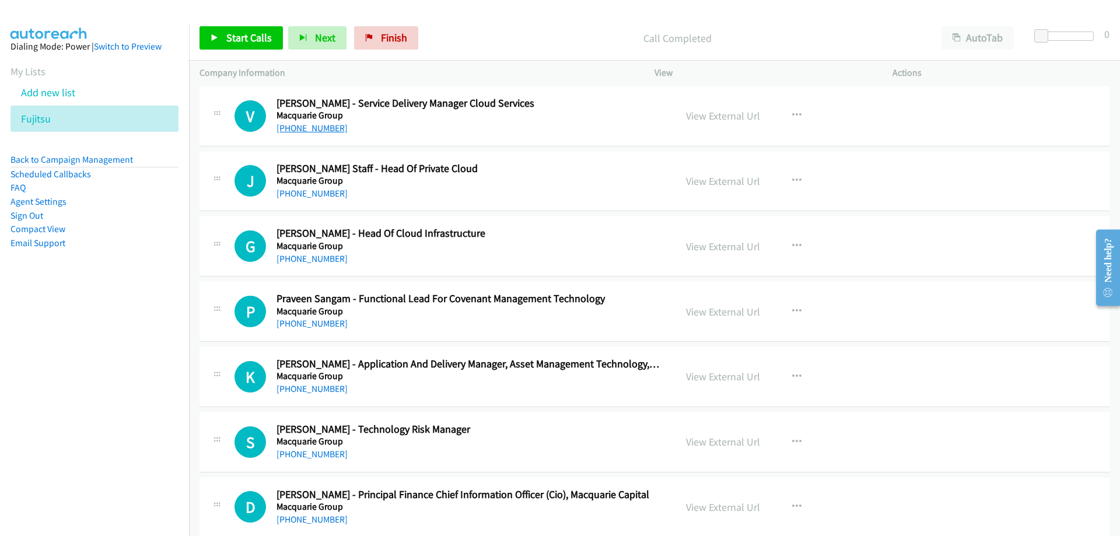
click at [330, 128] on link "+61 420 596 323" at bounding box center [311, 127] width 71 height 11
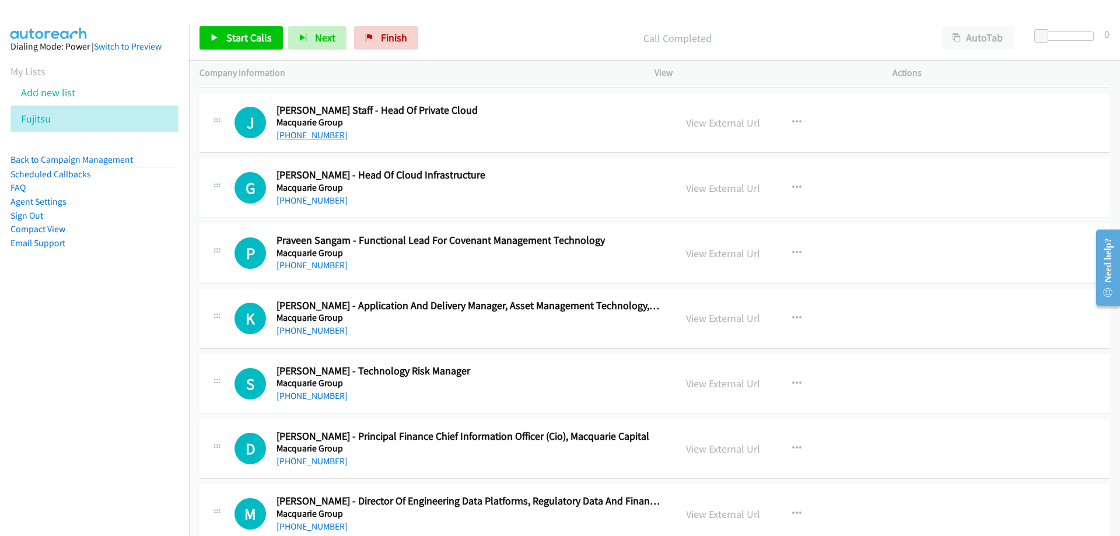
click at [305, 132] on link "+61 434 604 000" at bounding box center [311, 134] width 71 height 11
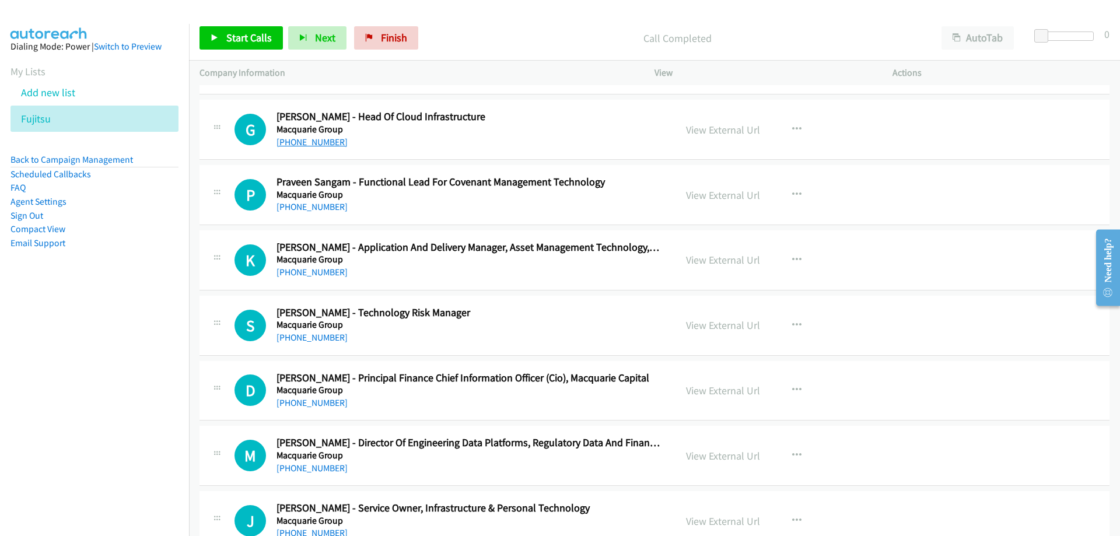
click at [303, 143] on link "+61 414 676 345" at bounding box center [311, 141] width 71 height 11
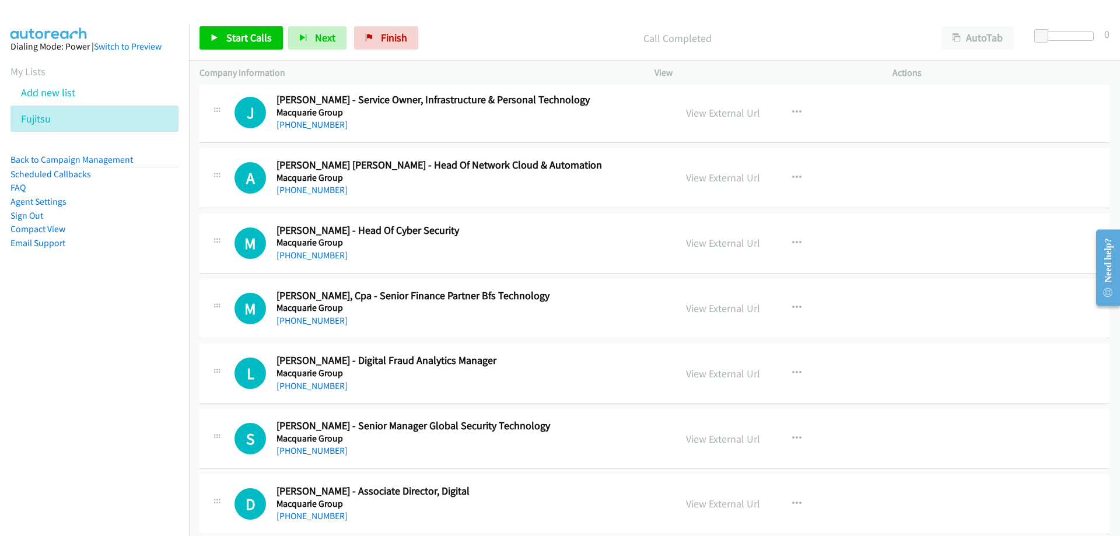
scroll to position [5774, 0]
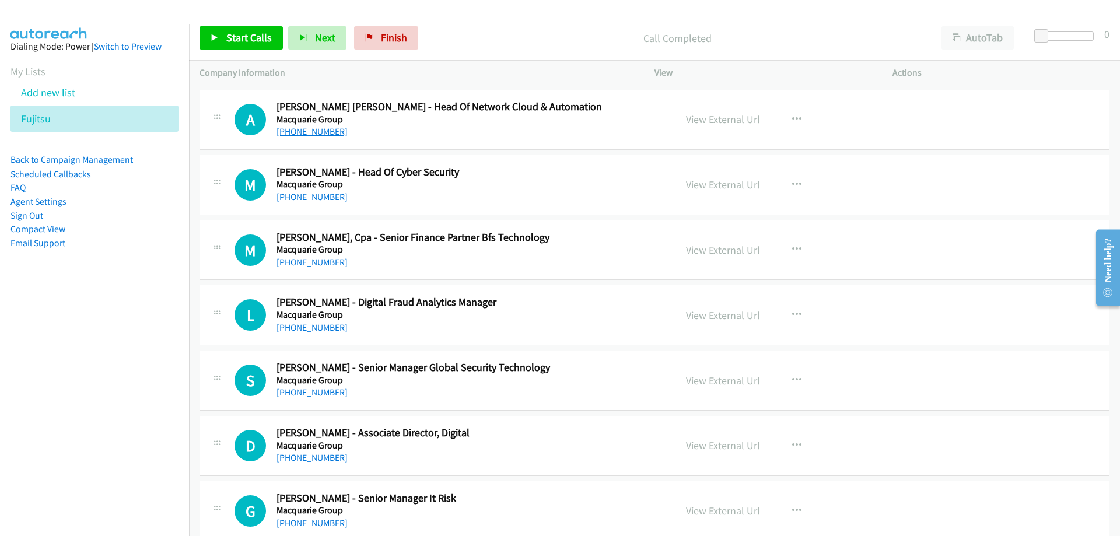
click at [307, 132] on link "+61 449 848 533" at bounding box center [311, 131] width 71 height 11
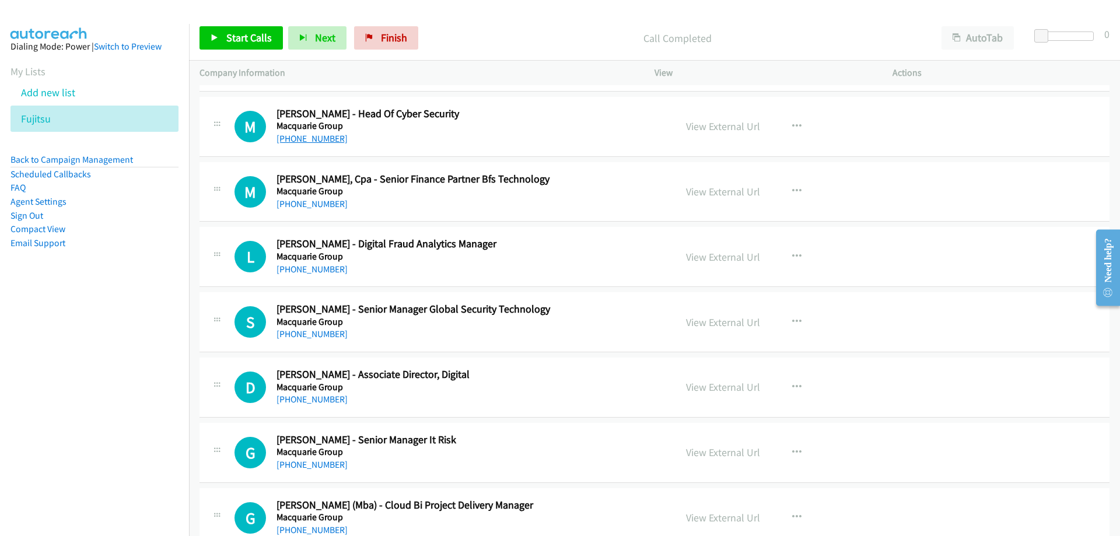
click at [307, 135] on link "+61 2 8221 7777" at bounding box center [311, 138] width 71 height 11
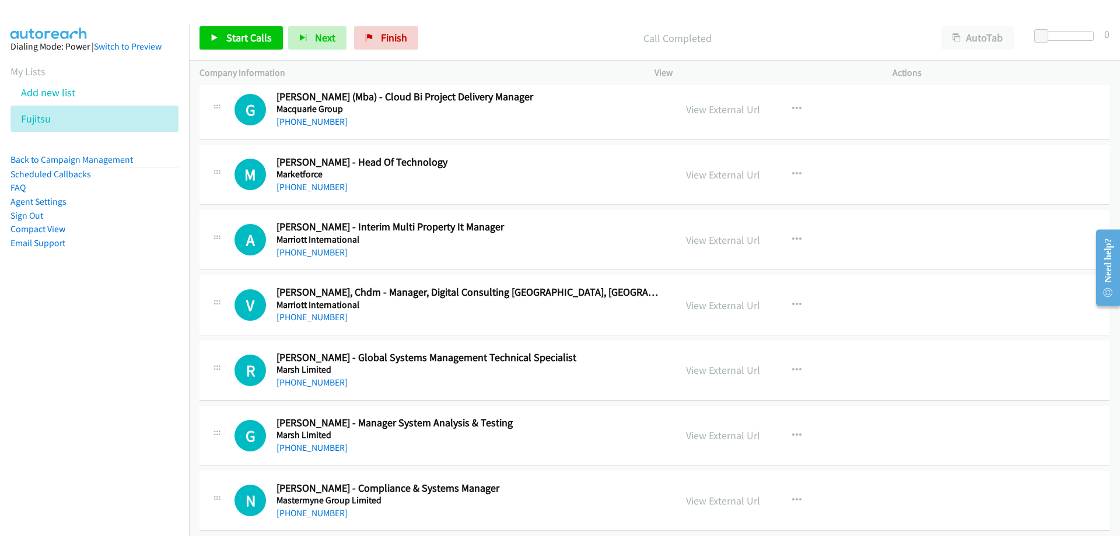
scroll to position [6299, 0]
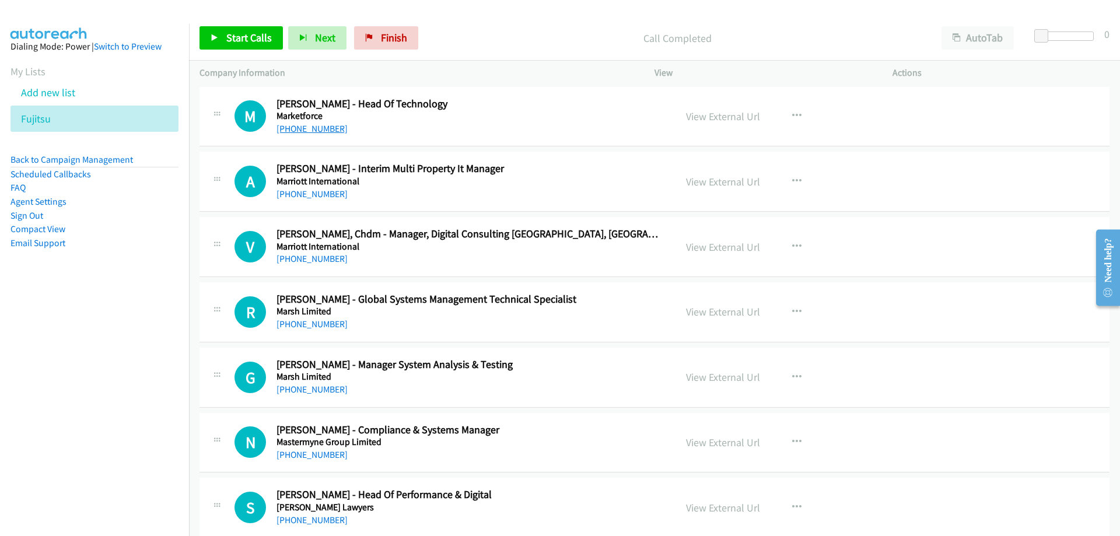
click at [324, 132] on link "+61 450 918 797" at bounding box center [311, 128] width 71 height 11
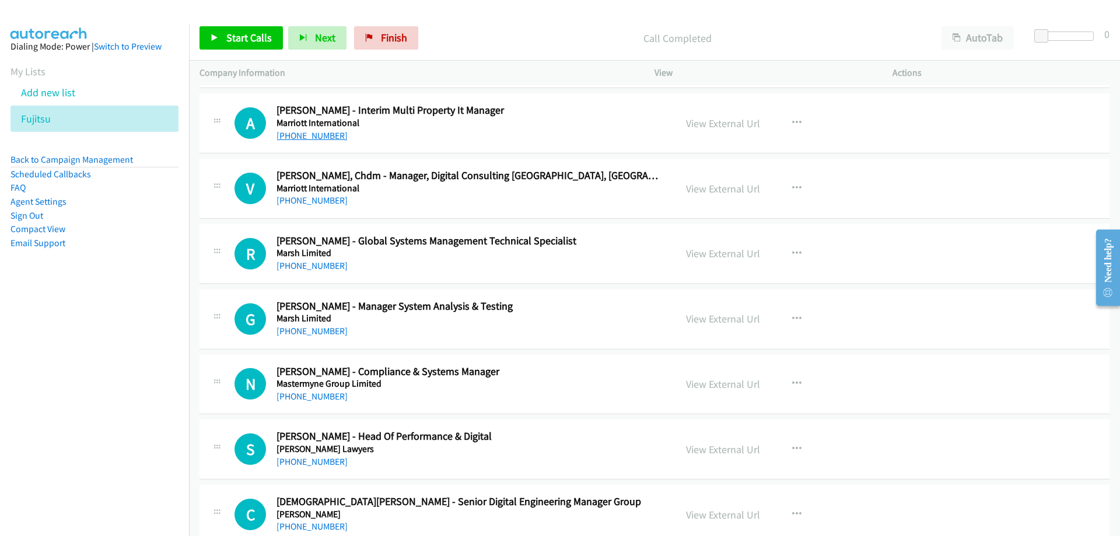
click at [293, 133] on link "+61 497 594 524" at bounding box center [311, 135] width 71 height 11
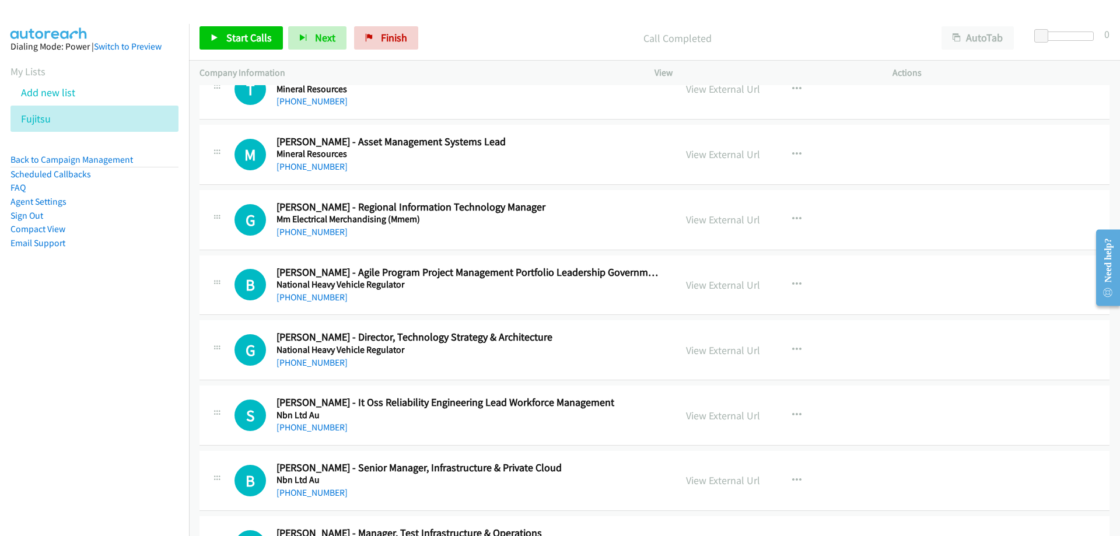
scroll to position [7232, 0]
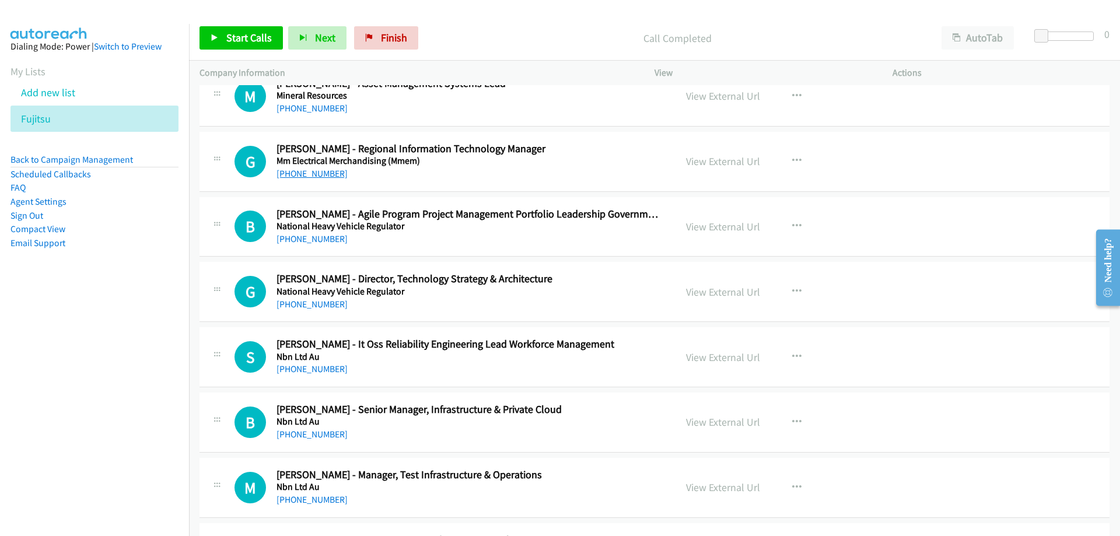
click at [306, 173] on link "+61 400 007 332" at bounding box center [311, 173] width 71 height 11
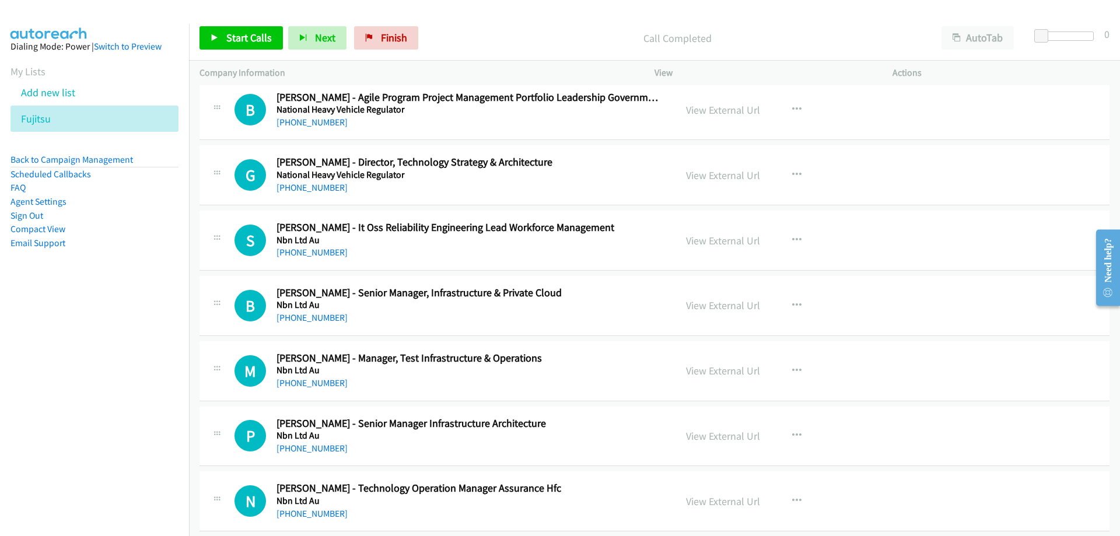
scroll to position [7407, 0]
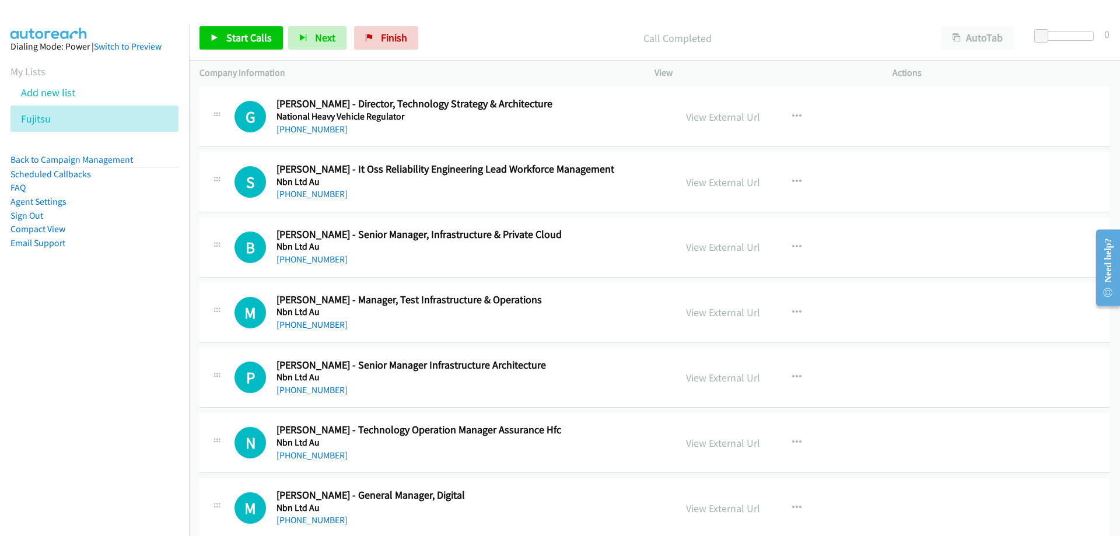
click at [329, 135] on div "+61 490 097 983" at bounding box center [468, 129] width 384 height 14
click at [329, 132] on link "+61 490 097 983" at bounding box center [311, 129] width 71 height 11
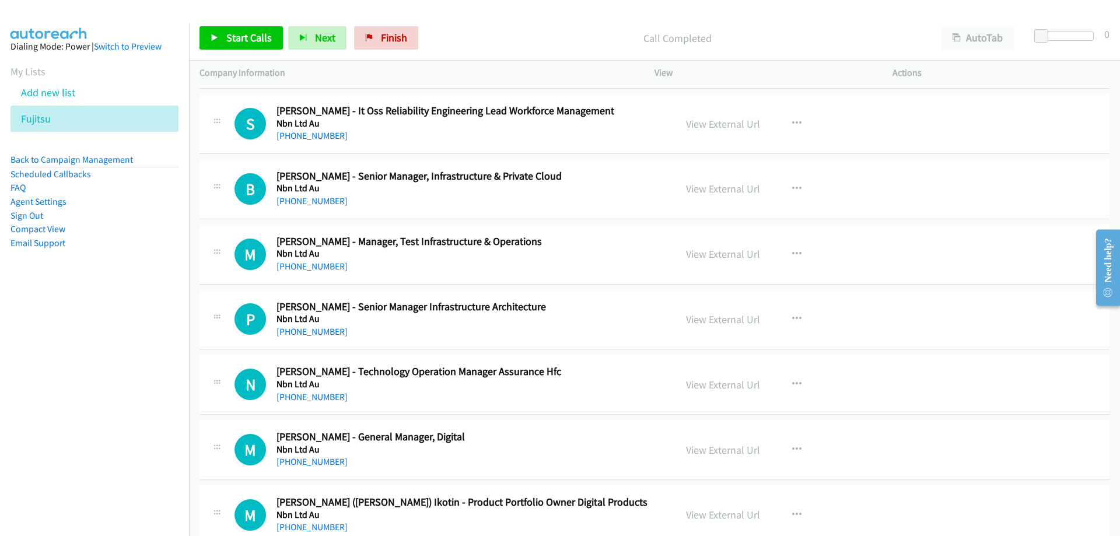
scroll to position [7524, 0]
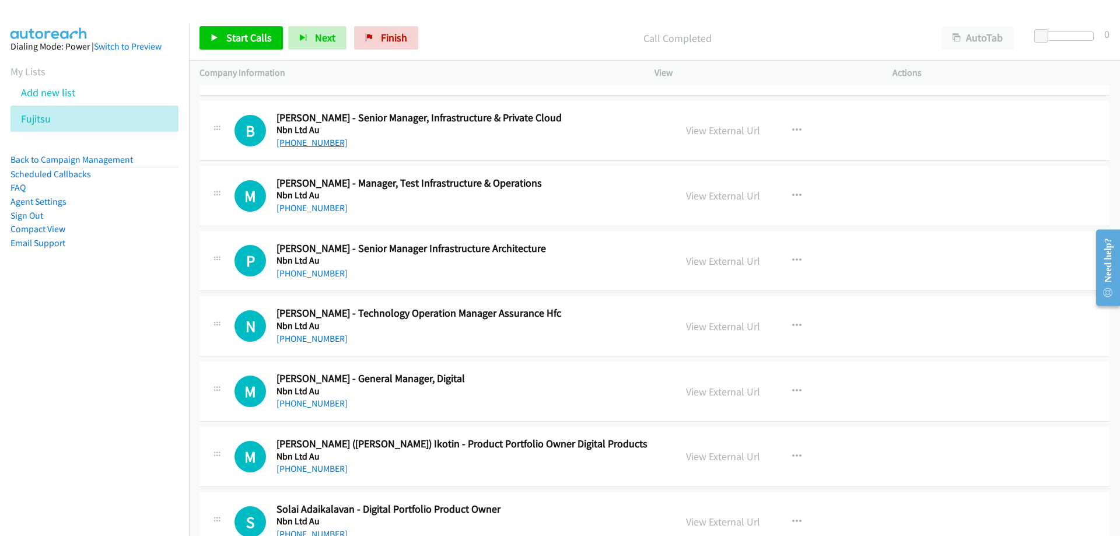
click at [310, 146] on link "+61 478 331 160" at bounding box center [311, 142] width 71 height 11
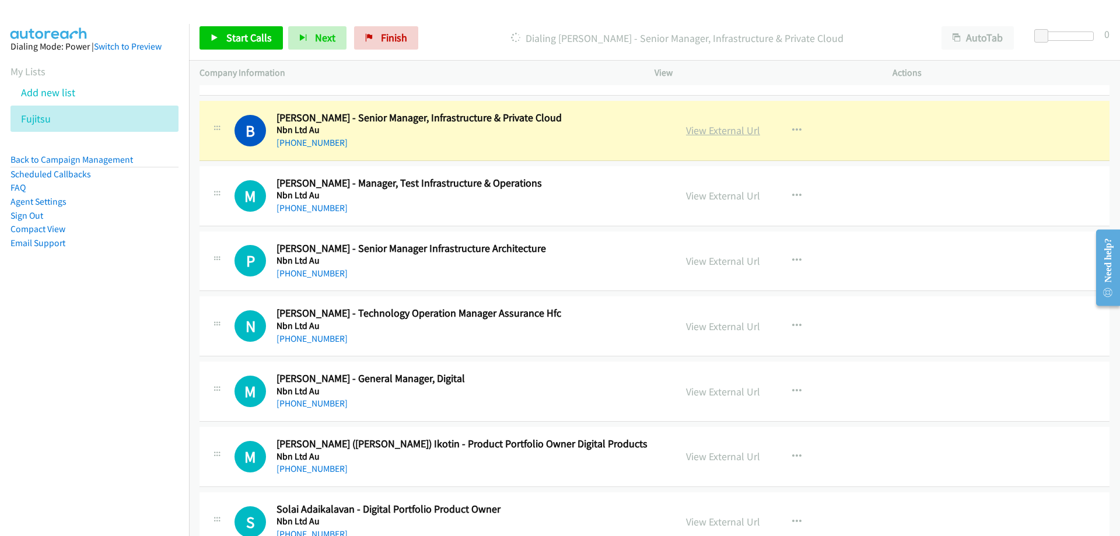
click at [737, 128] on link "View External Url" at bounding box center [723, 130] width 74 height 13
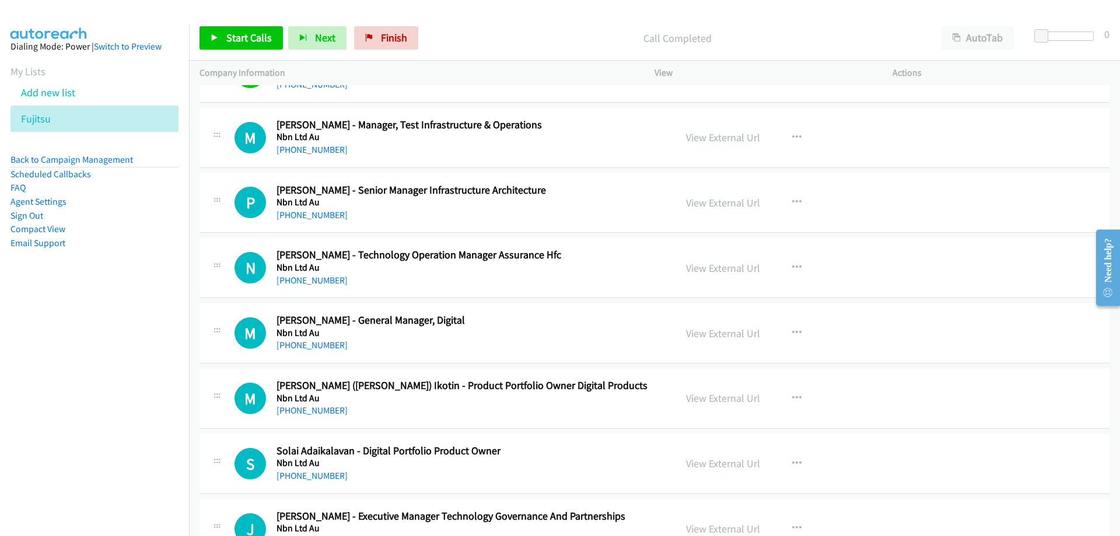
scroll to position [7641, 0]
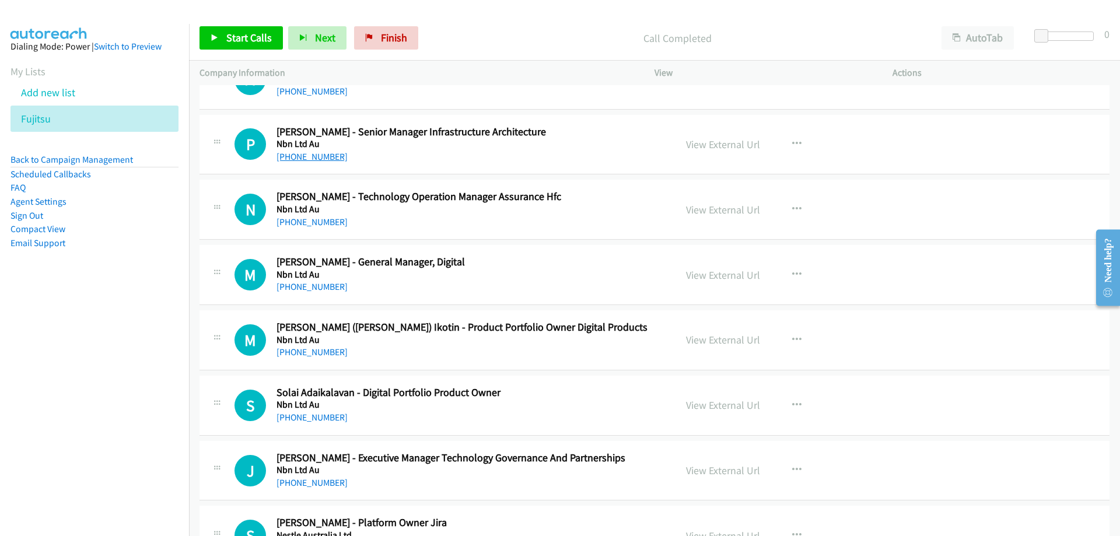
click at [320, 155] on link "+61 3 9601 5210" at bounding box center [311, 156] width 71 height 11
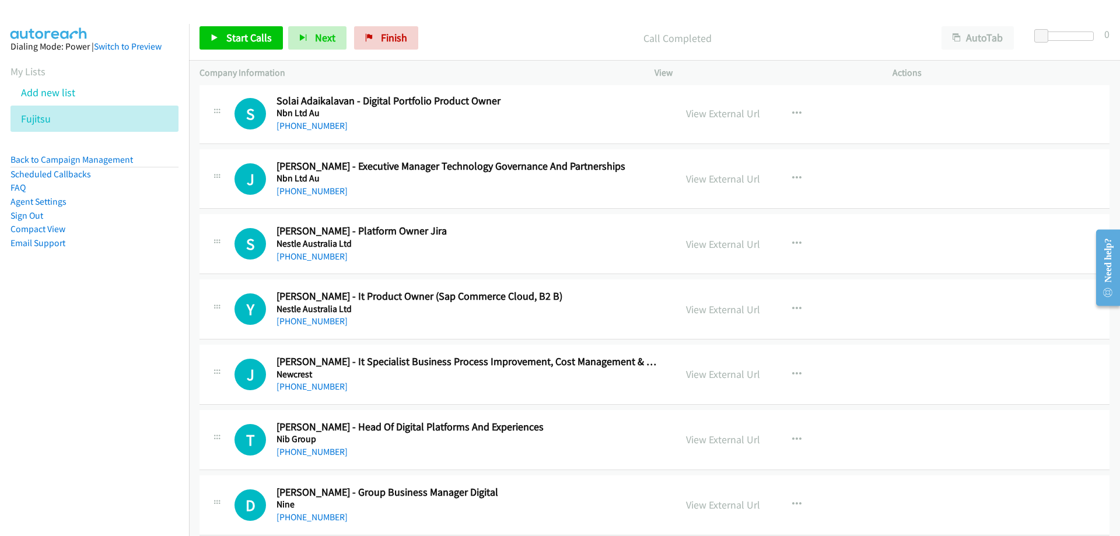
scroll to position [7991, 0]
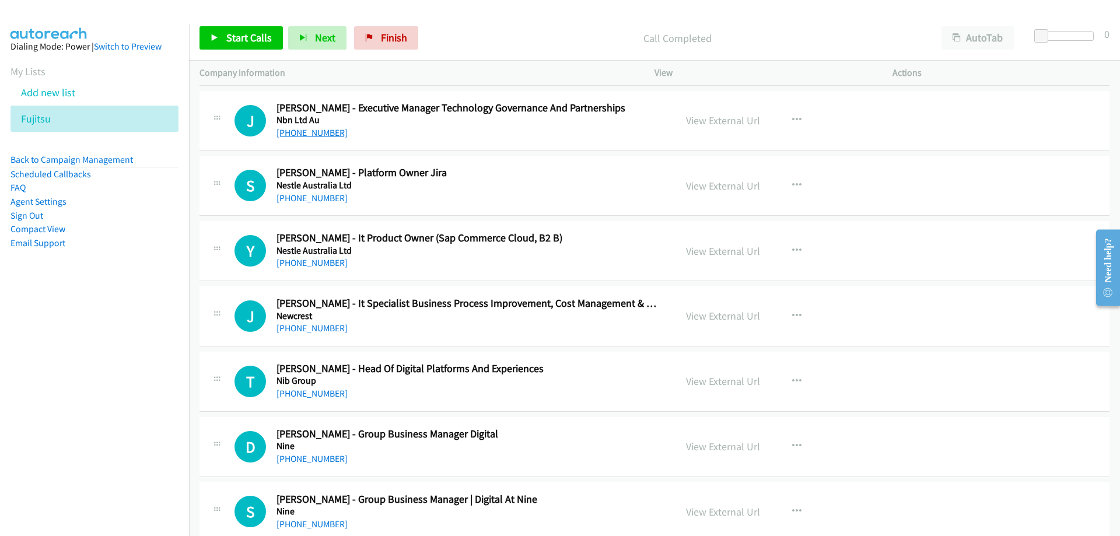
click at [330, 135] on link "+61 424 165 674" at bounding box center [311, 132] width 71 height 11
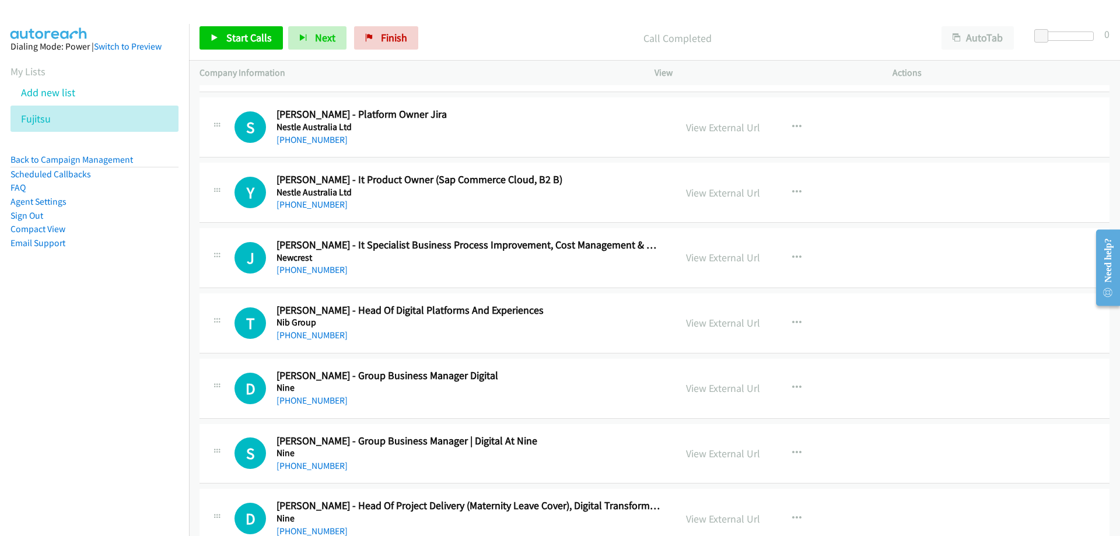
scroll to position [8107, 0]
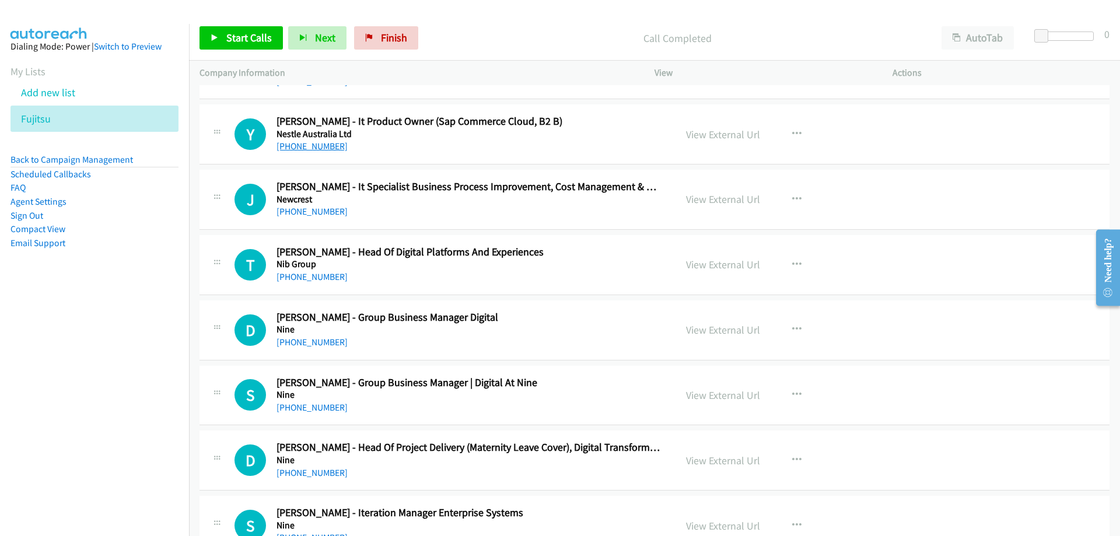
click at [314, 145] on link "+61 423 607 740" at bounding box center [311, 146] width 71 height 11
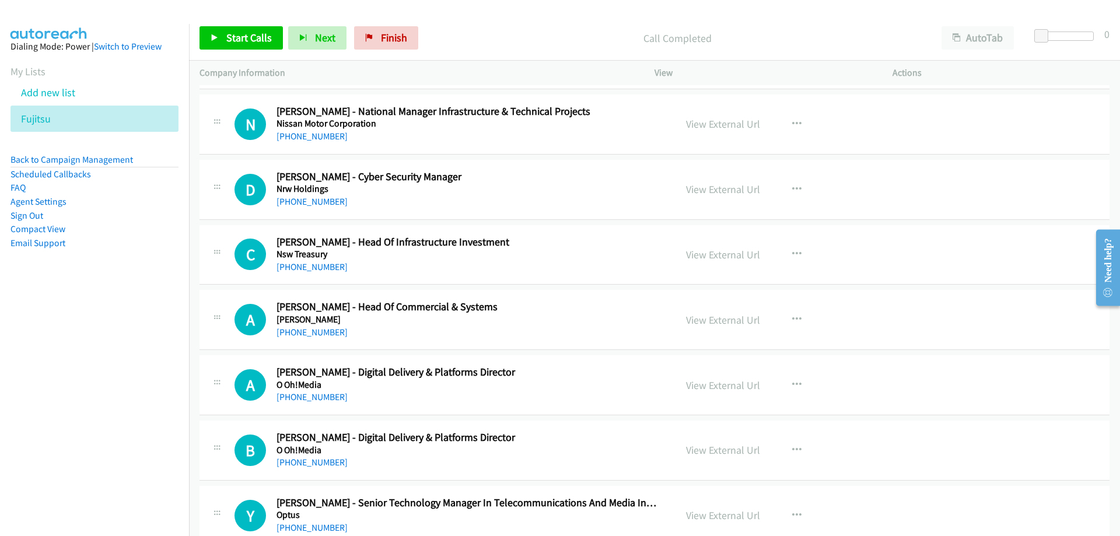
scroll to position [8632, 0]
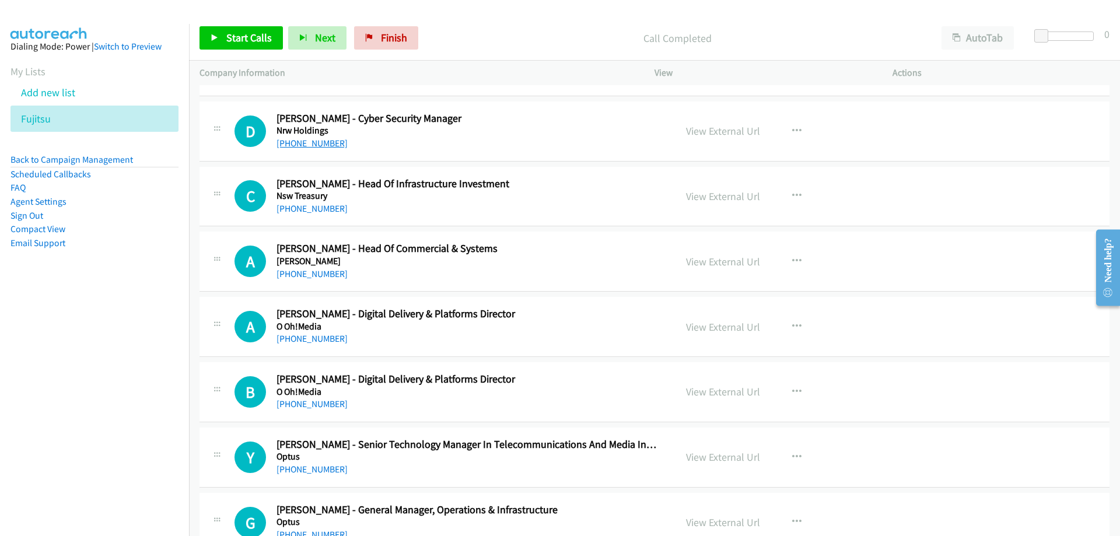
click at [313, 145] on link "+61 477 794 955" at bounding box center [311, 143] width 71 height 11
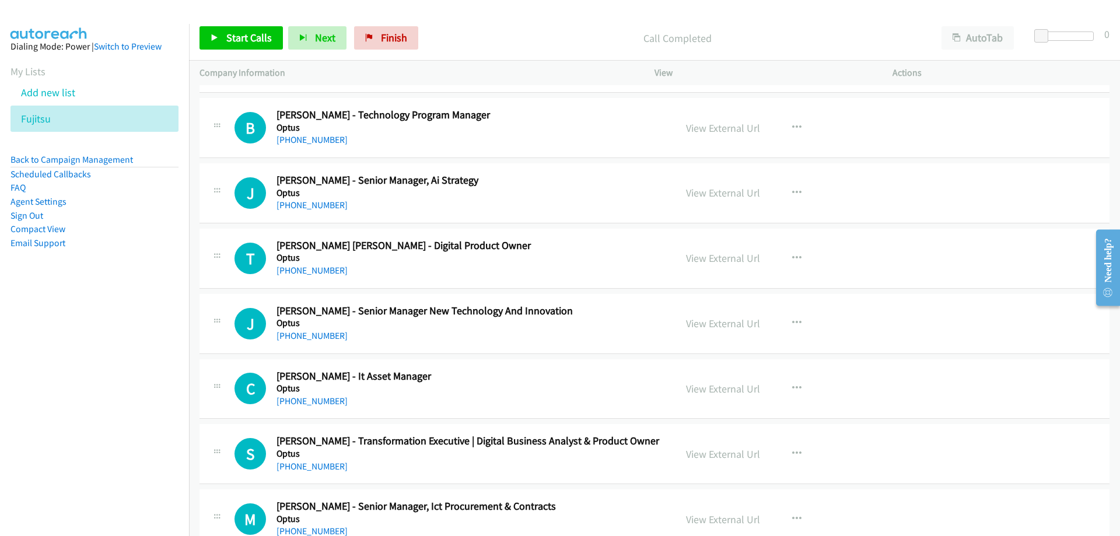
scroll to position [9216, 0]
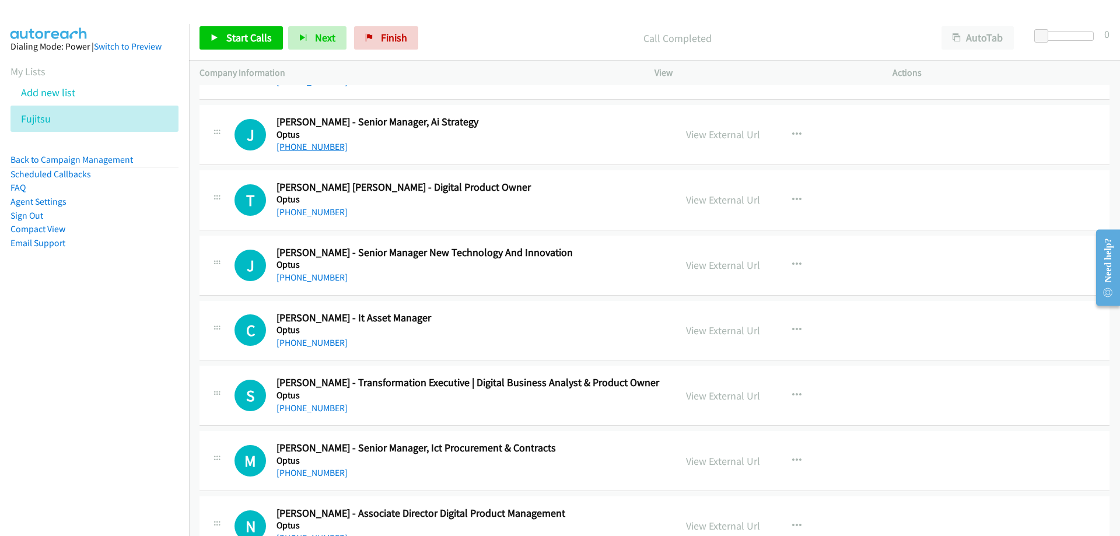
click at [319, 149] on link "+61 423 391 345" at bounding box center [311, 146] width 71 height 11
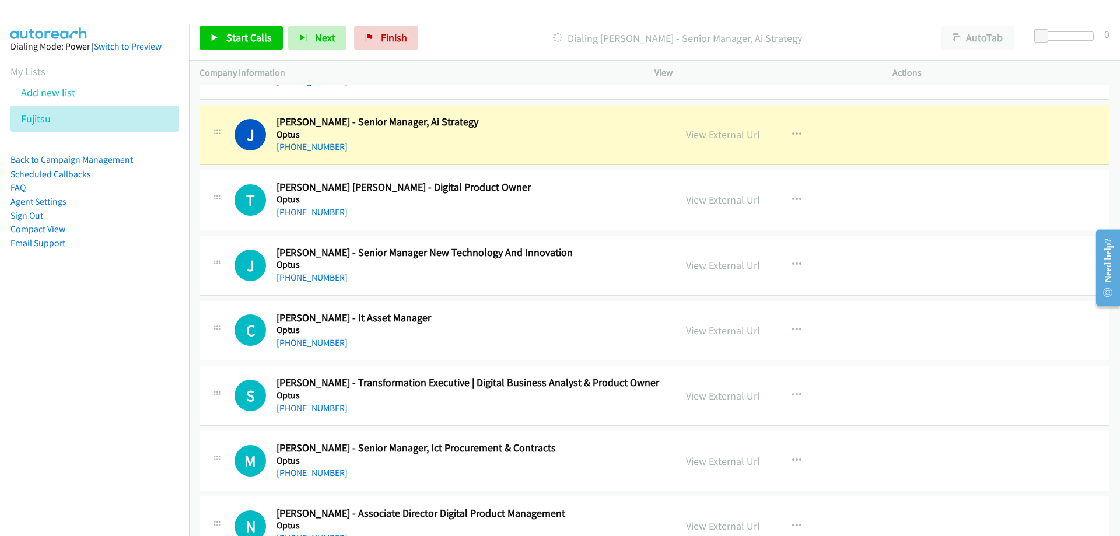
click at [700, 130] on link "View External Url" at bounding box center [723, 134] width 74 height 13
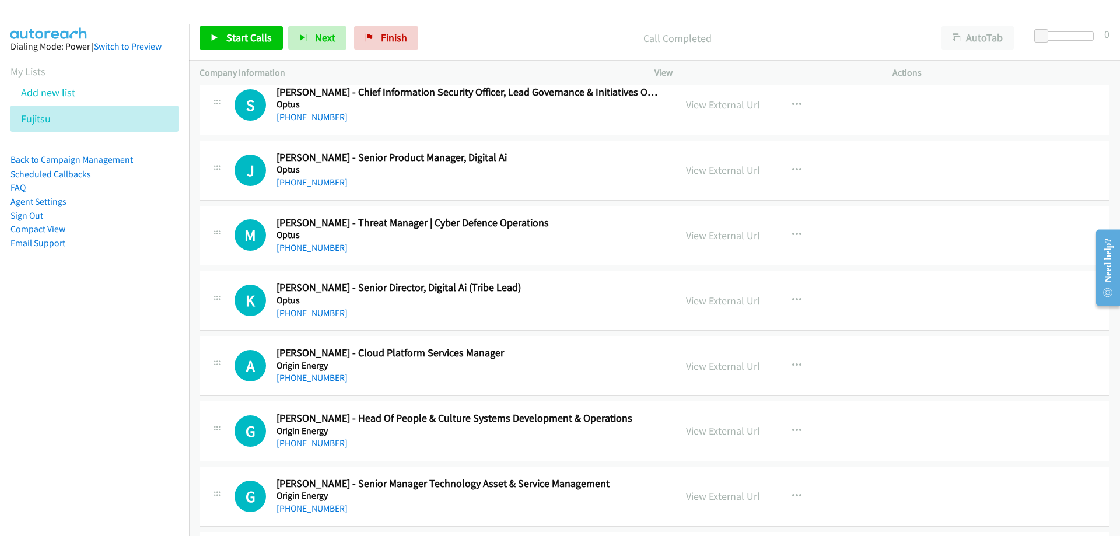
scroll to position [11957, 0]
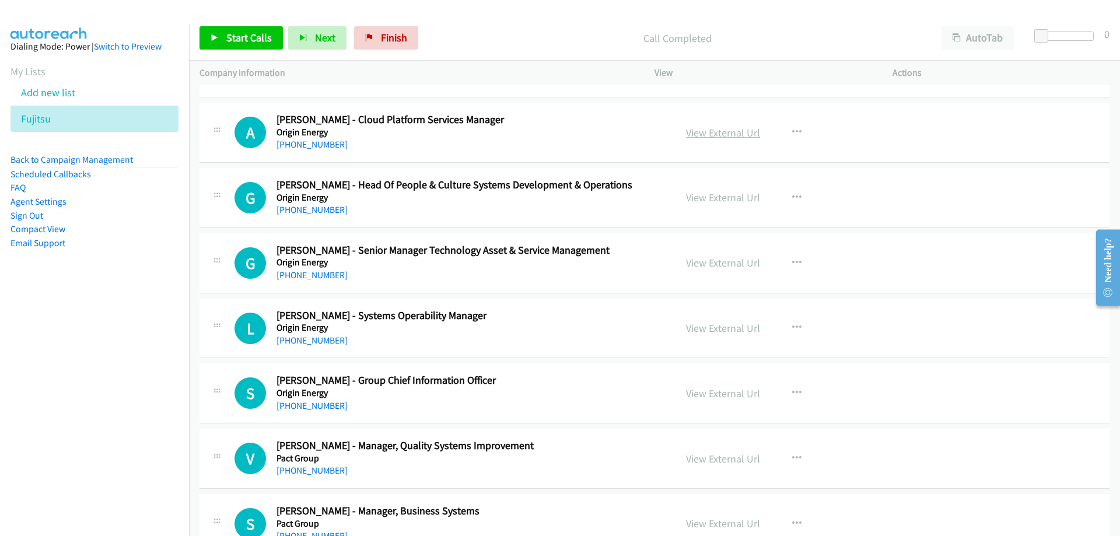
click at [720, 138] on link "View External Url" at bounding box center [723, 132] width 74 height 13
click at [321, 148] on link "+61 2 8019 7030" at bounding box center [311, 144] width 71 height 11
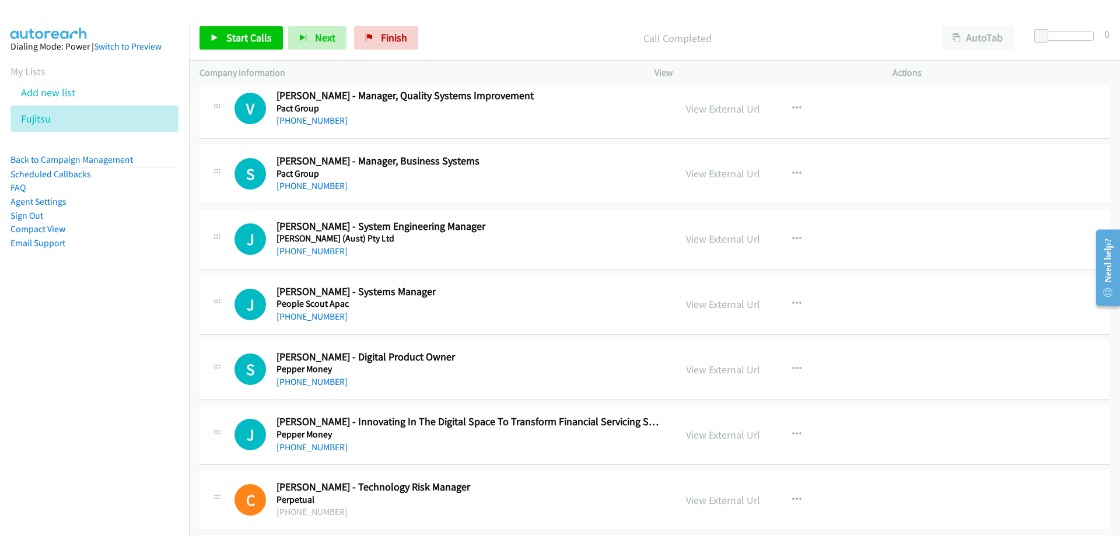
scroll to position [12365, 0]
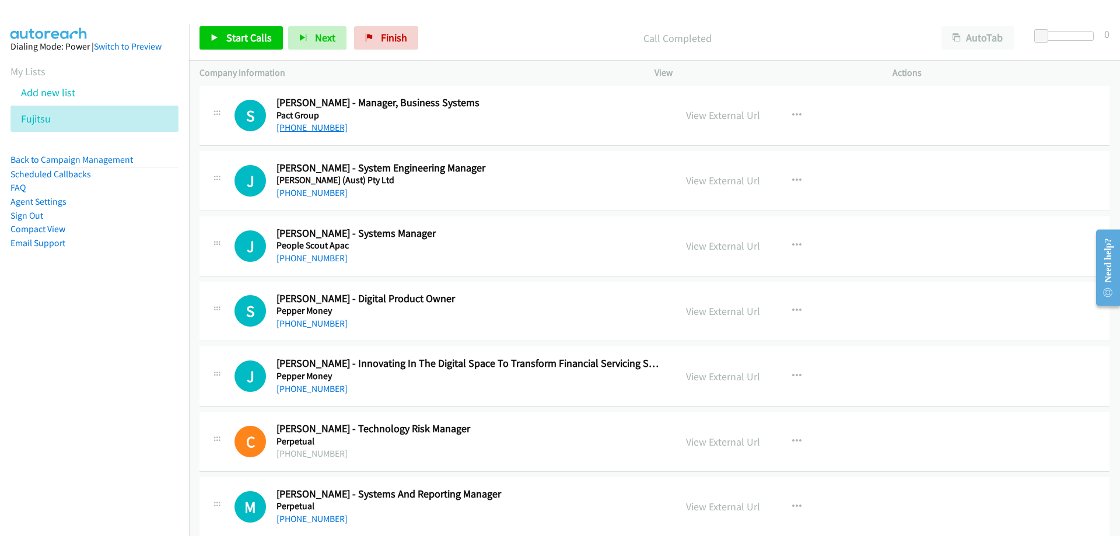
click at [312, 127] on link "+61 402 557 535" at bounding box center [311, 127] width 71 height 11
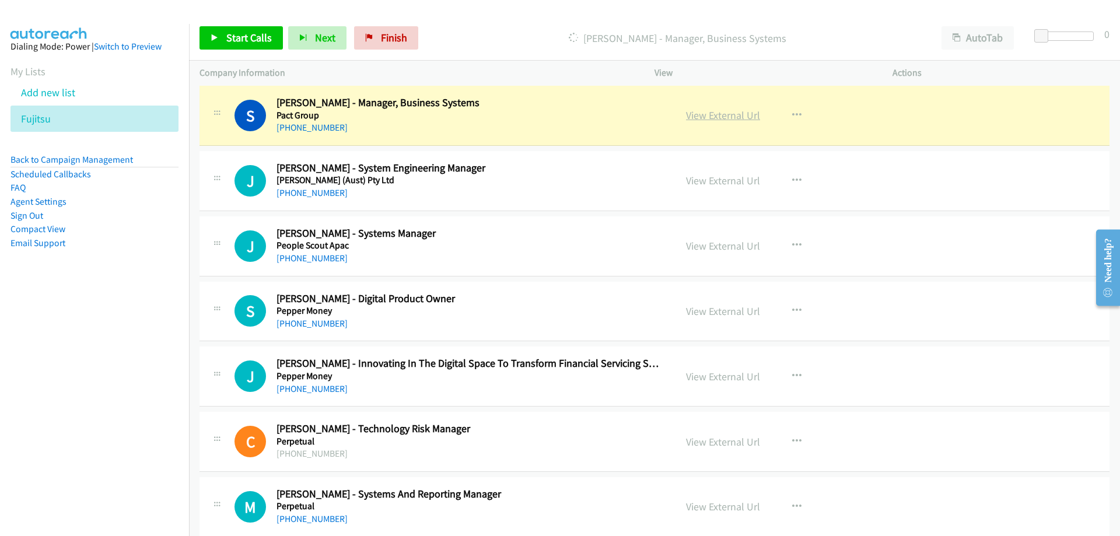
click at [703, 113] on link "View External Url" at bounding box center [723, 114] width 74 height 13
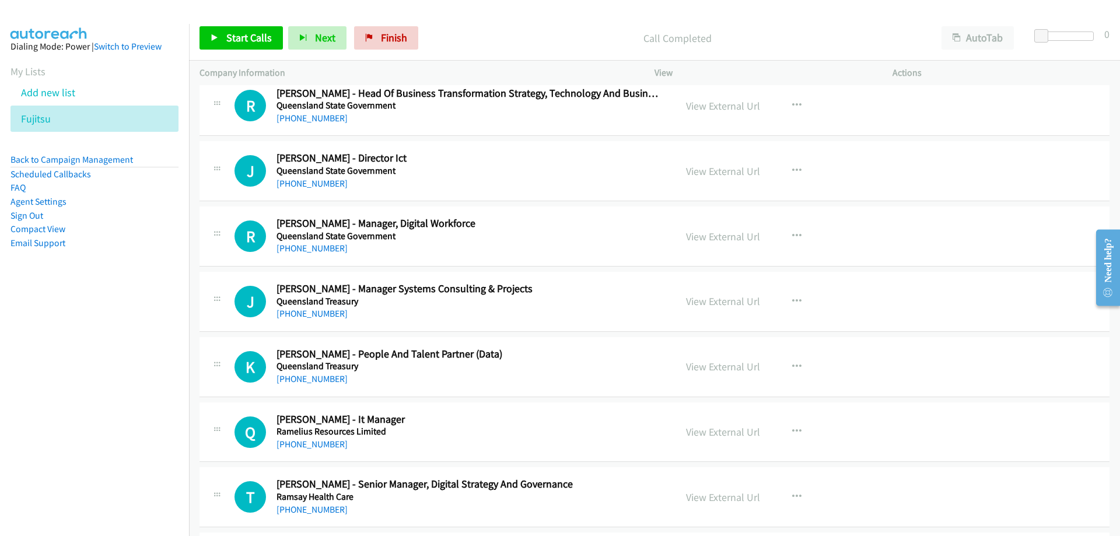
scroll to position [13998, 0]
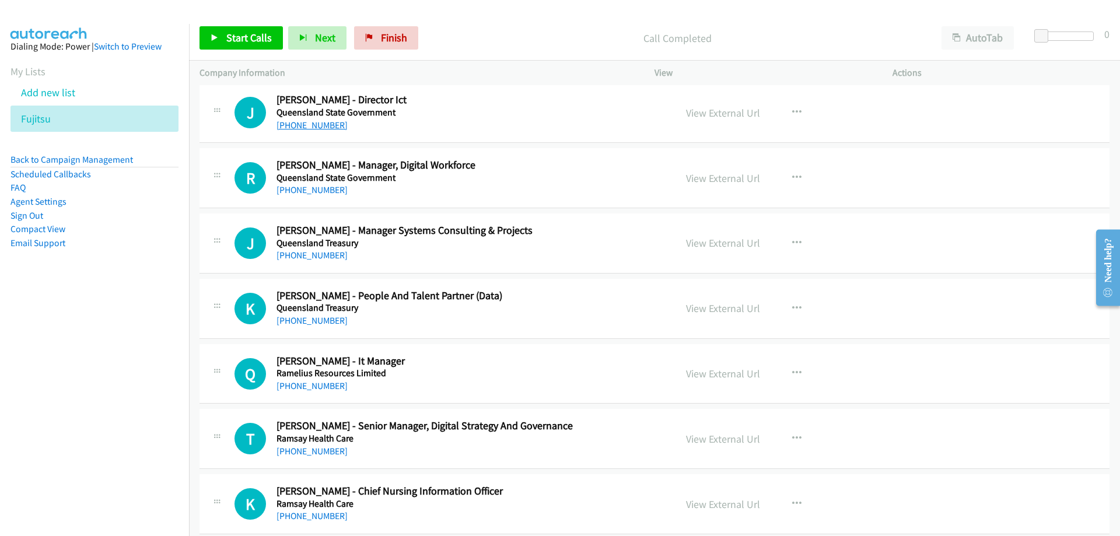
click at [334, 129] on link "+61 406 530 994" at bounding box center [311, 125] width 71 height 11
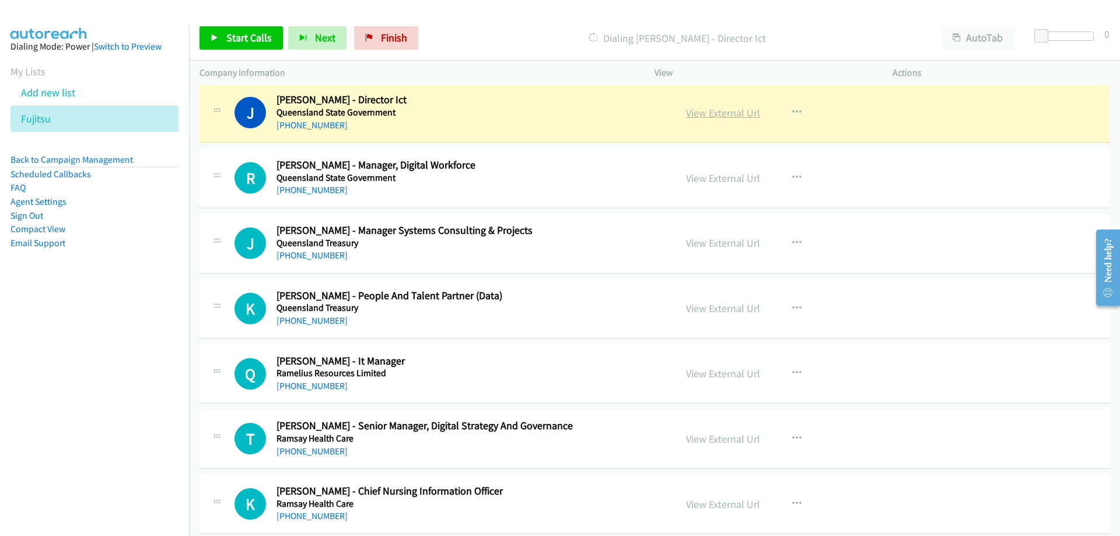
click at [725, 110] on link "View External Url" at bounding box center [723, 112] width 74 height 13
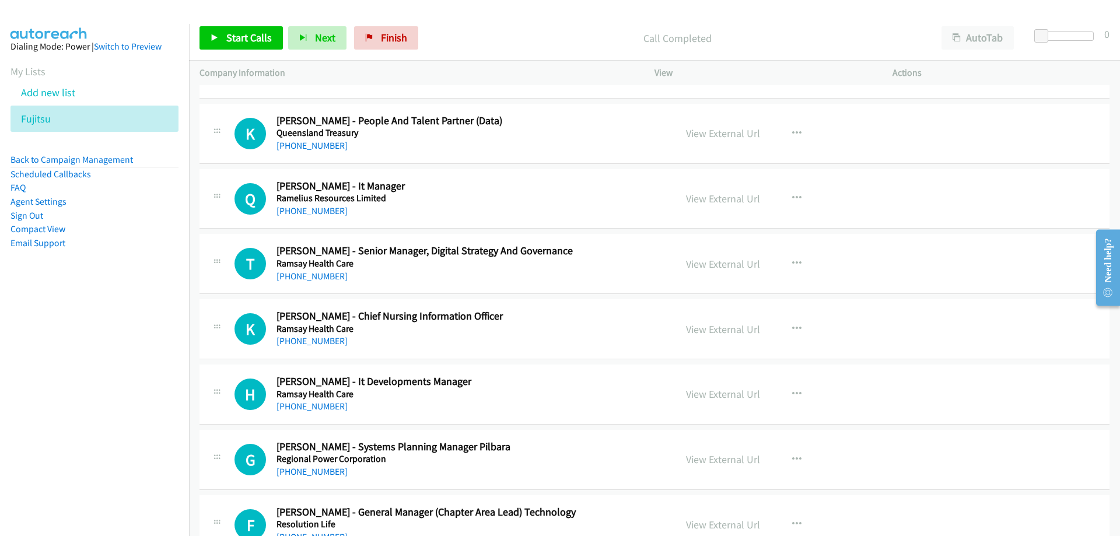
scroll to position [14232, 0]
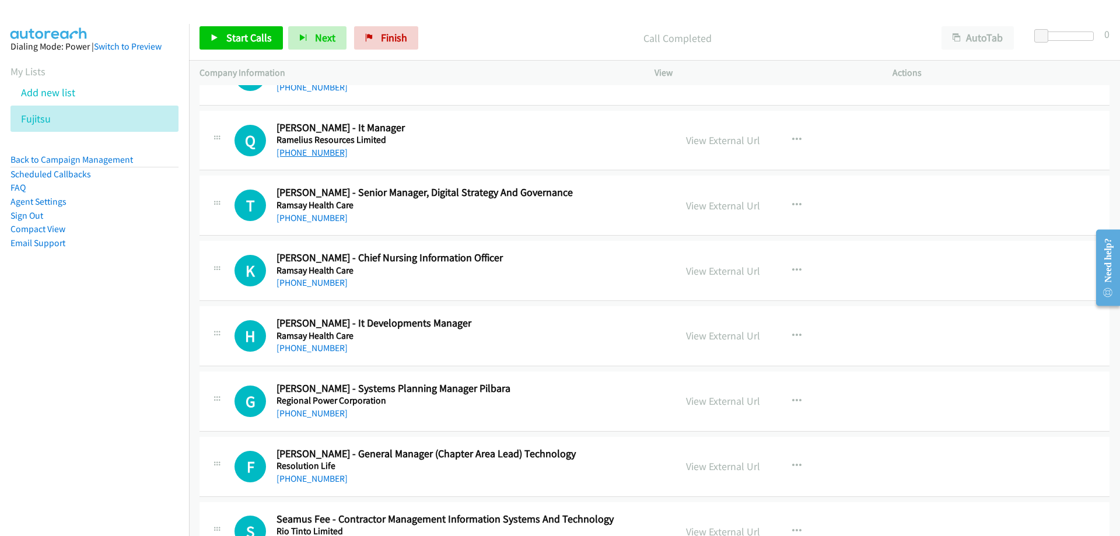
click at [326, 153] on link "+61 405 102 571" at bounding box center [311, 152] width 71 height 11
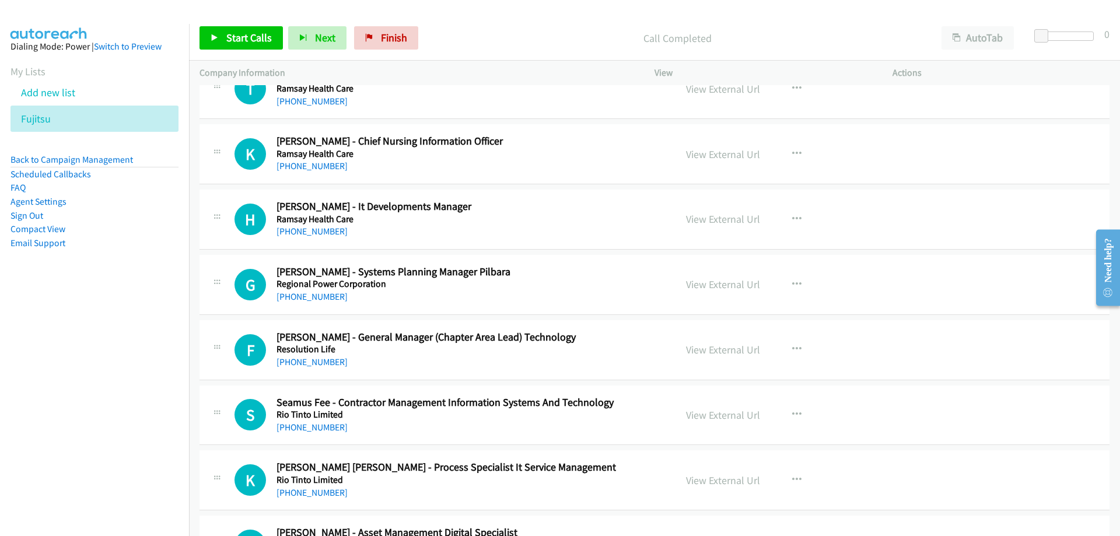
scroll to position [14407, 0]
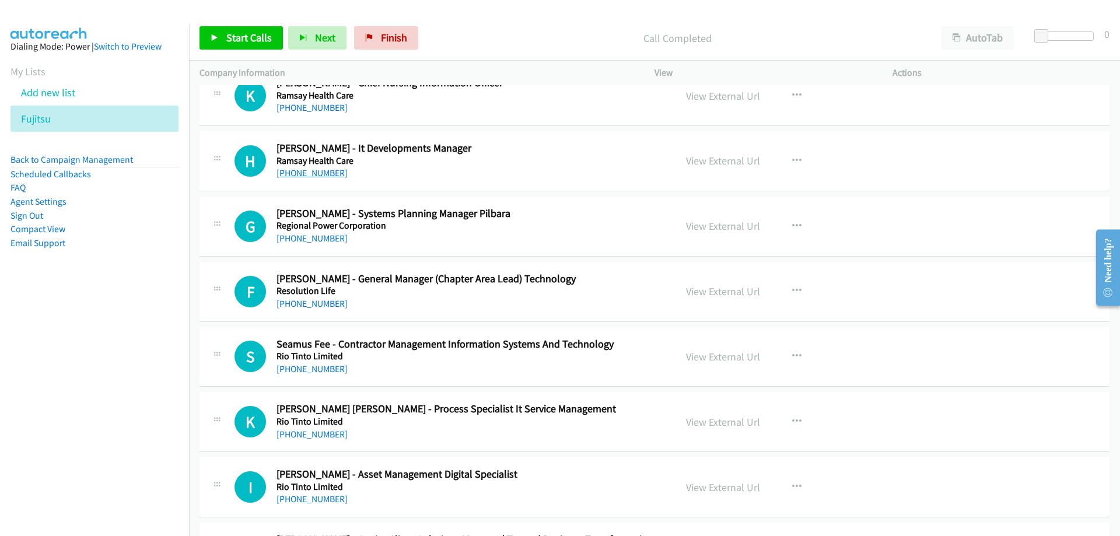
click at [331, 169] on link "+61 2 9433 1447" at bounding box center [311, 172] width 71 height 11
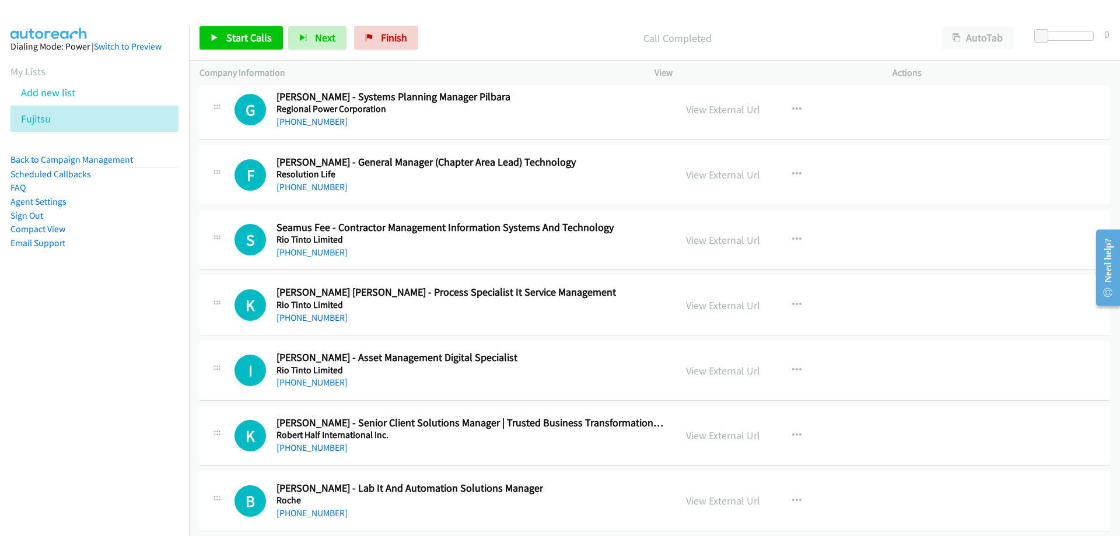
scroll to position [14582, 0]
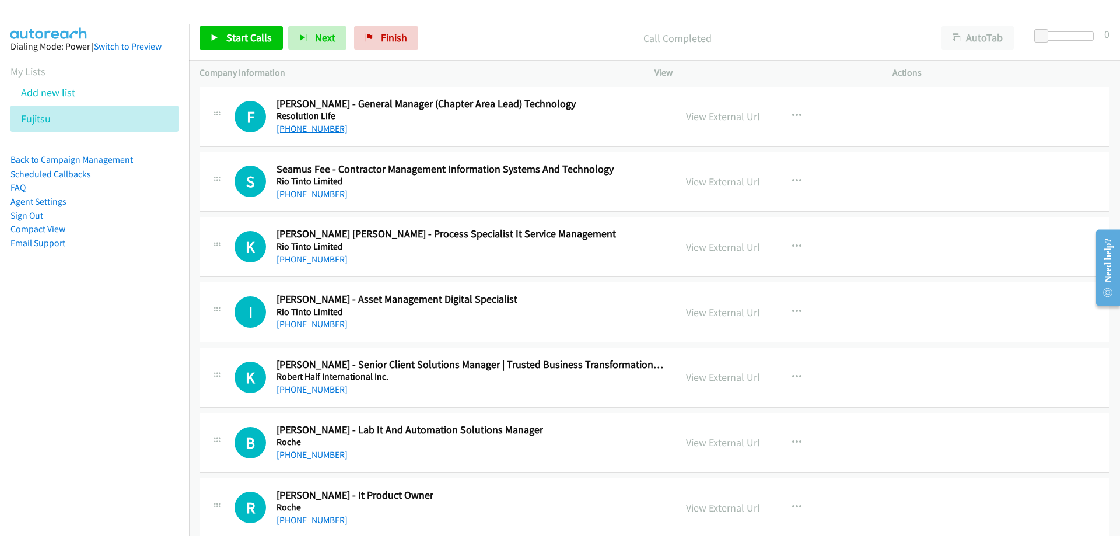
click at [333, 133] on link "+61 421 813 035" at bounding box center [311, 128] width 71 height 11
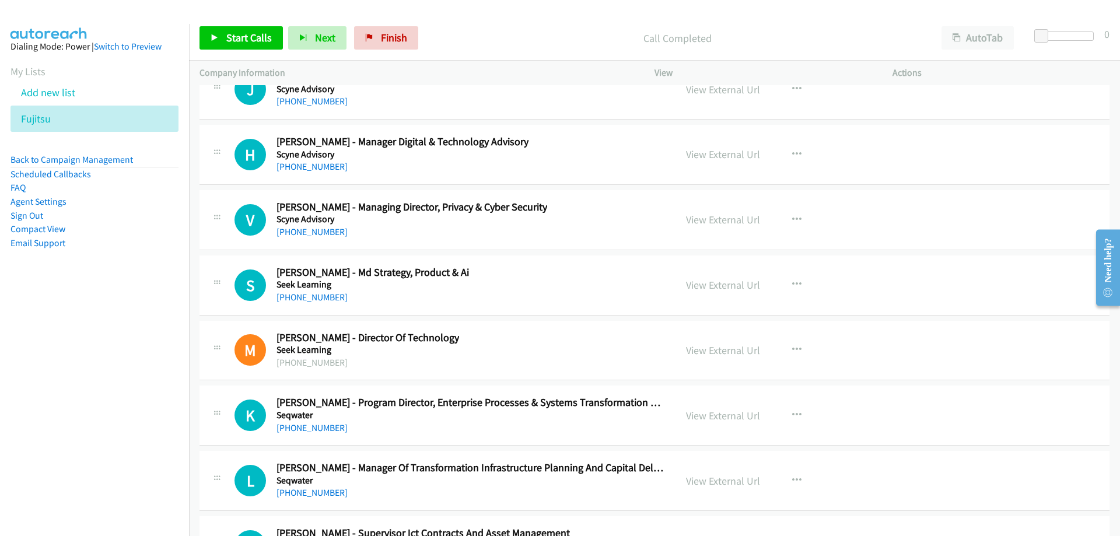
scroll to position [15515, 0]
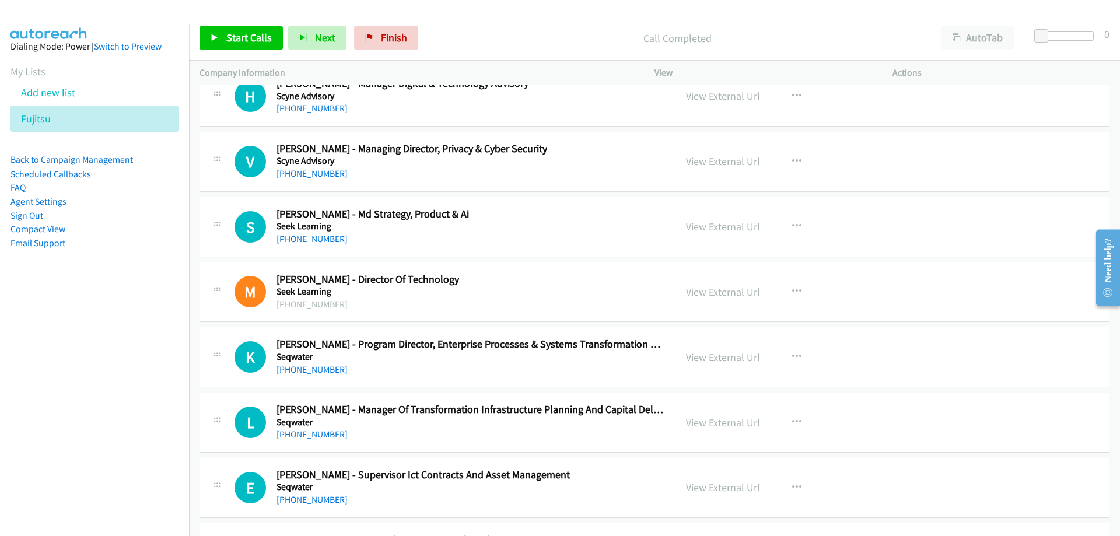
click at [302, 167] on div "+61 400 215 538" at bounding box center [411, 174] width 271 height 14
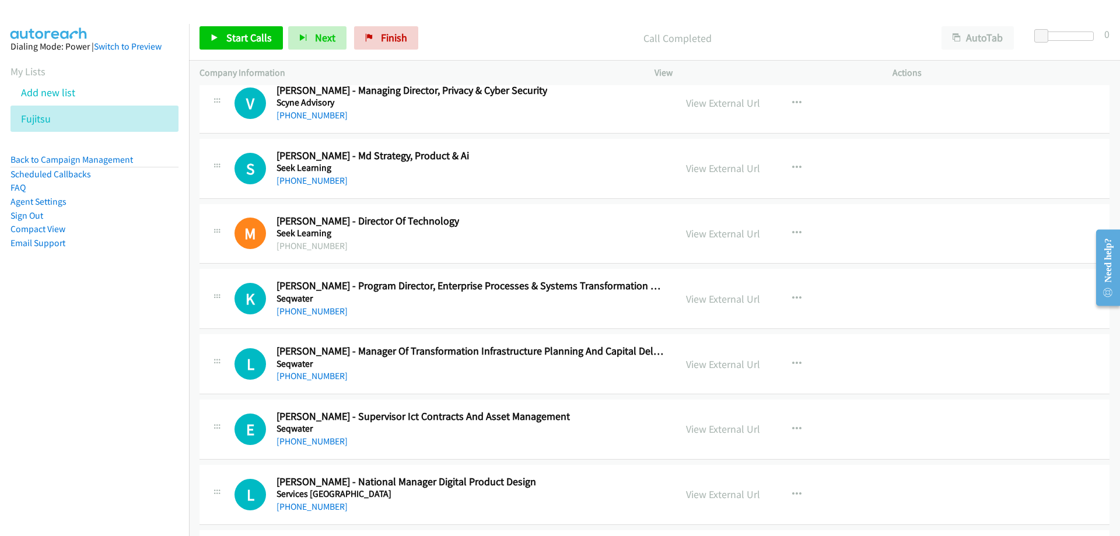
scroll to position [15632, 0]
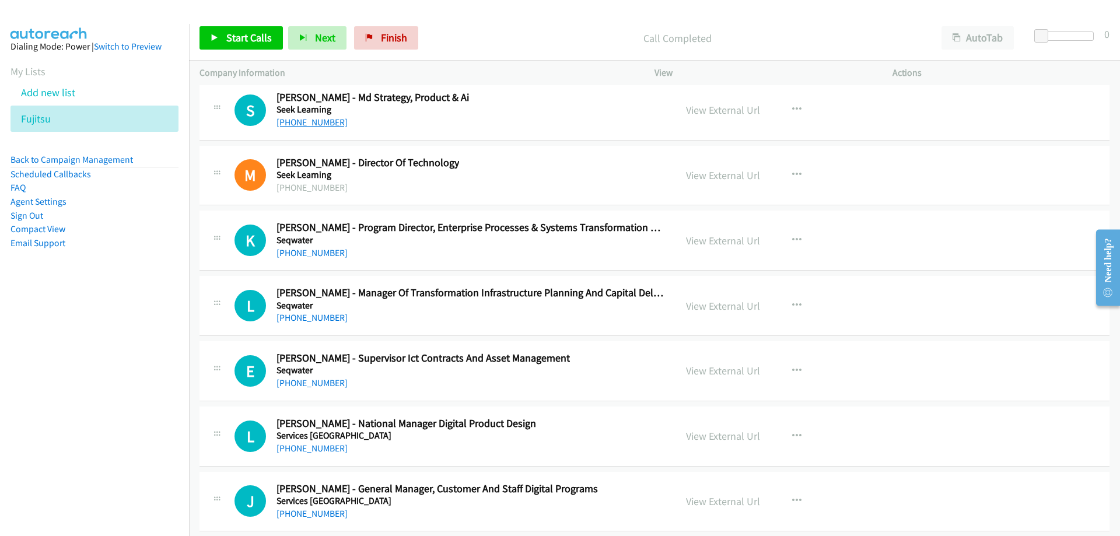
click at [330, 118] on link "+61 408 887 771" at bounding box center [311, 122] width 71 height 11
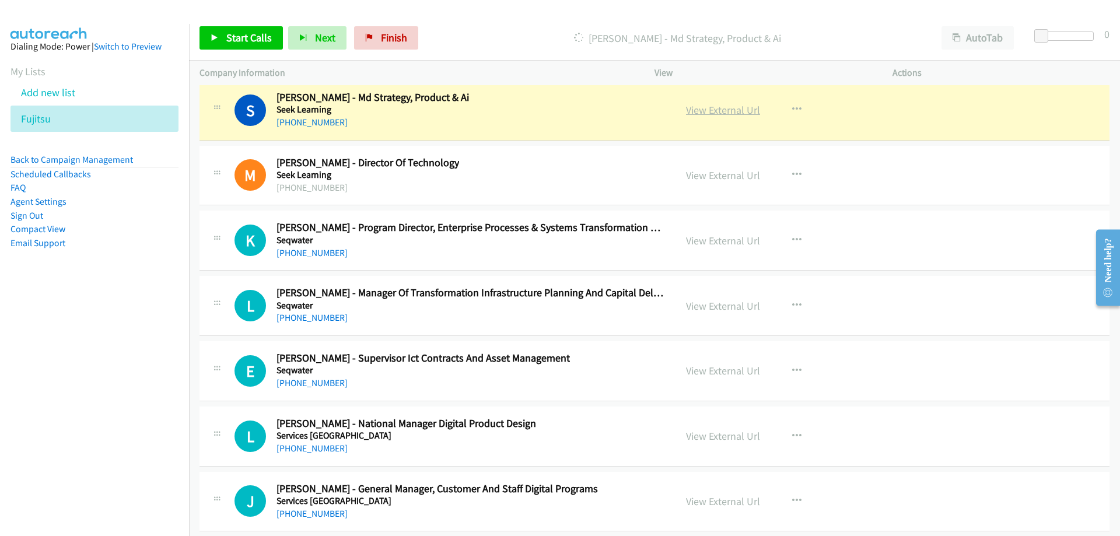
click at [695, 109] on link "View External Url" at bounding box center [723, 109] width 74 height 13
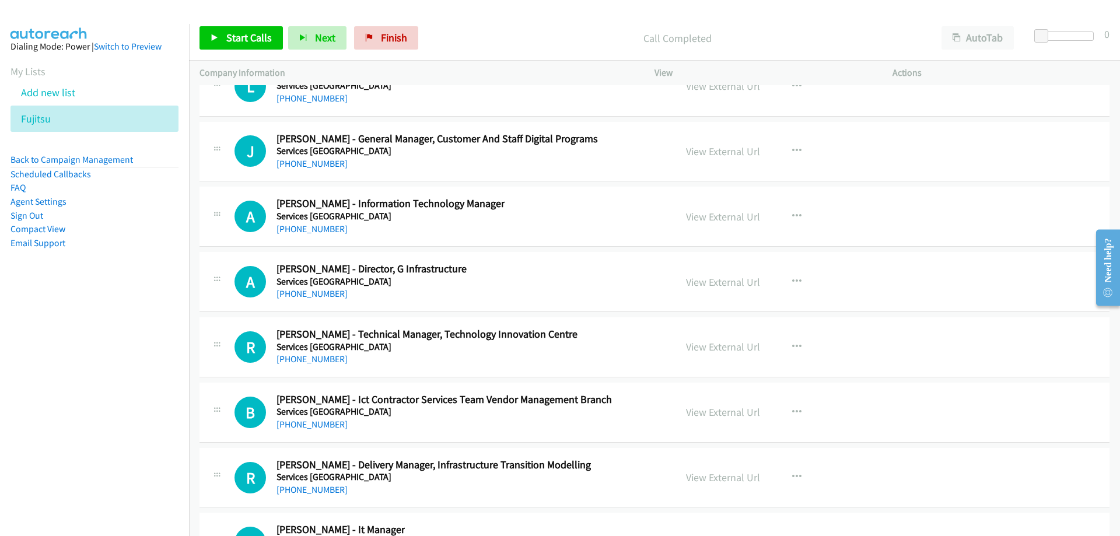
scroll to position [16040, 0]
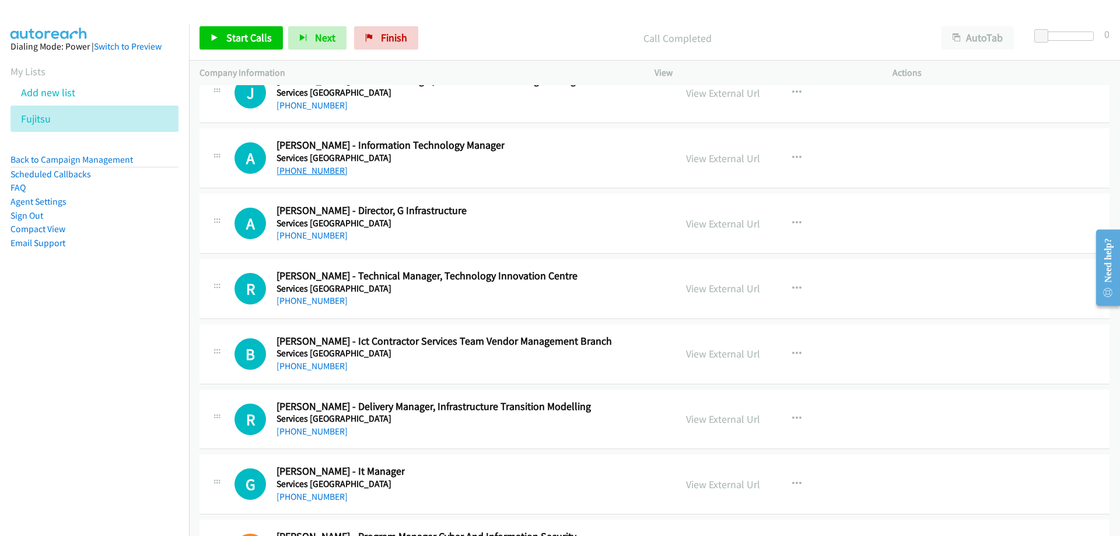
click at [331, 168] on link "+61 432 364 412" at bounding box center [311, 170] width 71 height 11
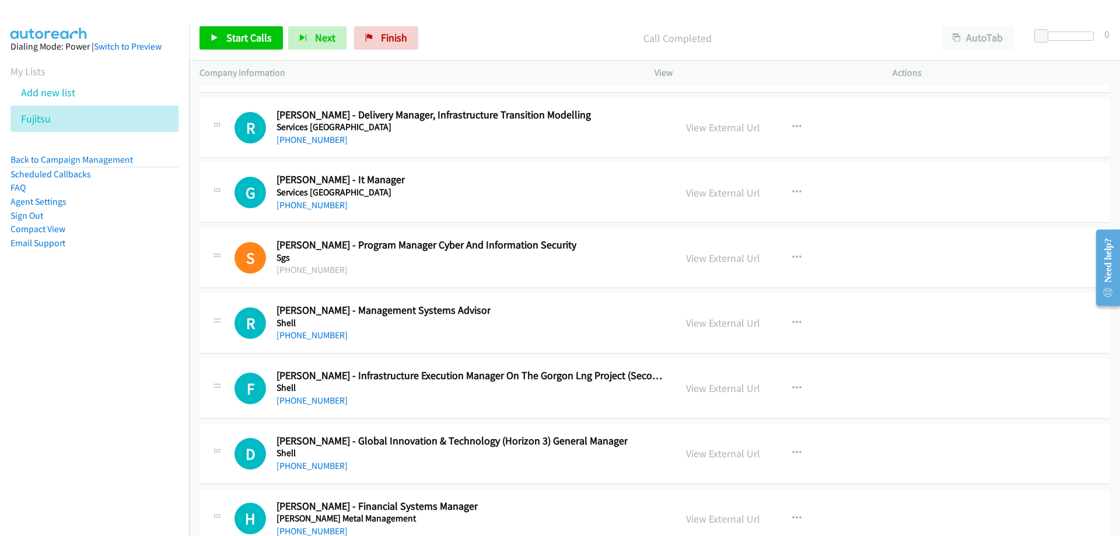
scroll to position [16390, 0]
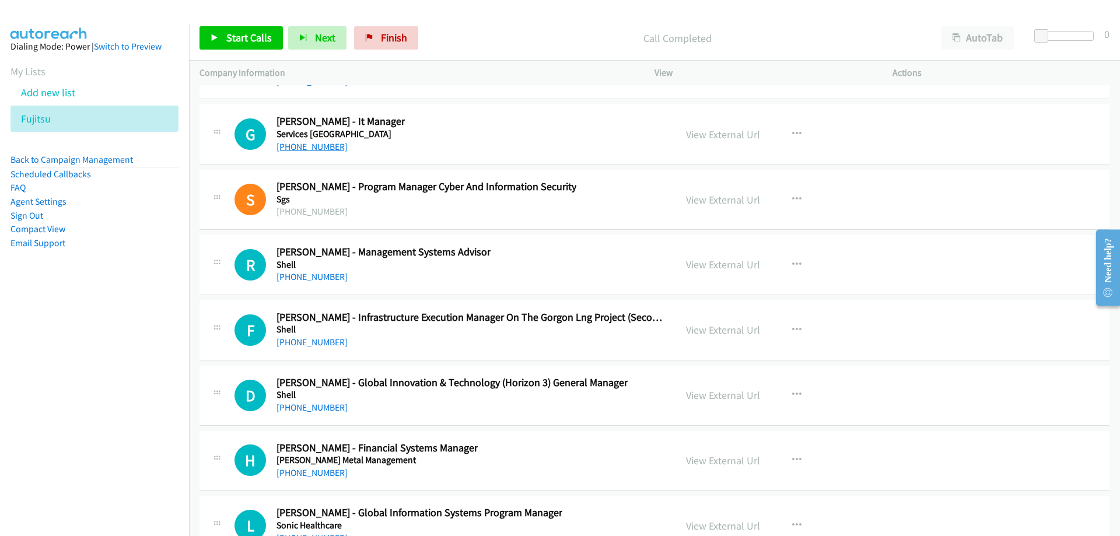
click at [297, 149] on link "+61 402 967 180" at bounding box center [311, 146] width 71 height 11
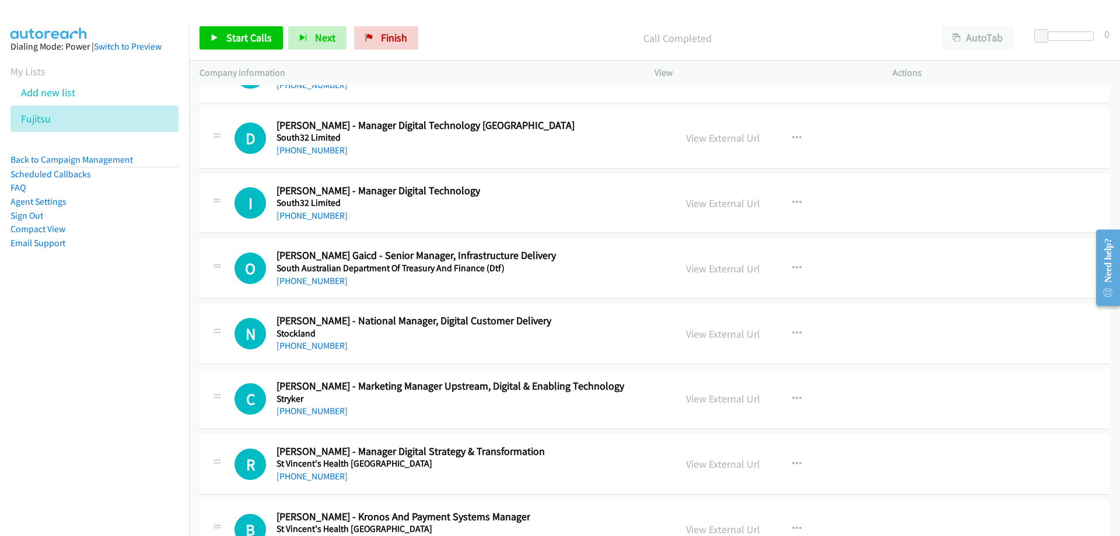
scroll to position [17031, 0]
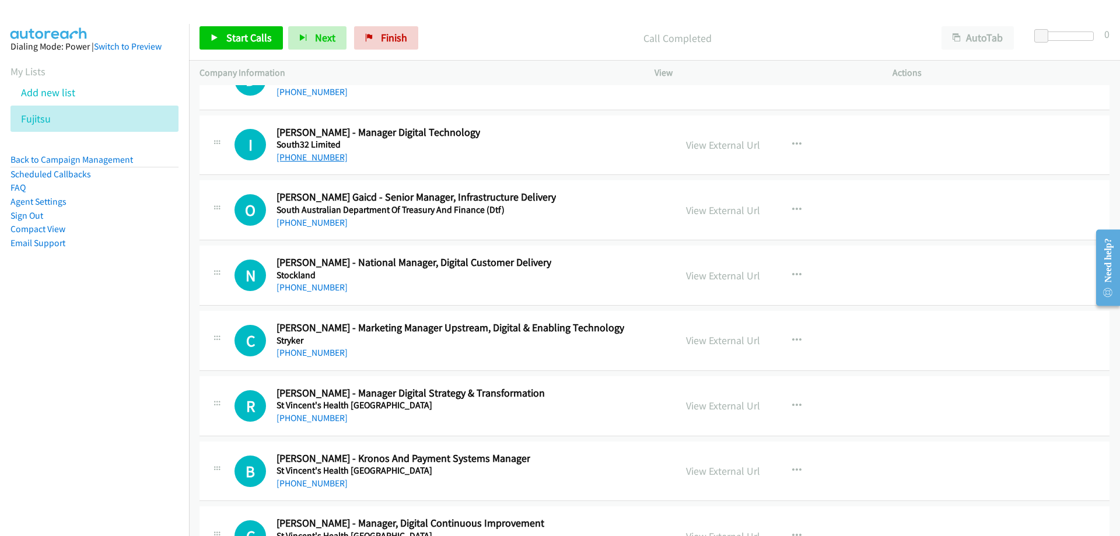
click at [321, 160] on link "+61 458 965 435" at bounding box center [311, 157] width 71 height 11
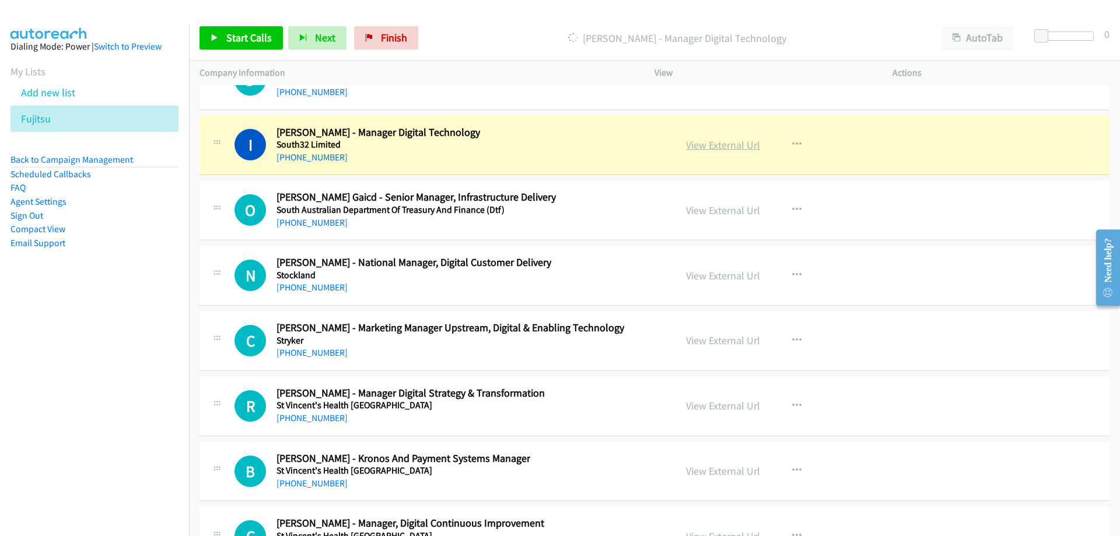
click at [696, 149] on link "View External Url" at bounding box center [723, 144] width 74 height 13
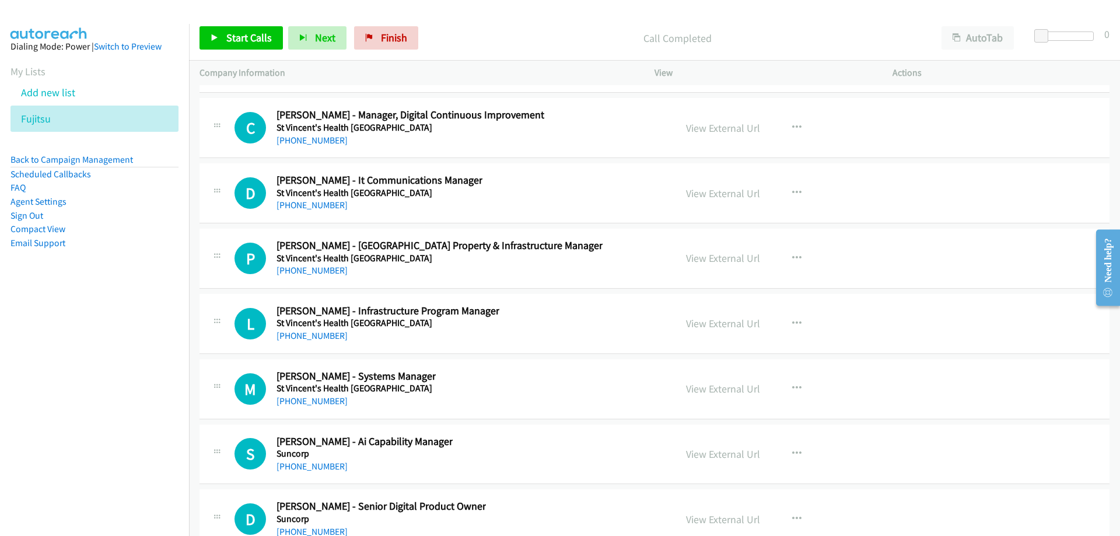
scroll to position [17498, 0]
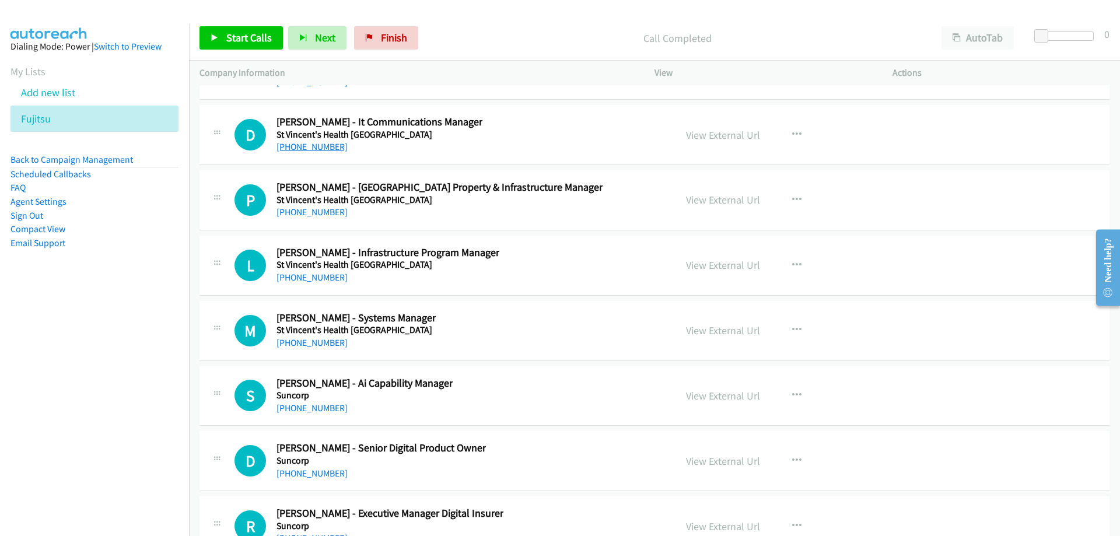
click at [327, 148] on link "+61 419 461 488" at bounding box center [311, 146] width 71 height 11
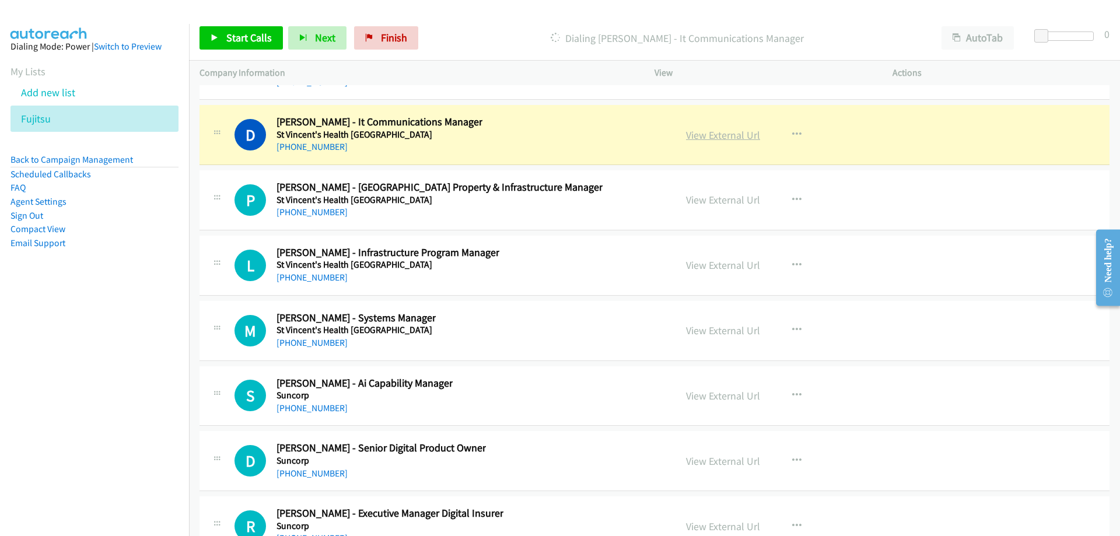
click at [731, 139] on link "View External Url" at bounding box center [723, 134] width 74 height 13
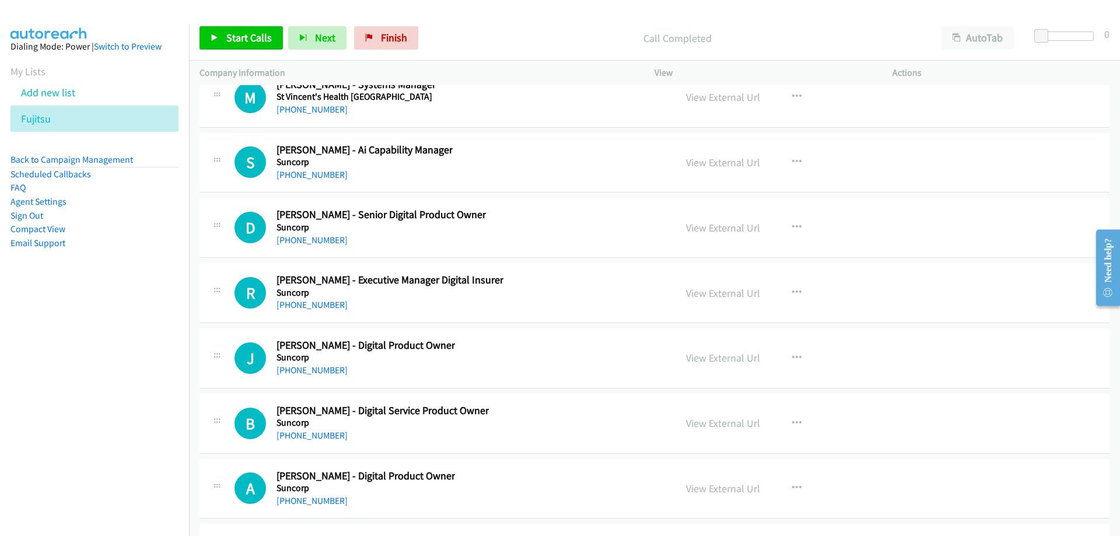
scroll to position [17790, 0]
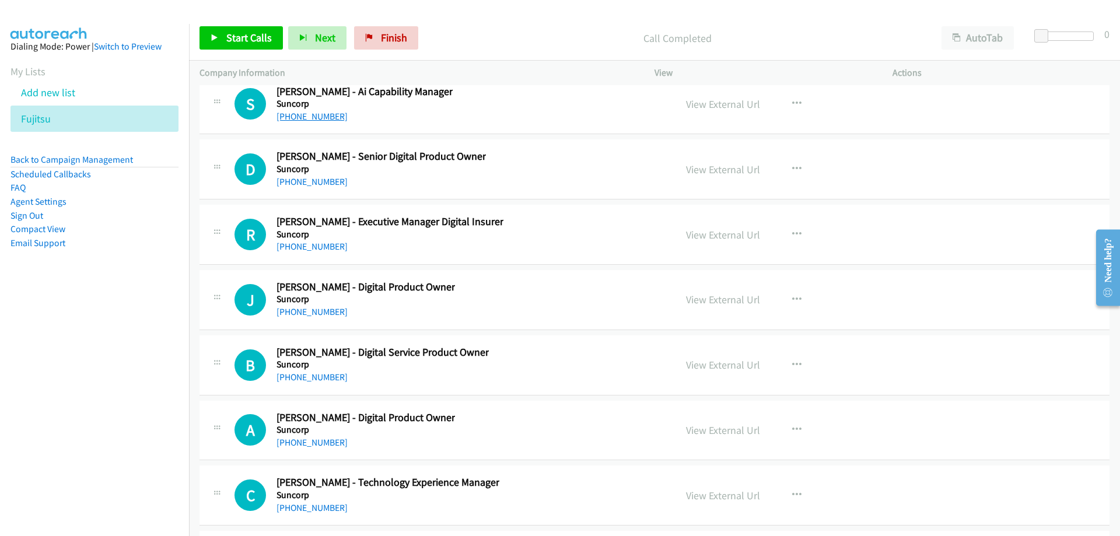
click at [323, 111] on link "+61 412 944 835" at bounding box center [311, 116] width 71 height 11
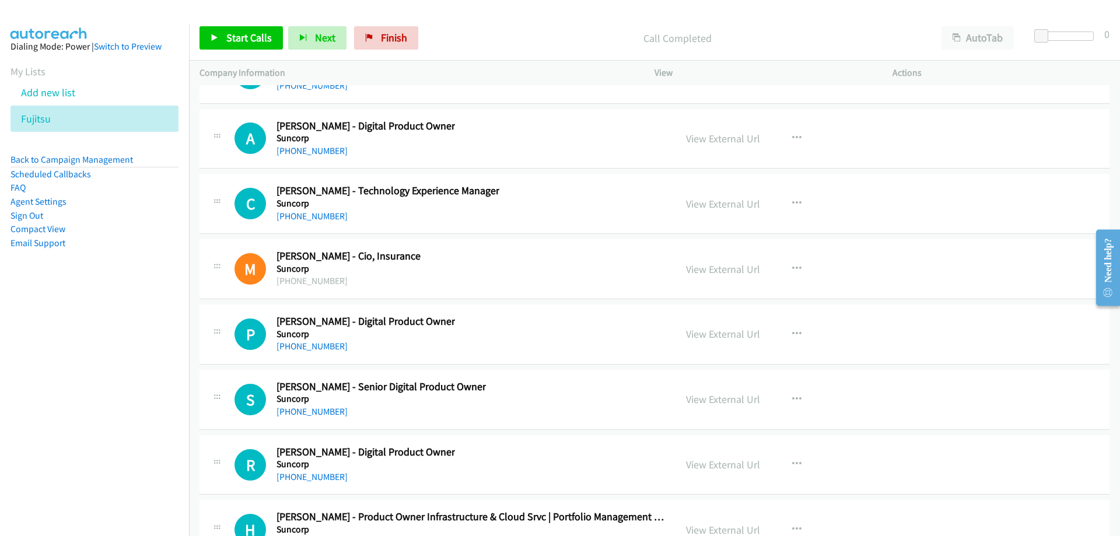
scroll to position [18140, 0]
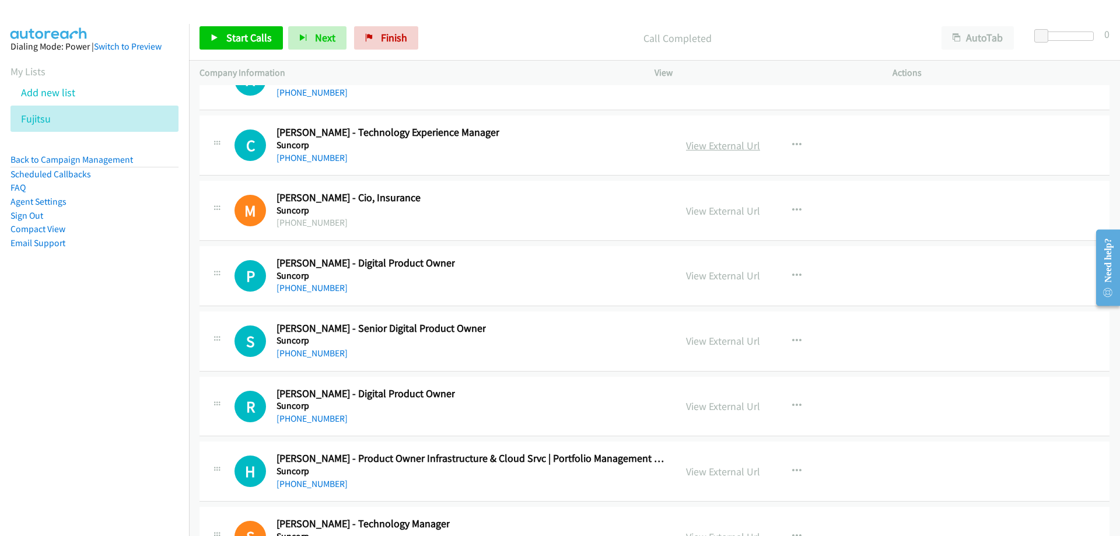
click at [746, 149] on link "View External Url" at bounding box center [723, 145] width 74 height 13
click at [300, 157] on link "+61 449 028 639" at bounding box center [311, 157] width 71 height 11
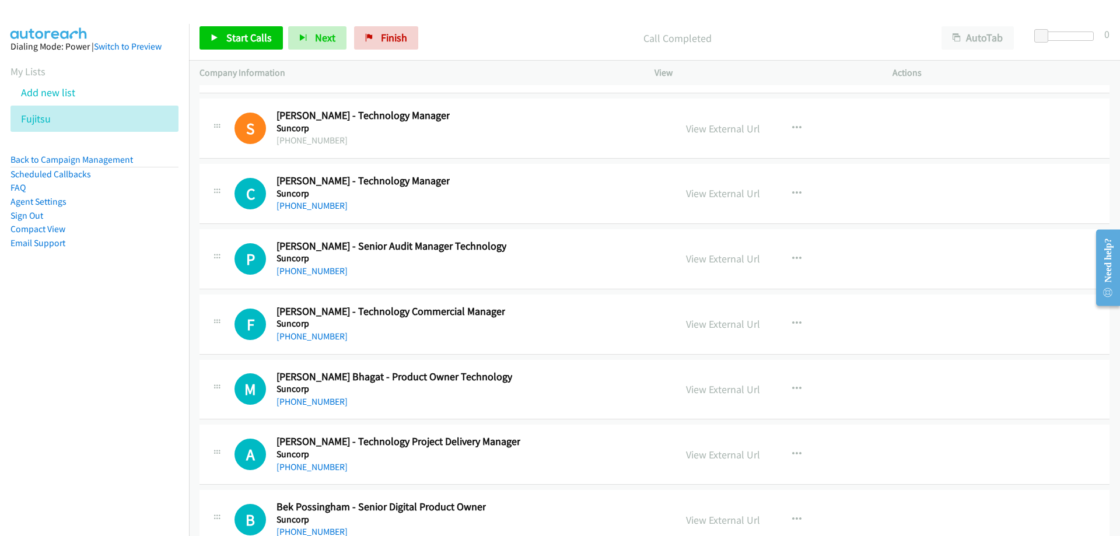
scroll to position [18606, 0]
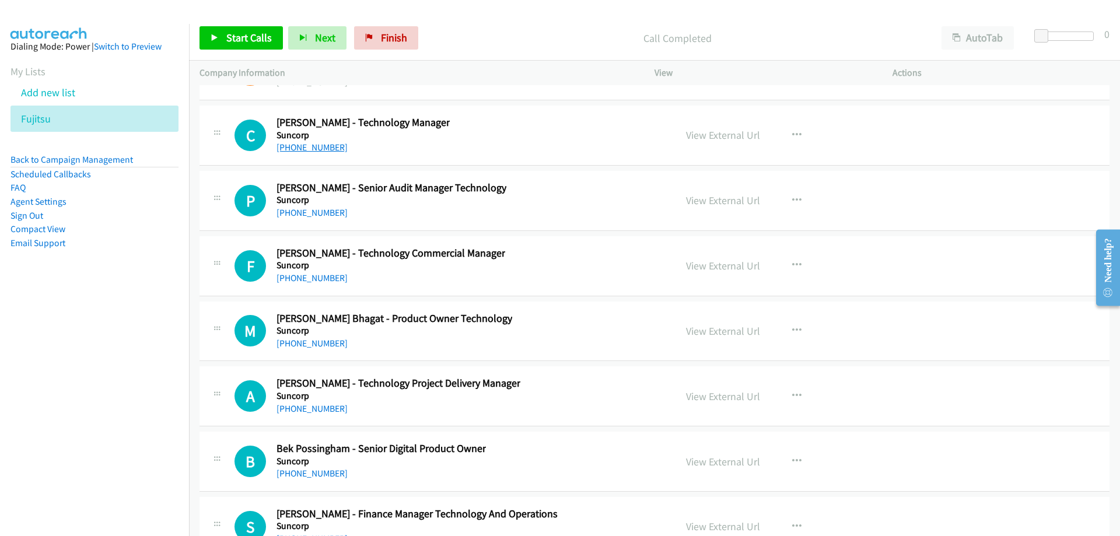
click at [325, 149] on link "+61 466 346 221" at bounding box center [311, 147] width 71 height 11
click at [57, 118] on icon at bounding box center [57, 119] width 8 height 8
